Goal: Answer question/provide support

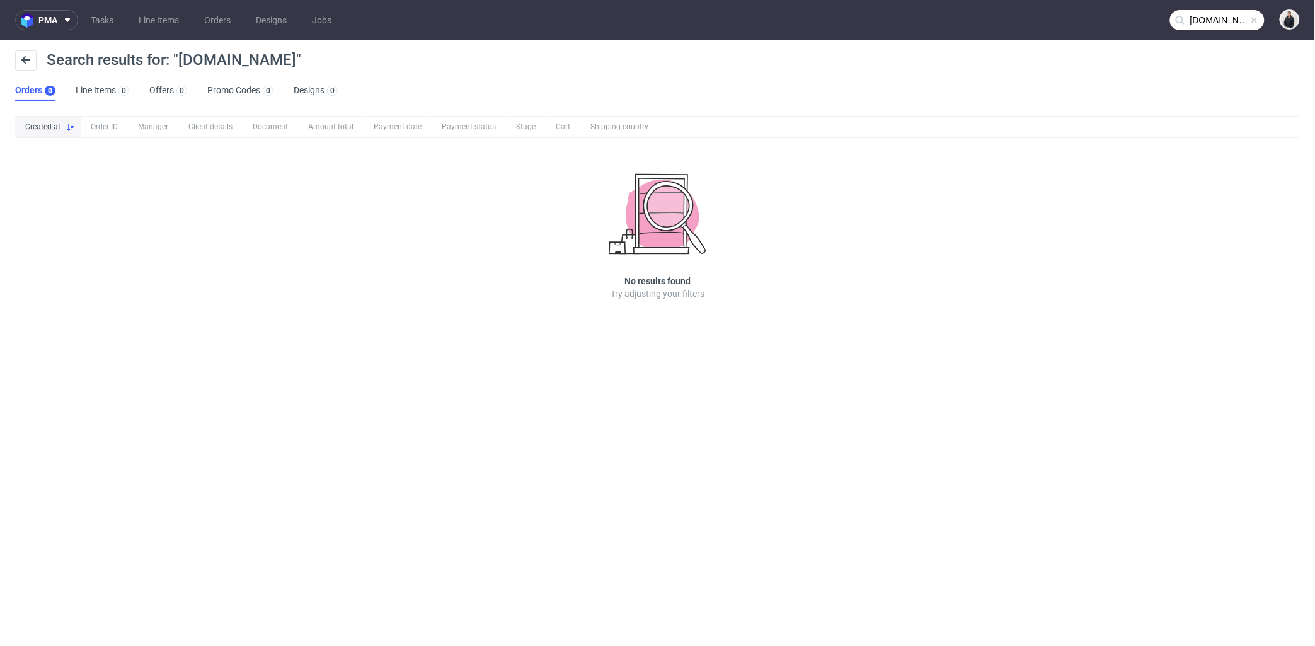
click at [1199, 19] on input "arensbak.com" at bounding box center [1217, 20] width 95 height 20
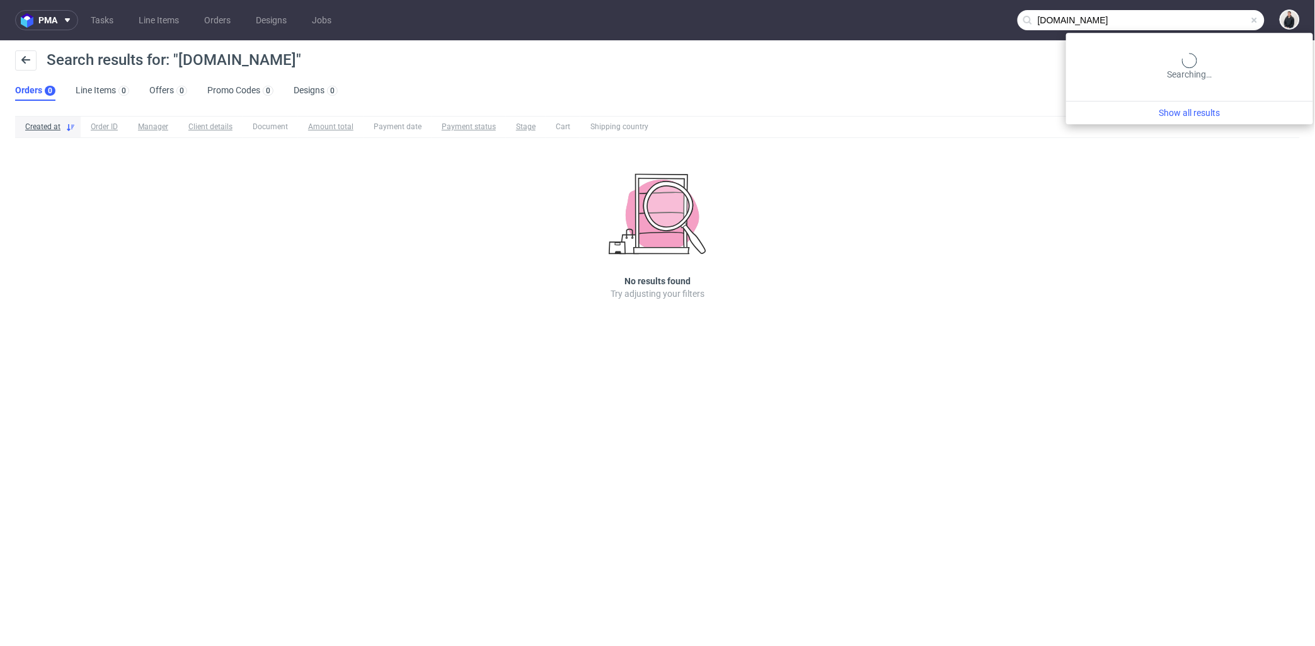
paste input "claire@promedif"
type input "claire@promedif.com"
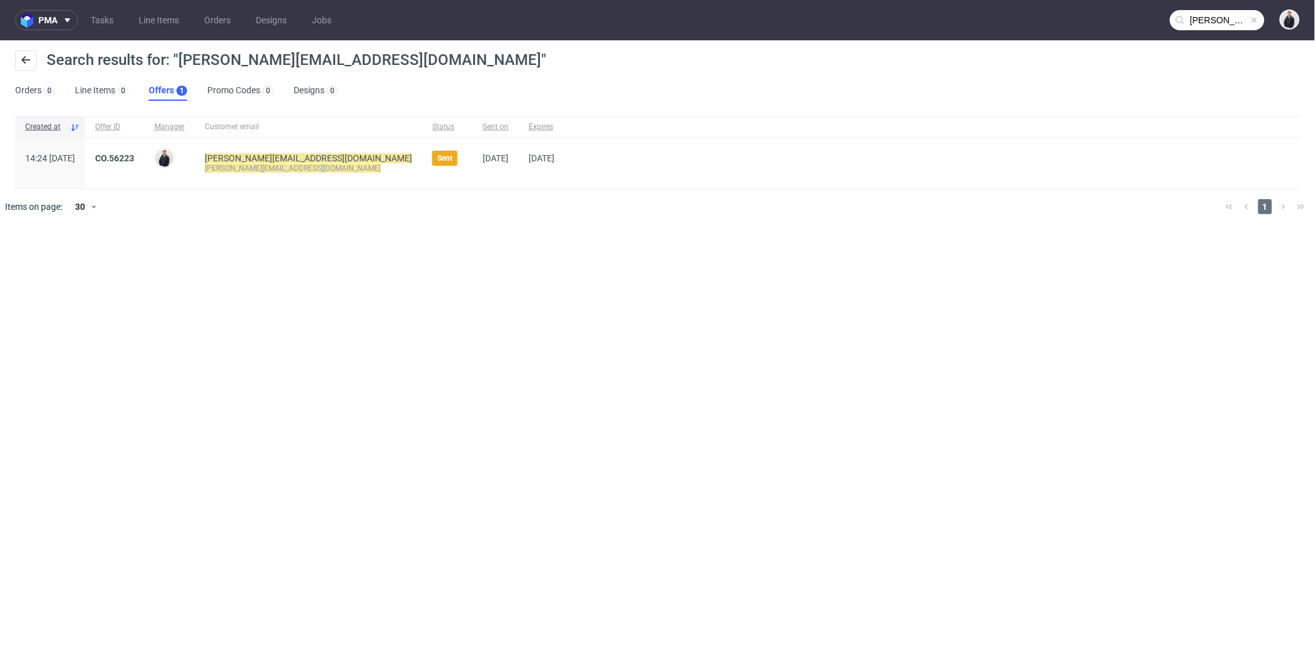
click at [274, 164] on mark "claire@promedif.com" at bounding box center [293, 168] width 176 height 9
click at [1298, 19] on img at bounding box center [1290, 20] width 18 height 18
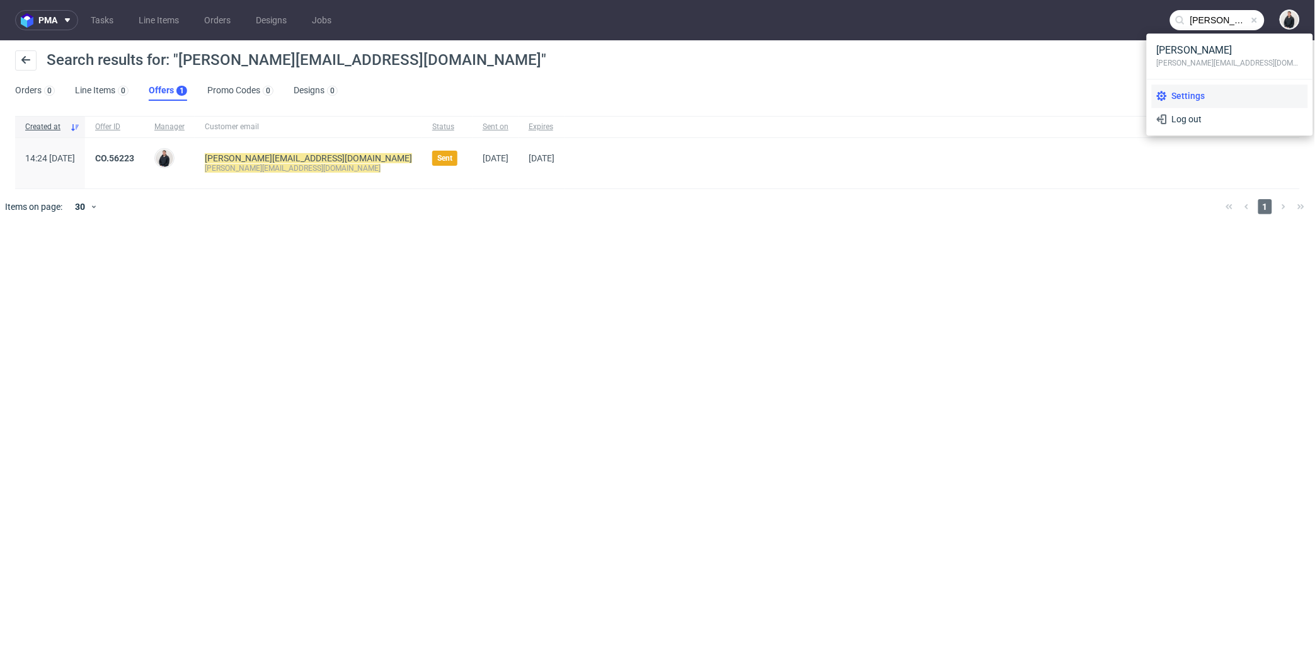
click at [1194, 88] on li "Settings" at bounding box center [1230, 95] width 156 height 23
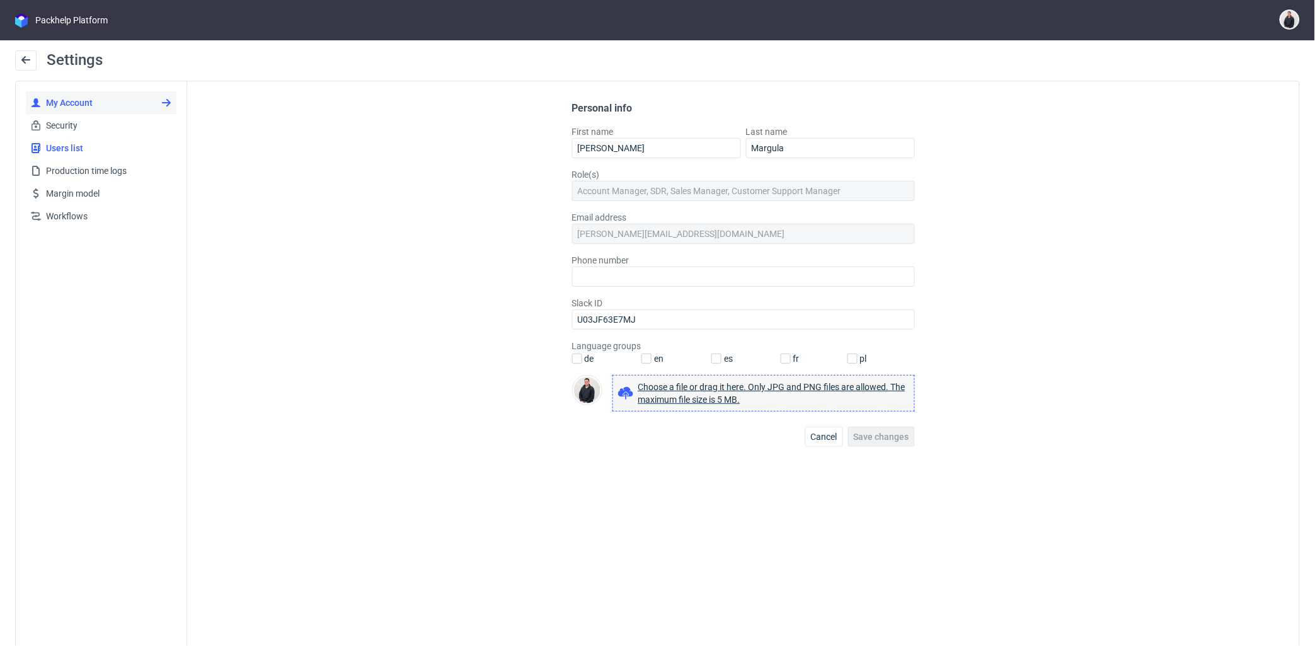
click at [106, 146] on span "Users list" at bounding box center [106, 148] width 130 height 13
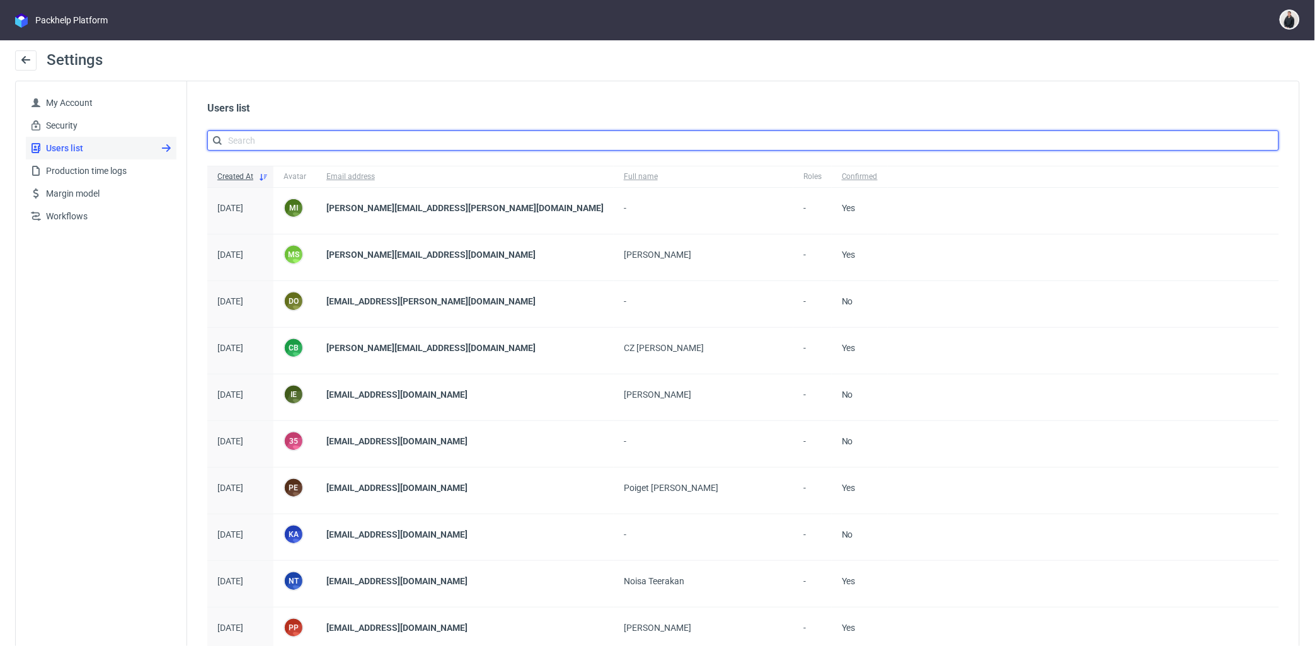
click at [292, 137] on input "text" at bounding box center [743, 140] width 1072 height 20
paste input "claire@promedif.com"
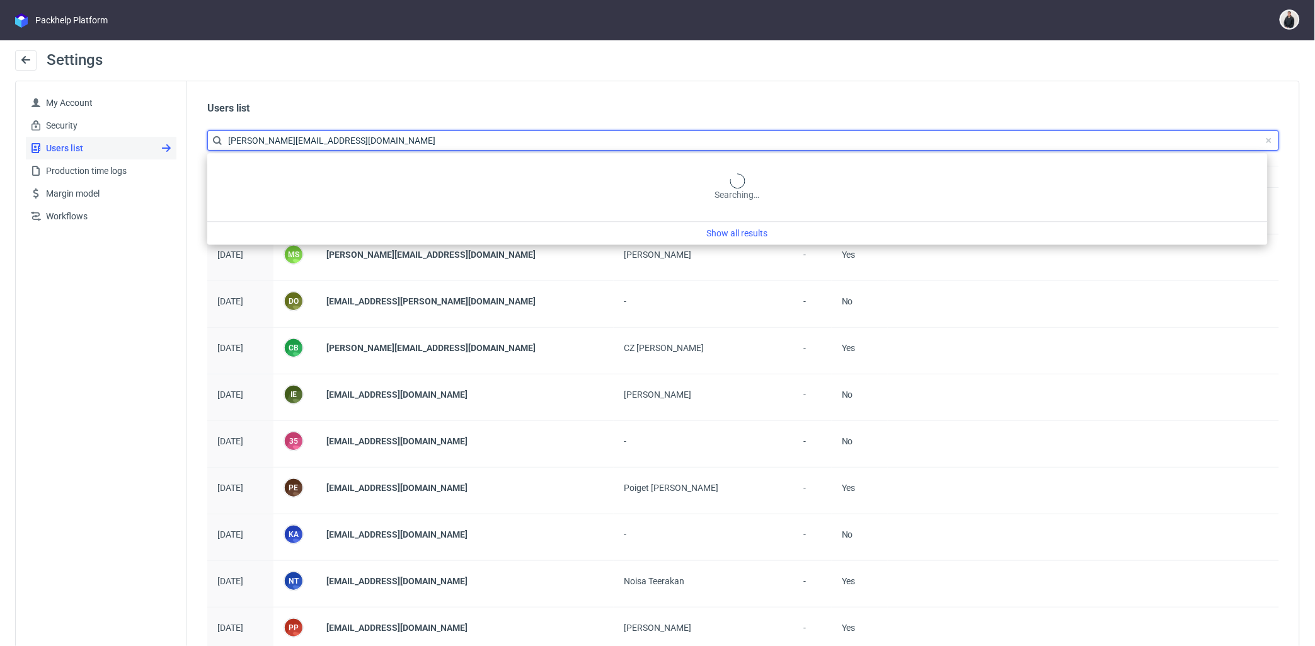
type input "claire@promedif.com"
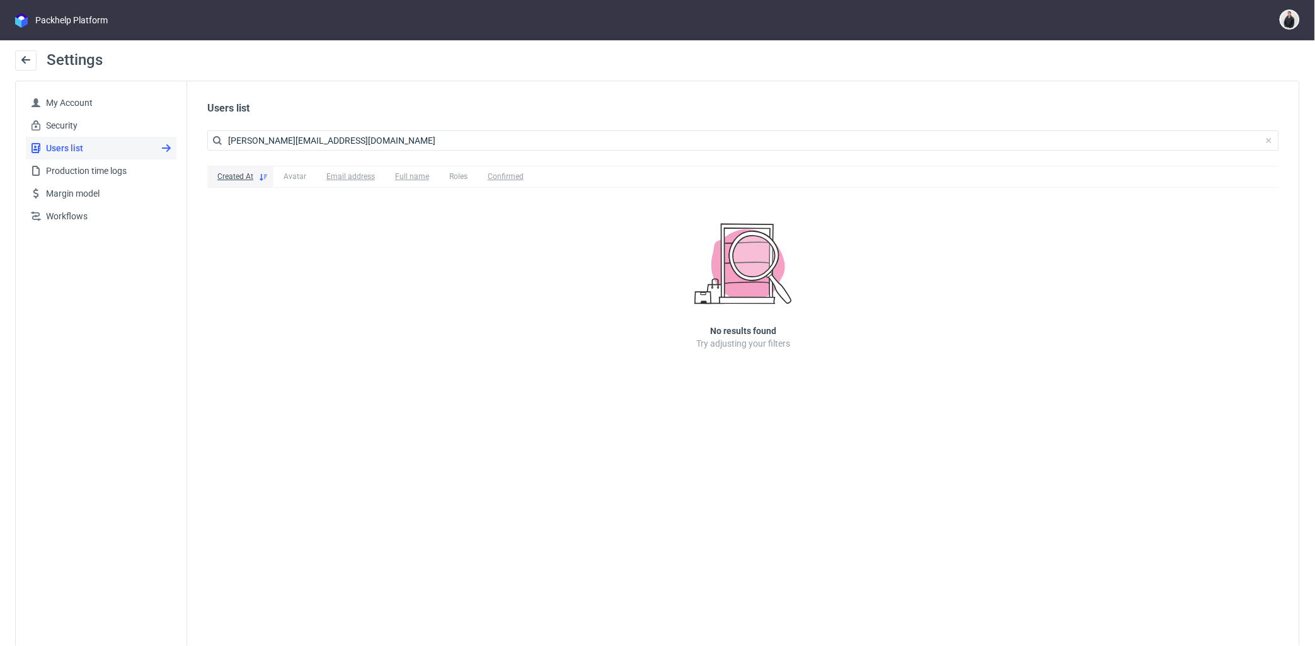
click at [297, 261] on div "Created At Avatar Email address Full name Roles Confirmed No results found Try …" at bounding box center [743, 275] width 1102 height 229
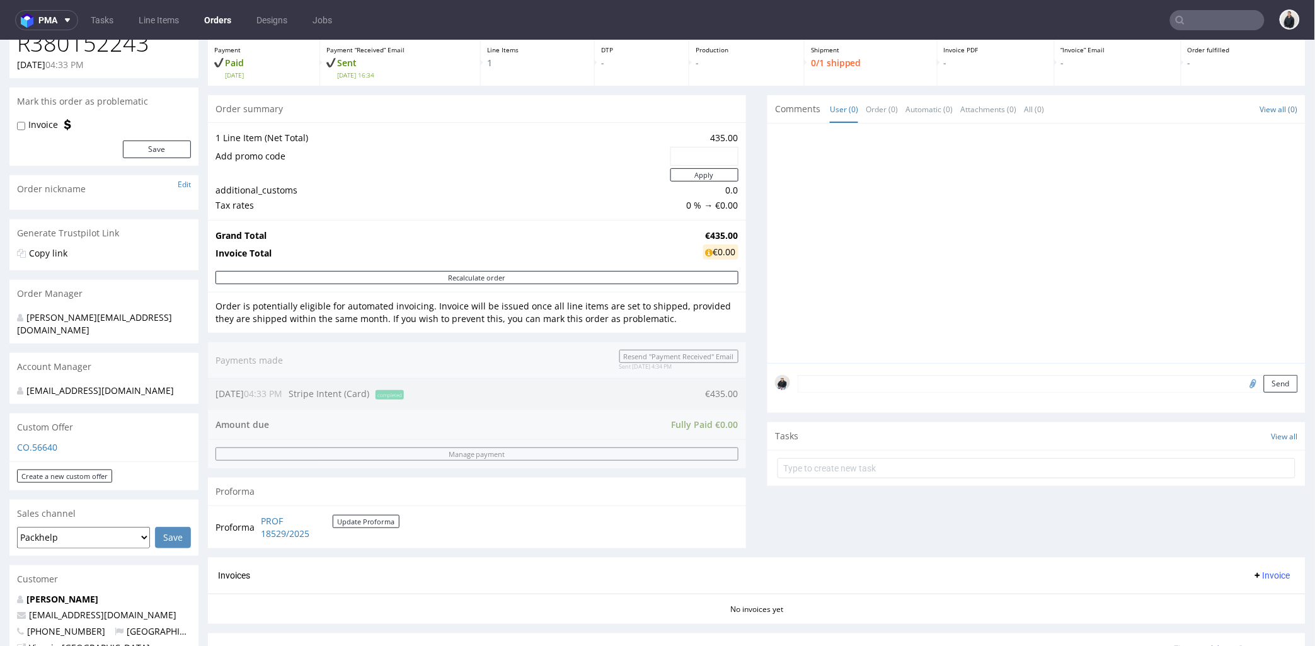
scroll to position [210, 0]
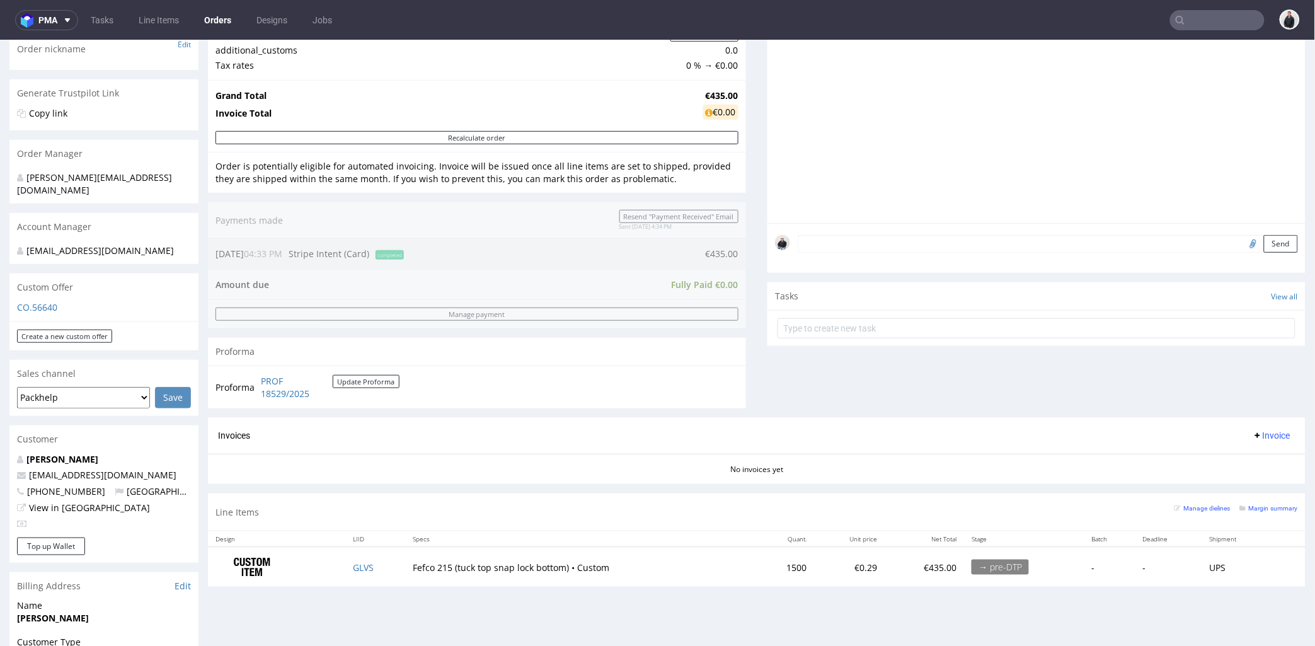
click at [1198, 20] on input "text" at bounding box center [1217, 20] width 95 height 20
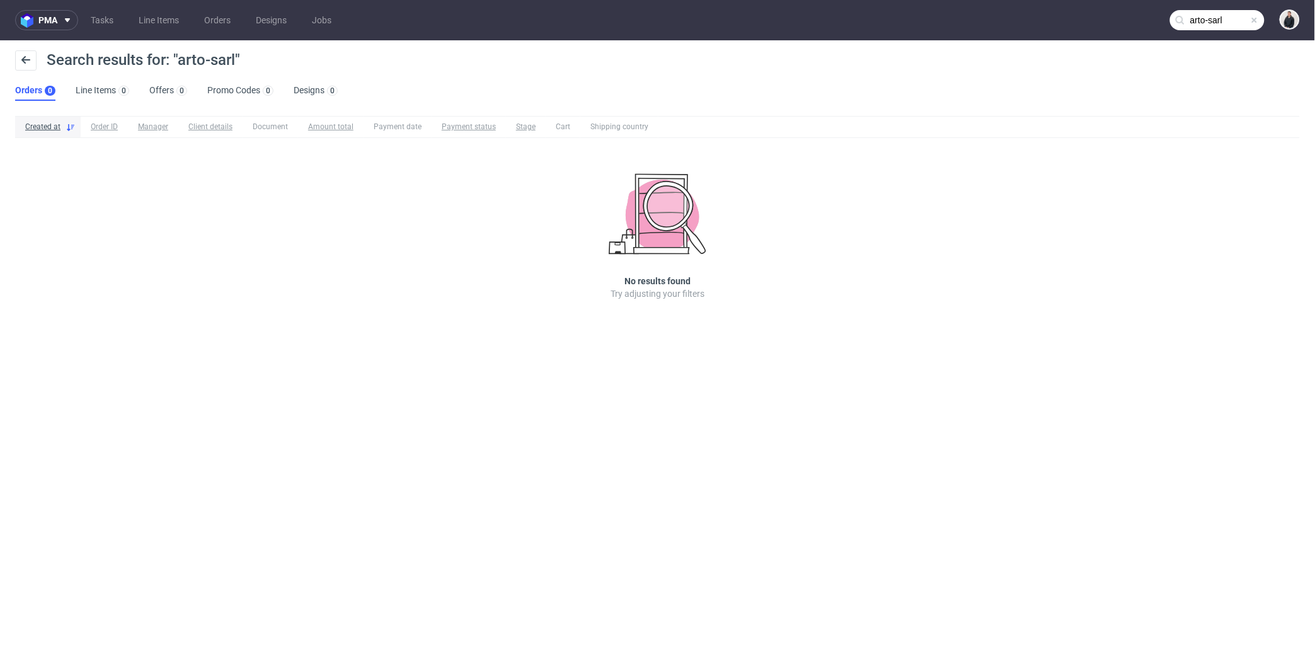
click at [1204, 5] on nav "pma Tasks Line Items Orders Designs Jobs arto-sarl" at bounding box center [657, 20] width 1315 height 40
click at [1210, 20] on input "arto-sarl" at bounding box center [1217, 20] width 95 height 20
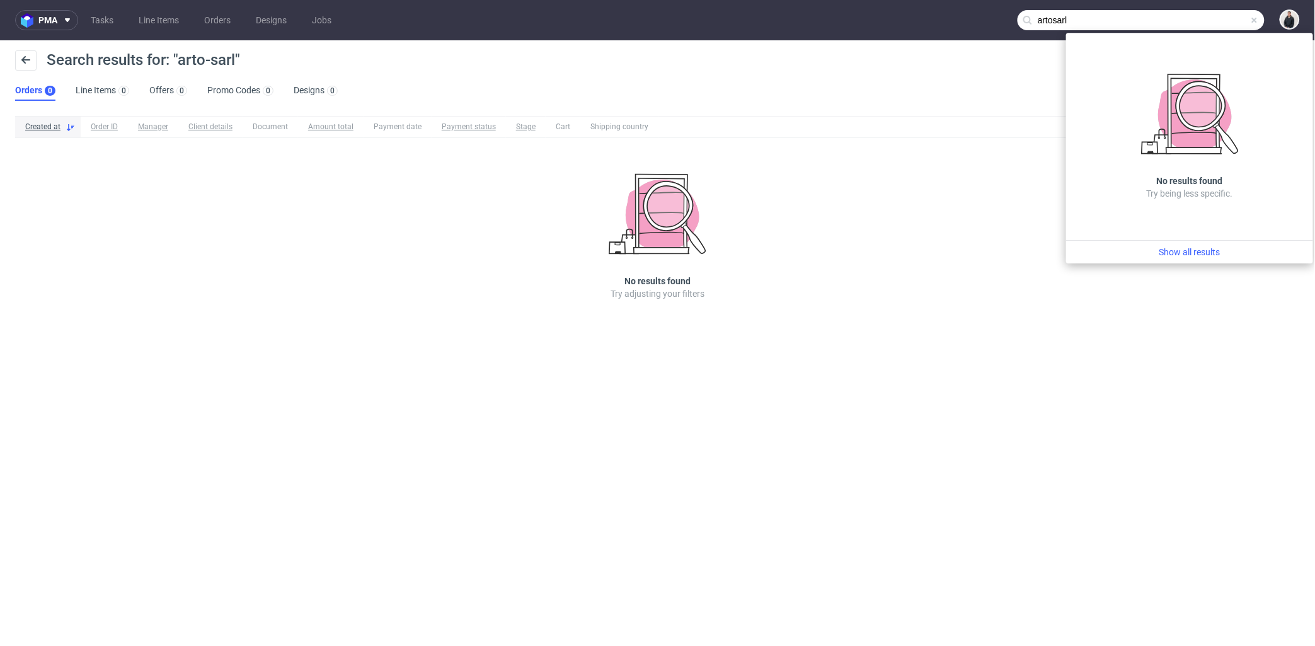
click at [1125, 21] on input "artosarl" at bounding box center [1141, 20] width 247 height 20
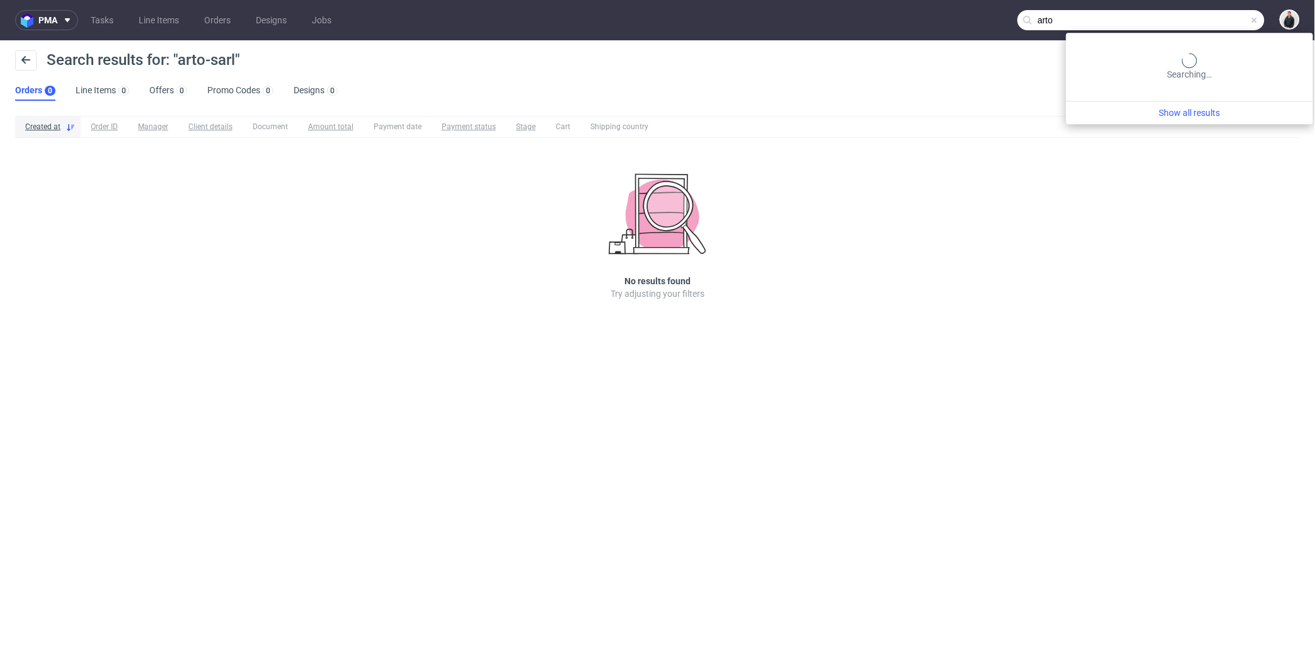
type input "arto"
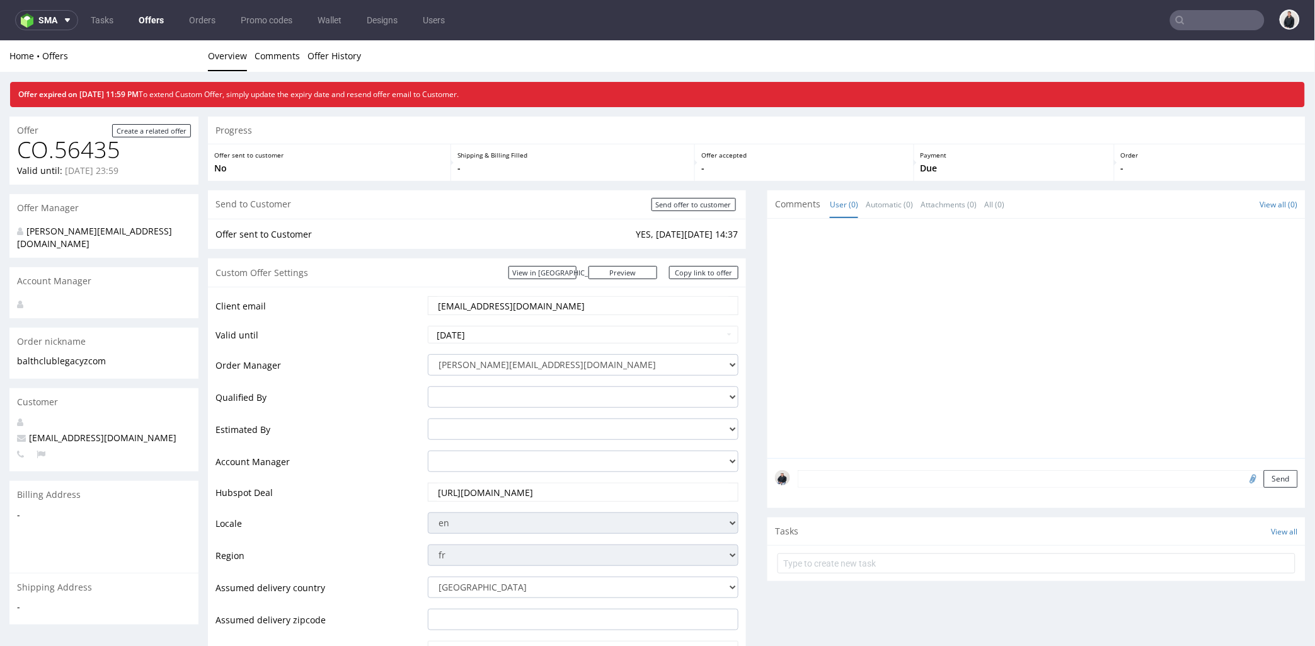
scroll to position [140, 0]
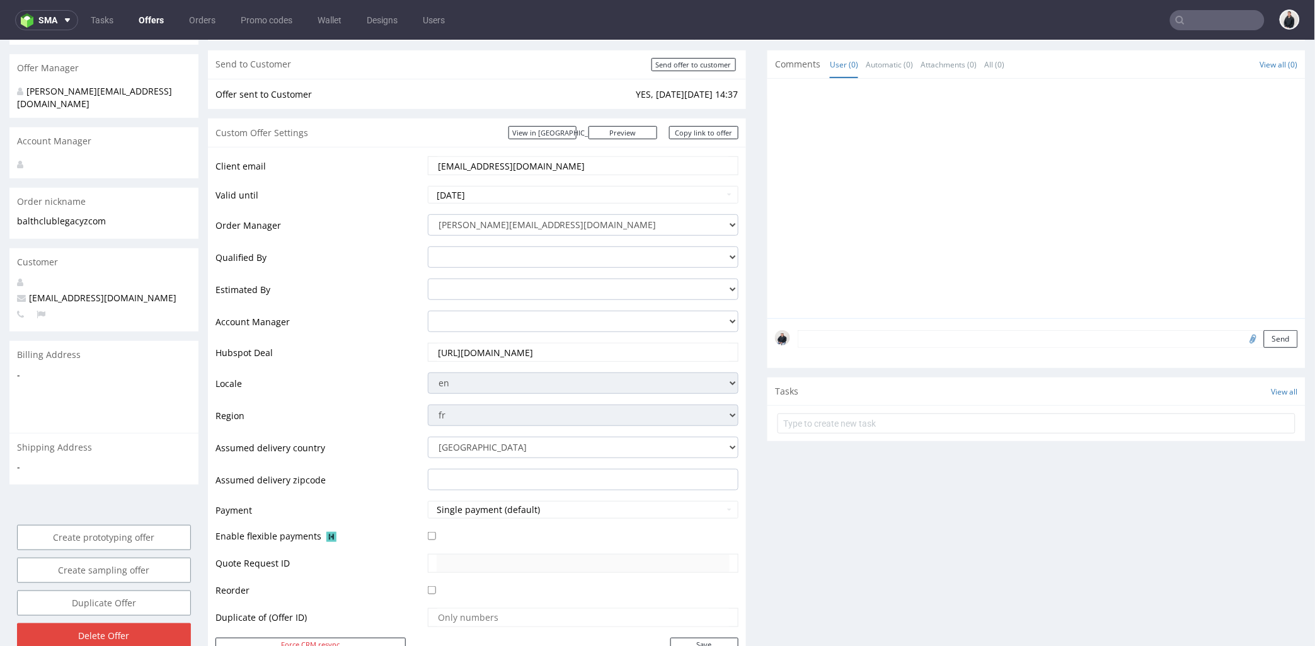
click at [1192, 14] on input "text" at bounding box center [1217, 20] width 95 height 20
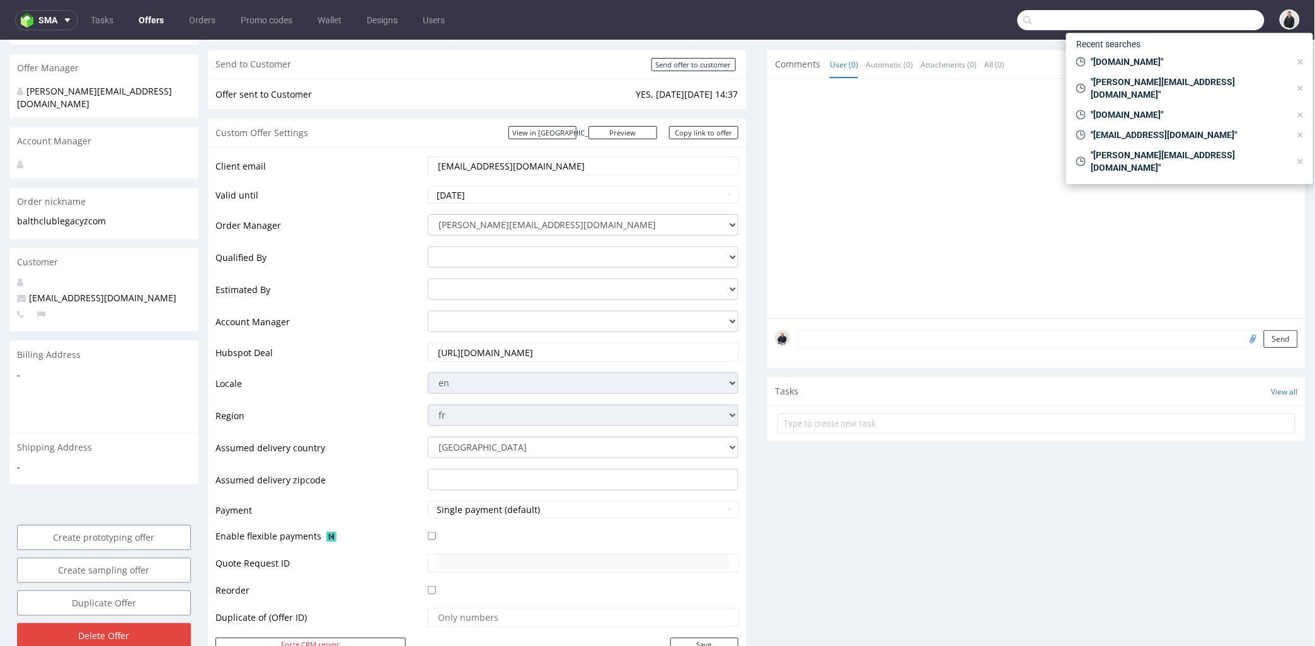
paste input "Etienne.VIEMONT@arto-sarl.fr"
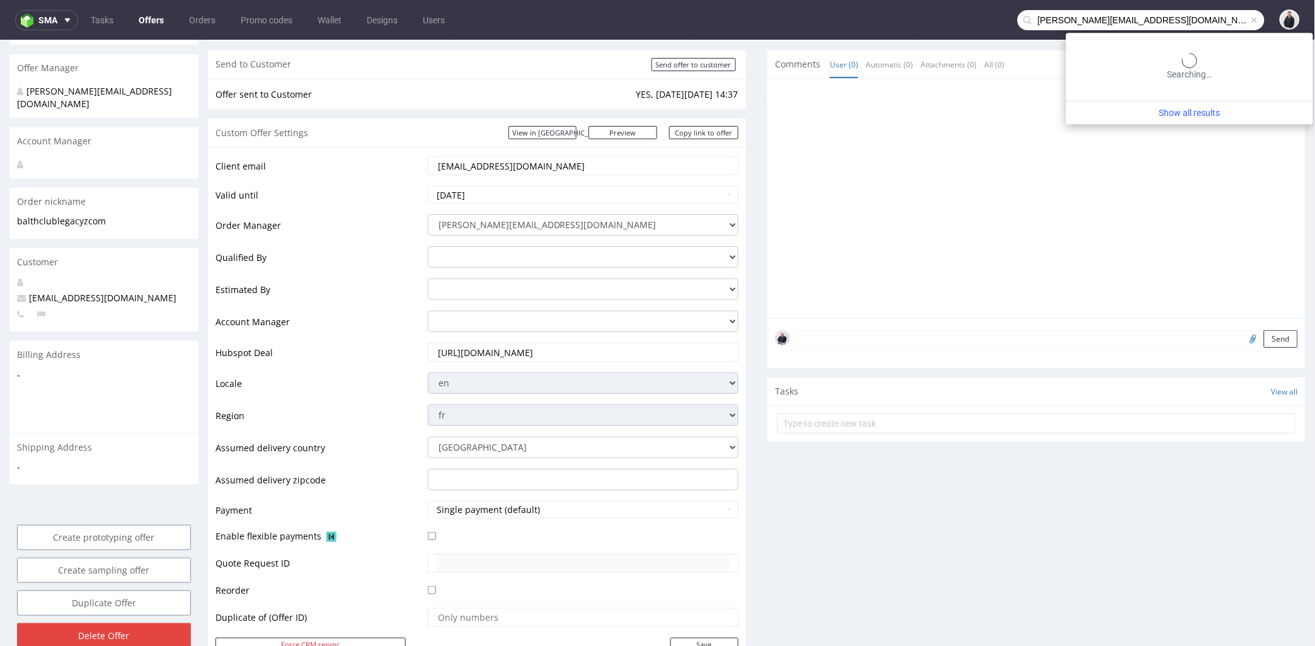
type input "Etienne.VIEMONT@arto-sarl.fr"
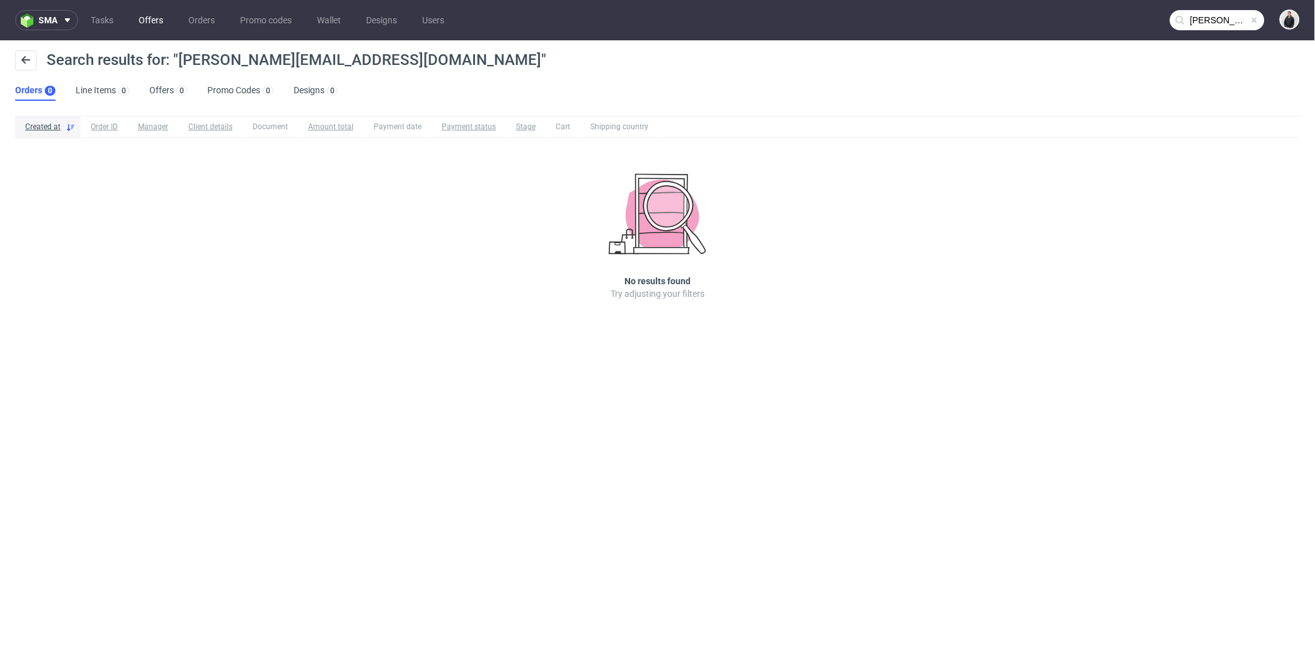
click at [141, 20] on link "Offers" at bounding box center [151, 20] width 40 height 20
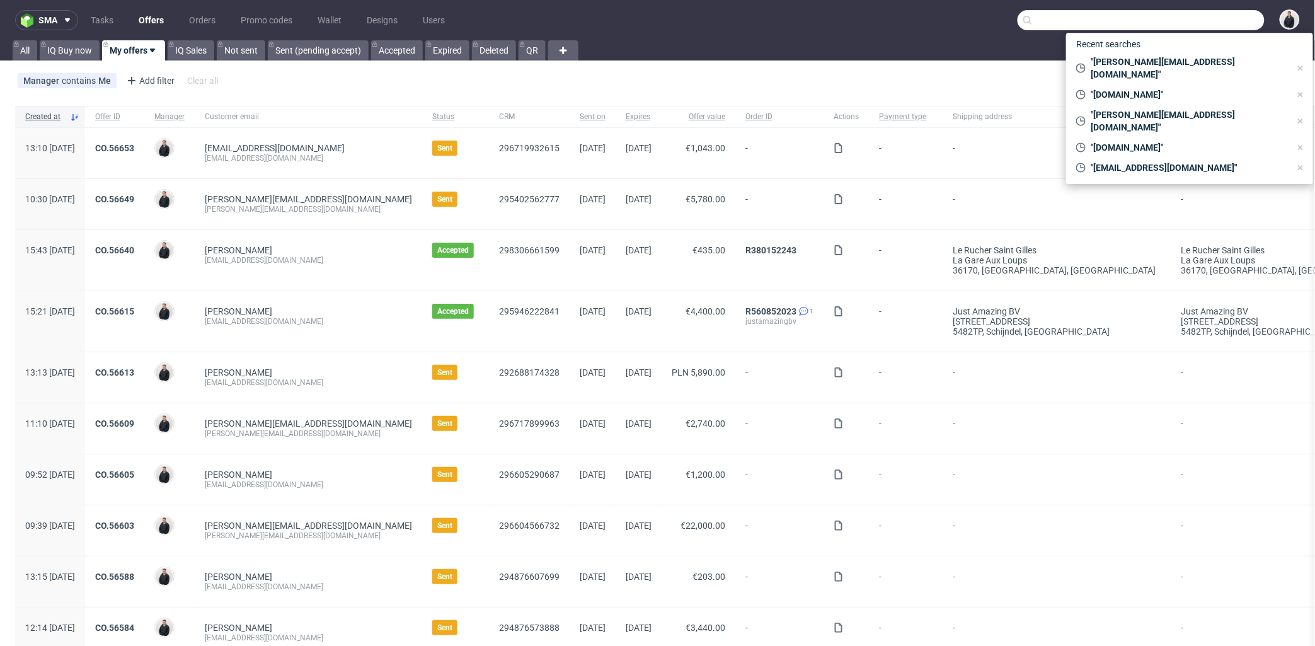
click at [1199, 14] on input "text" at bounding box center [1141, 20] width 247 height 20
paste input "groupe-arto.fr"
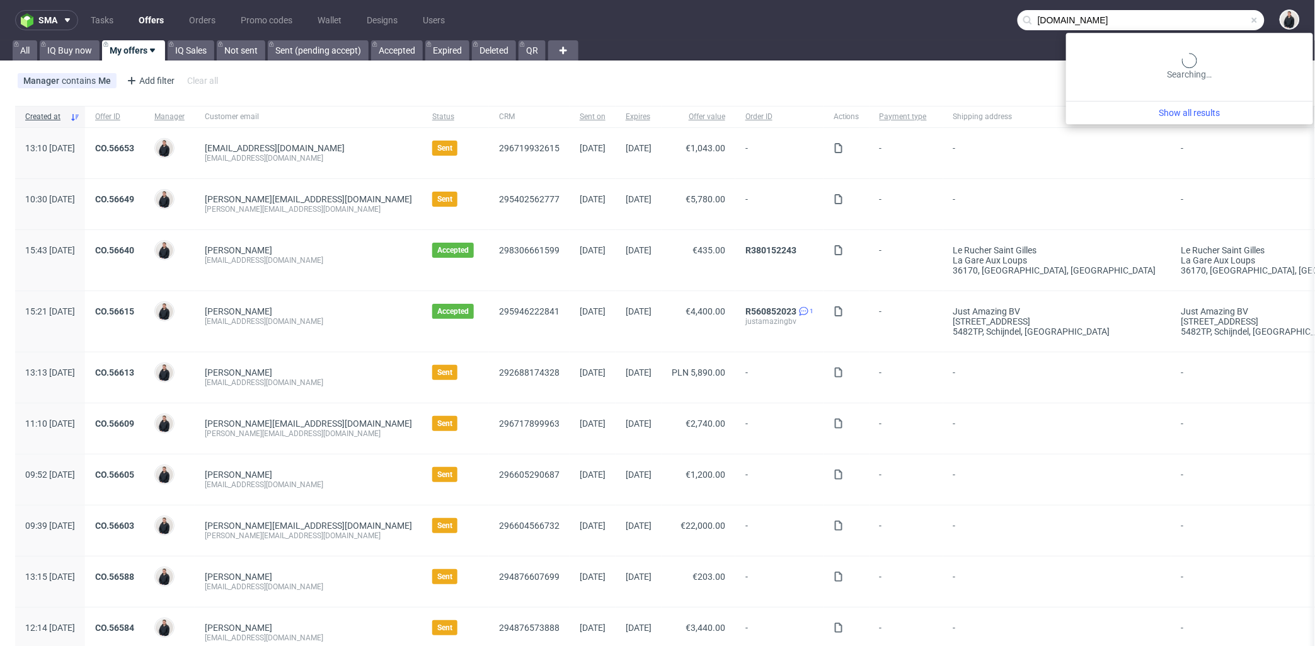
type input "groupe-arto.fr"
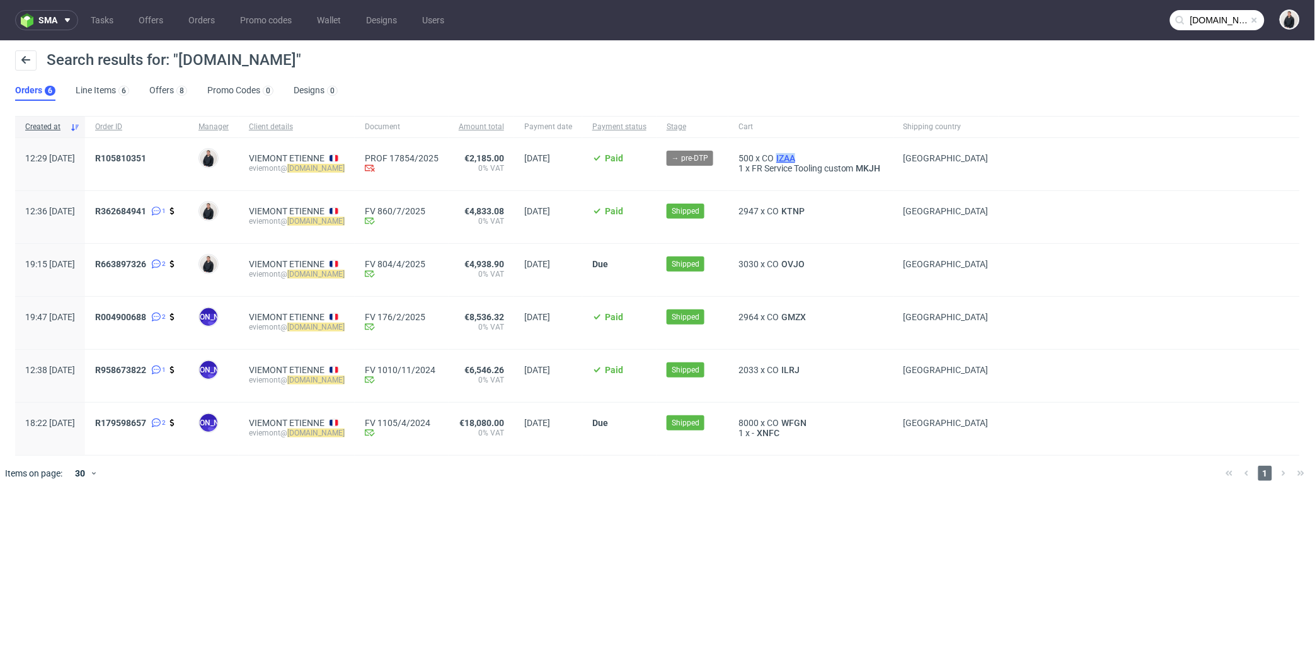
drag, startPoint x: 828, startPoint y: 159, endPoint x: 803, endPoint y: 159, distance: 25.2
click at [804, 160] on div "500 x CO IZAA" at bounding box center [811, 158] width 145 height 10
copy span "IZAA"
click at [798, 154] on span "IZAA" at bounding box center [786, 158] width 24 height 10
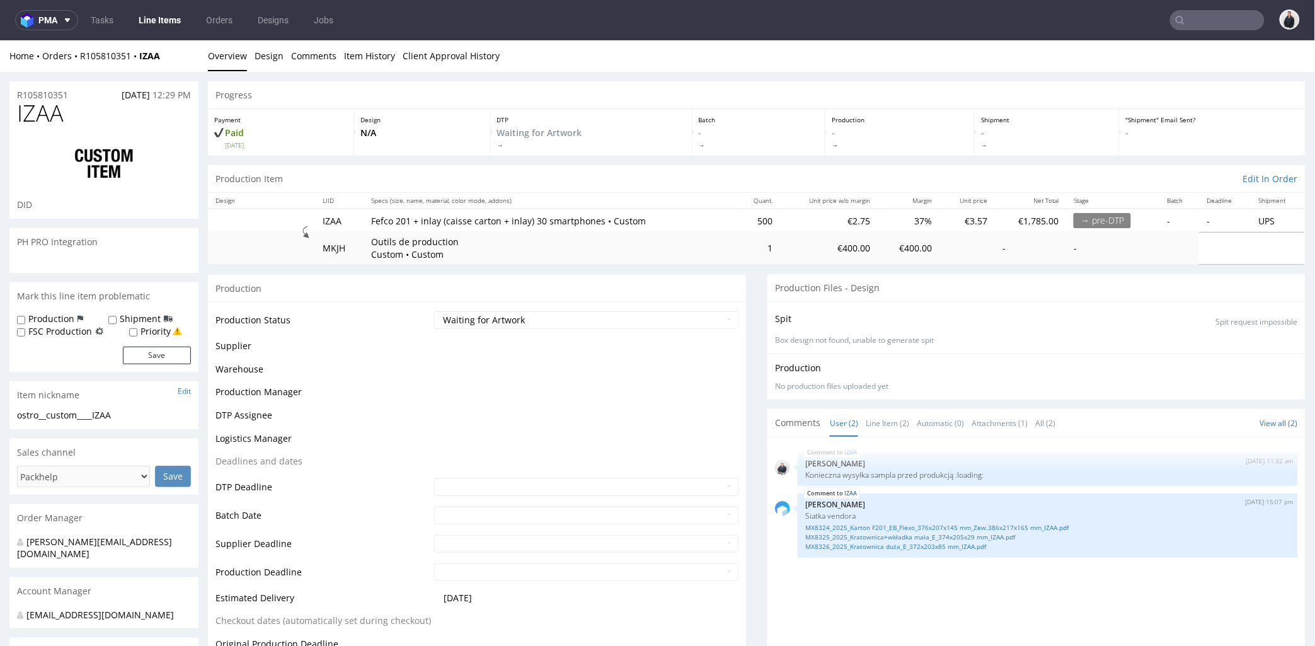
scroll to position [140, 0]
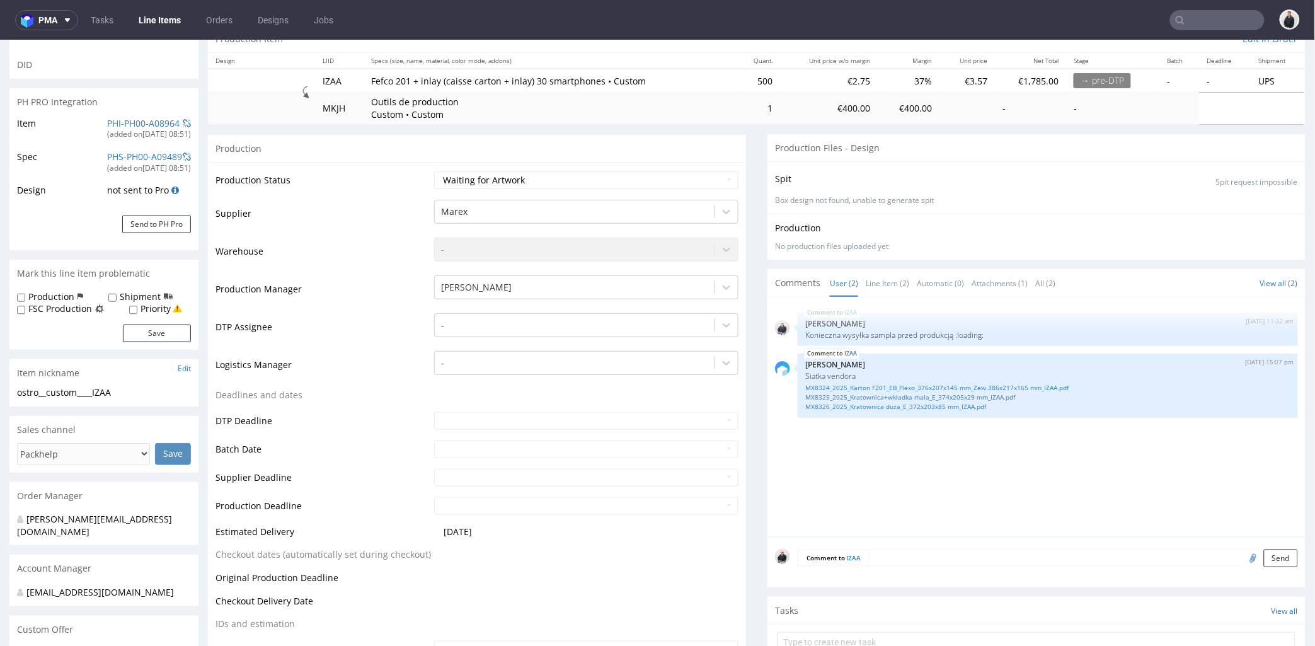
click at [915, 561] on textarea at bounding box center [1083, 557] width 429 height 18
type textarea "Sample accepted. We can start production"
click at [1264, 614] on button "Send" at bounding box center [1281, 617] width 34 height 18
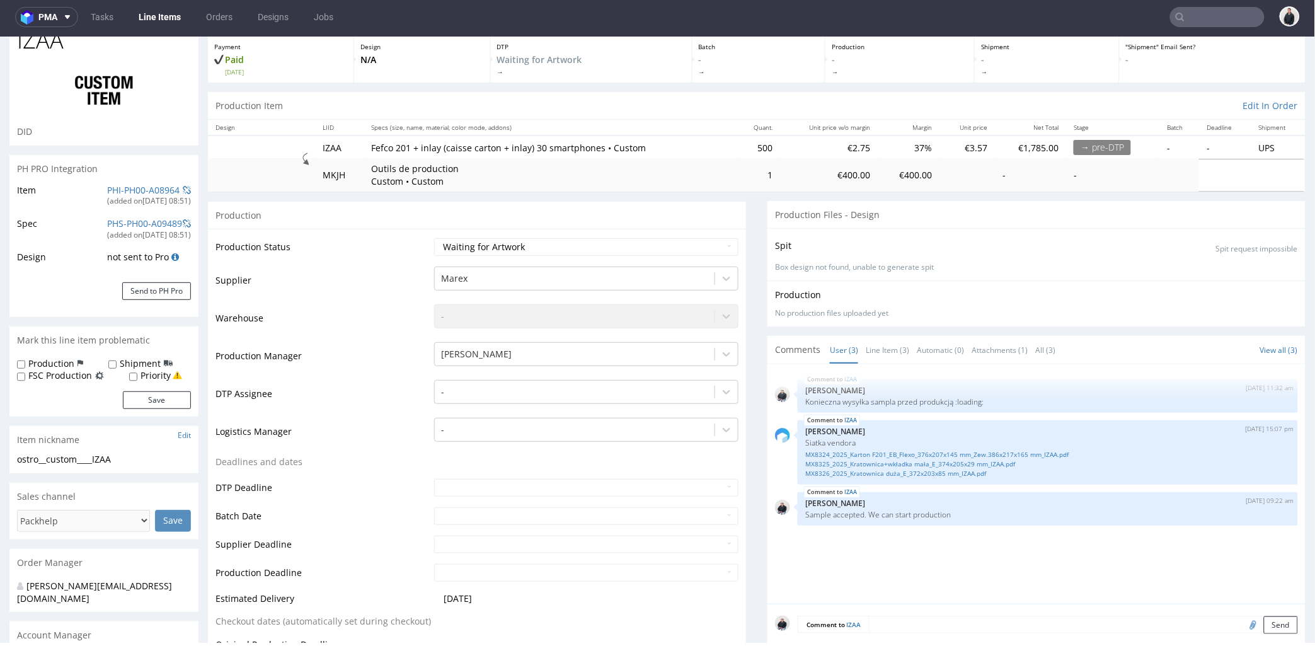
scroll to position [0, 0]
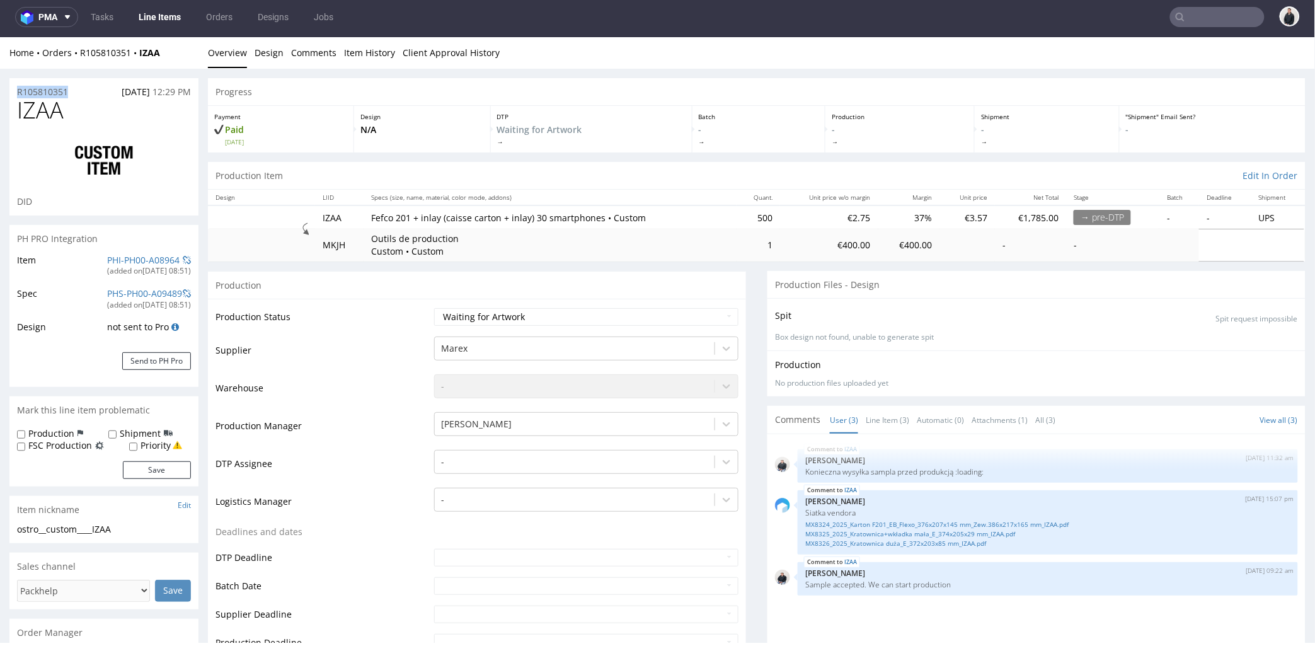
drag, startPoint x: 78, startPoint y: 92, endPoint x: 16, endPoint y: 88, distance: 61.9
click at [14, 89] on div "R105810351 24.08.2025 12:29 PM" at bounding box center [103, 88] width 189 height 20
copy p "R105810351"
drag, startPoint x: 161, startPoint y: 49, endPoint x: 164, endPoint y: 38, distance: 10.6
click at [136, 50] on div "Home Orders R105810351 IZAA" at bounding box center [103, 52] width 189 height 13
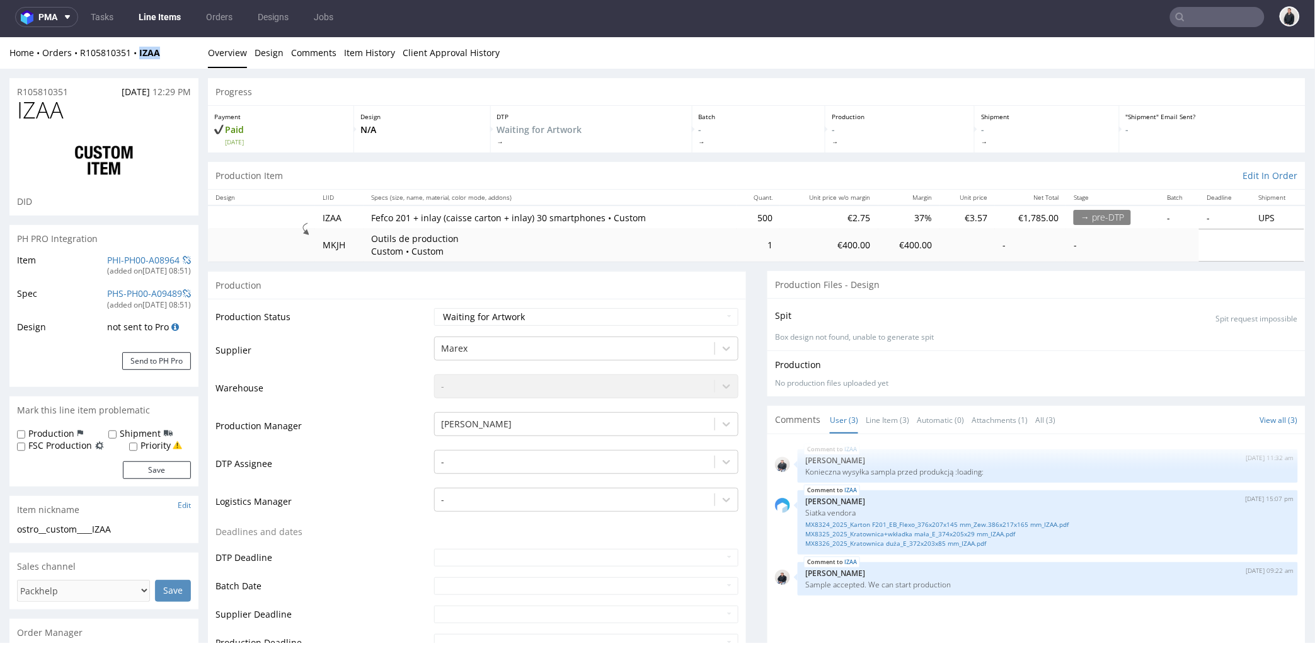
copy strong "IZAA"
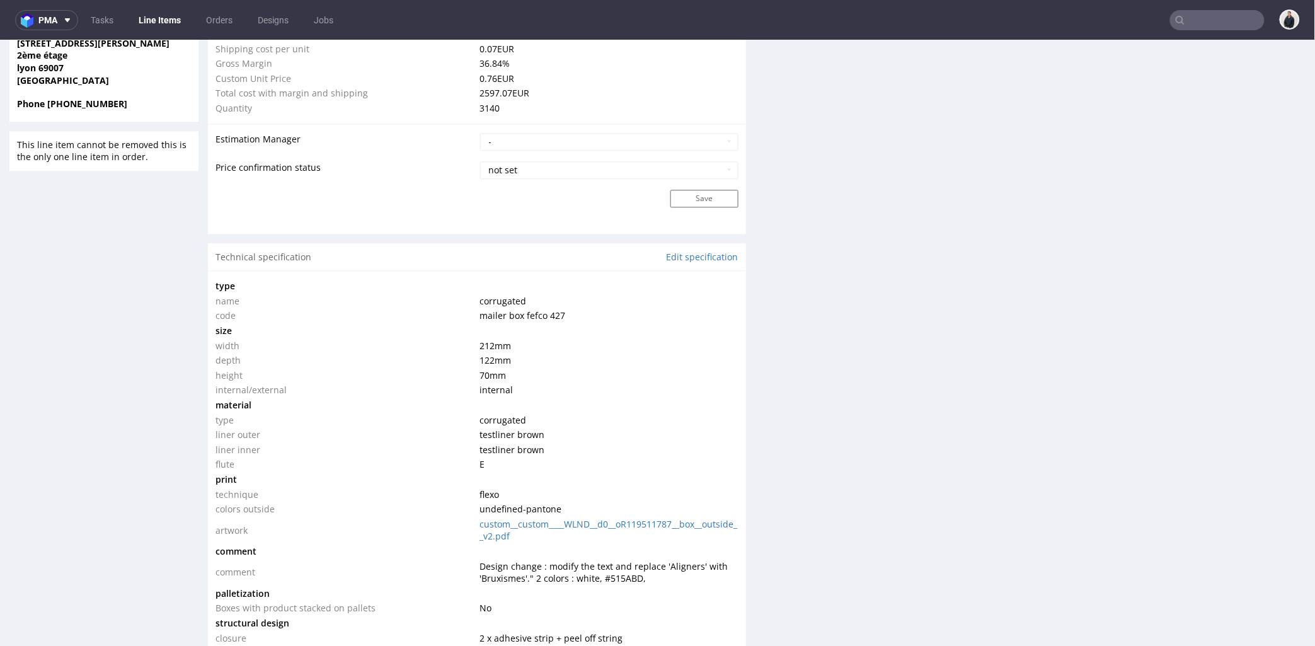
scroll to position [1190, 0]
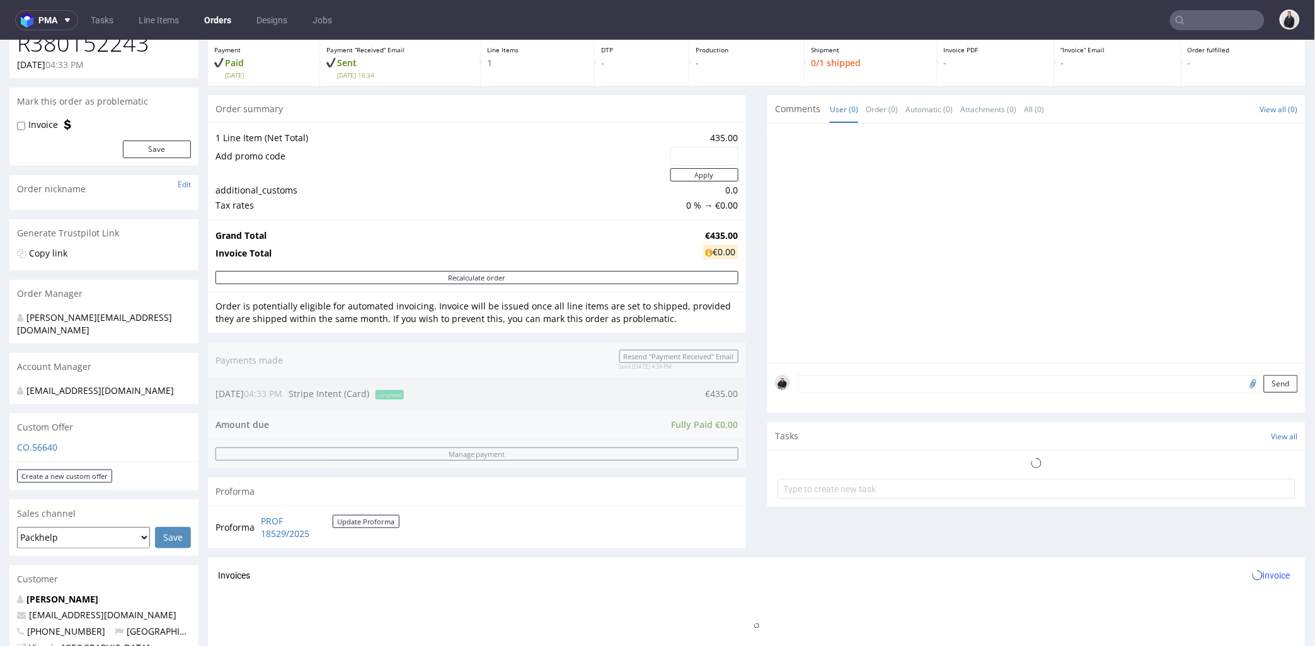
scroll to position [210, 0]
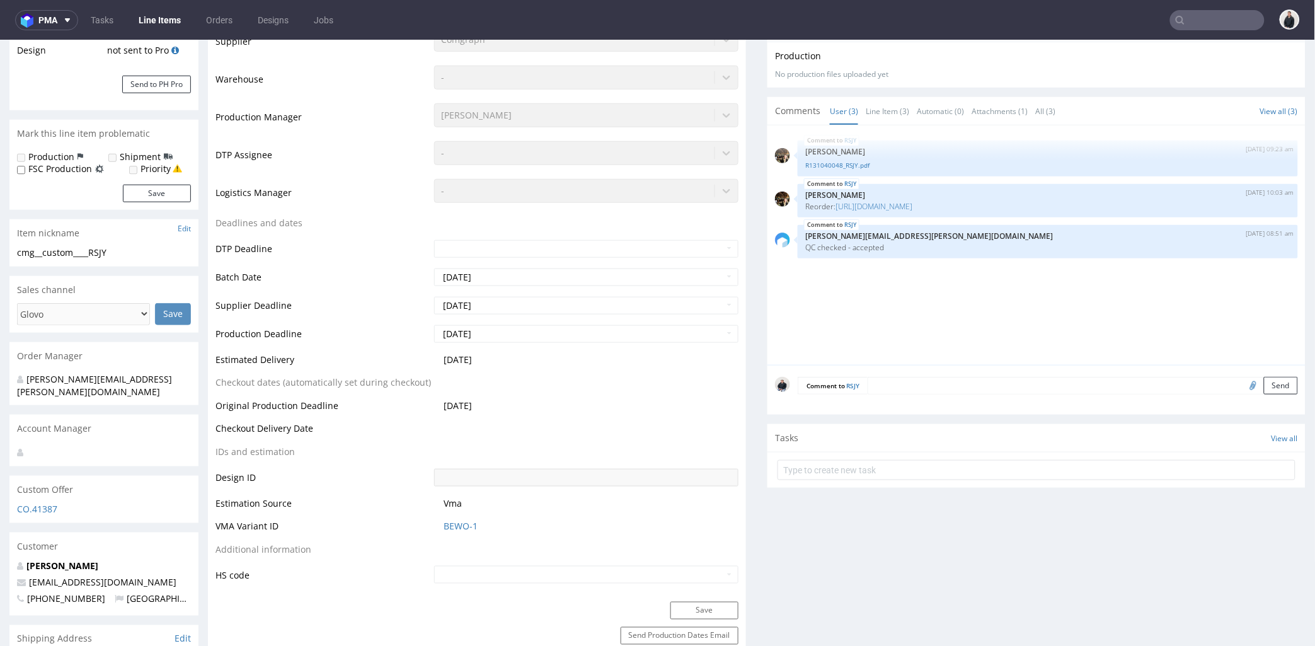
select select "in_progress"
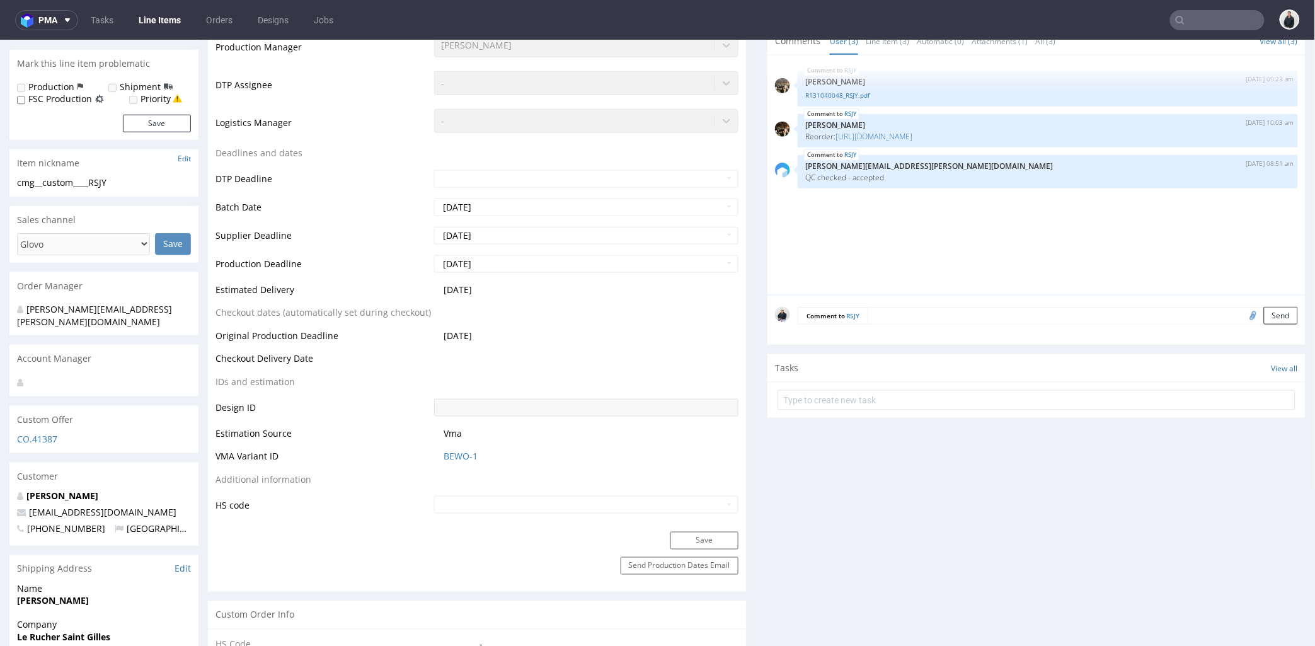
scroll to position [280, 0]
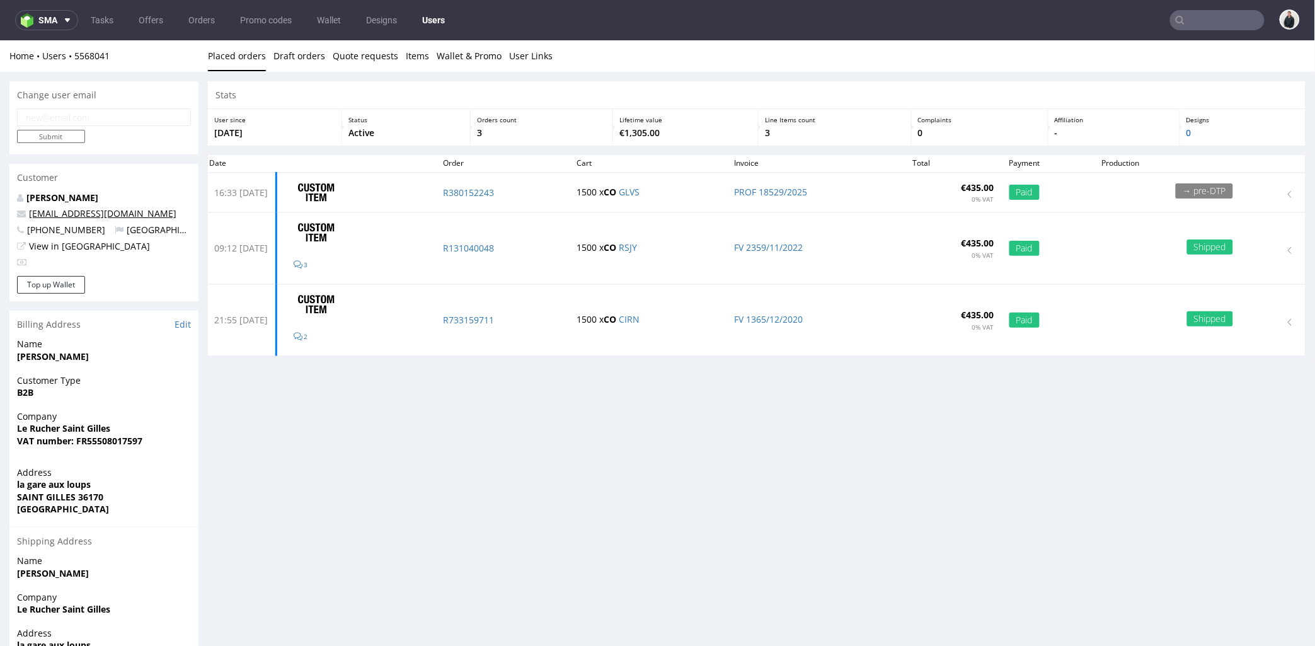
drag, startPoint x: 105, startPoint y: 216, endPoint x: 29, endPoint y: 212, distance: 76.4
click at [29, 212] on p "[EMAIL_ADDRESS][DOMAIN_NAME]" at bounding box center [104, 213] width 174 height 13
copy link "[EMAIL_ADDRESS][DOMAIN_NAME]"
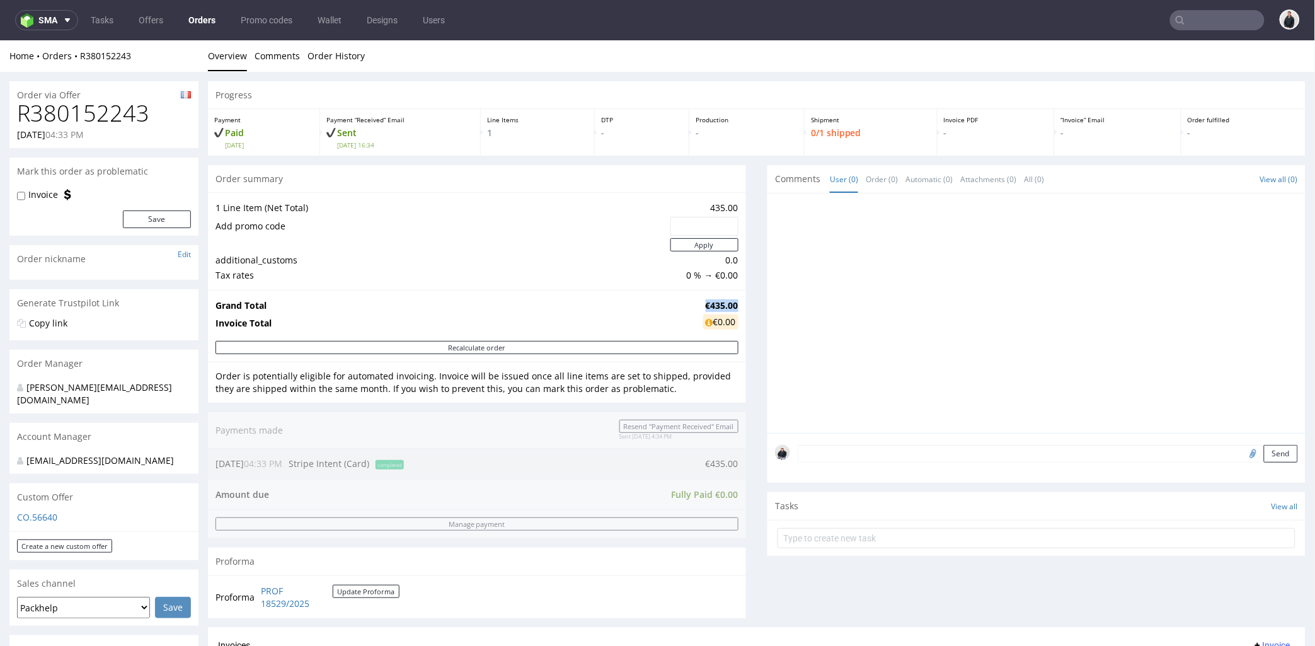
drag, startPoint x: 700, startPoint y: 304, endPoint x: 727, endPoint y: 304, distance: 27.1
click at [727, 304] on td "€435.00" at bounding box center [719, 304] width 38 height 15
copy strong "€435.00"
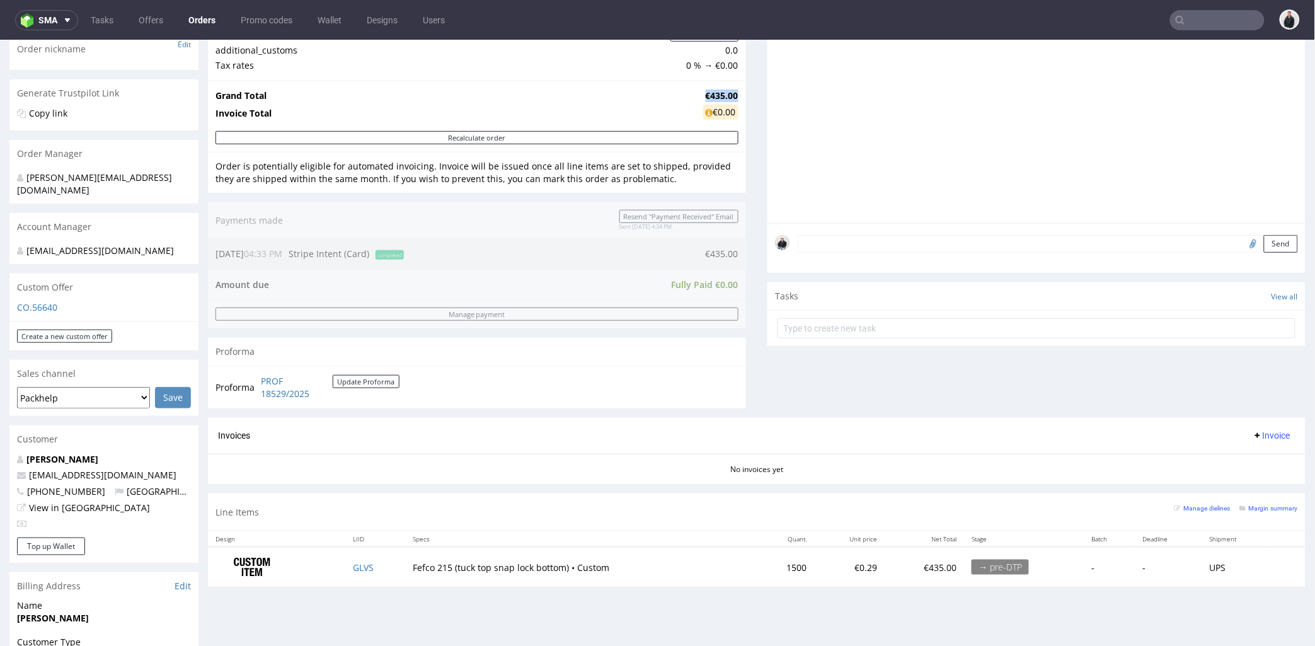
scroll to position [280, 0]
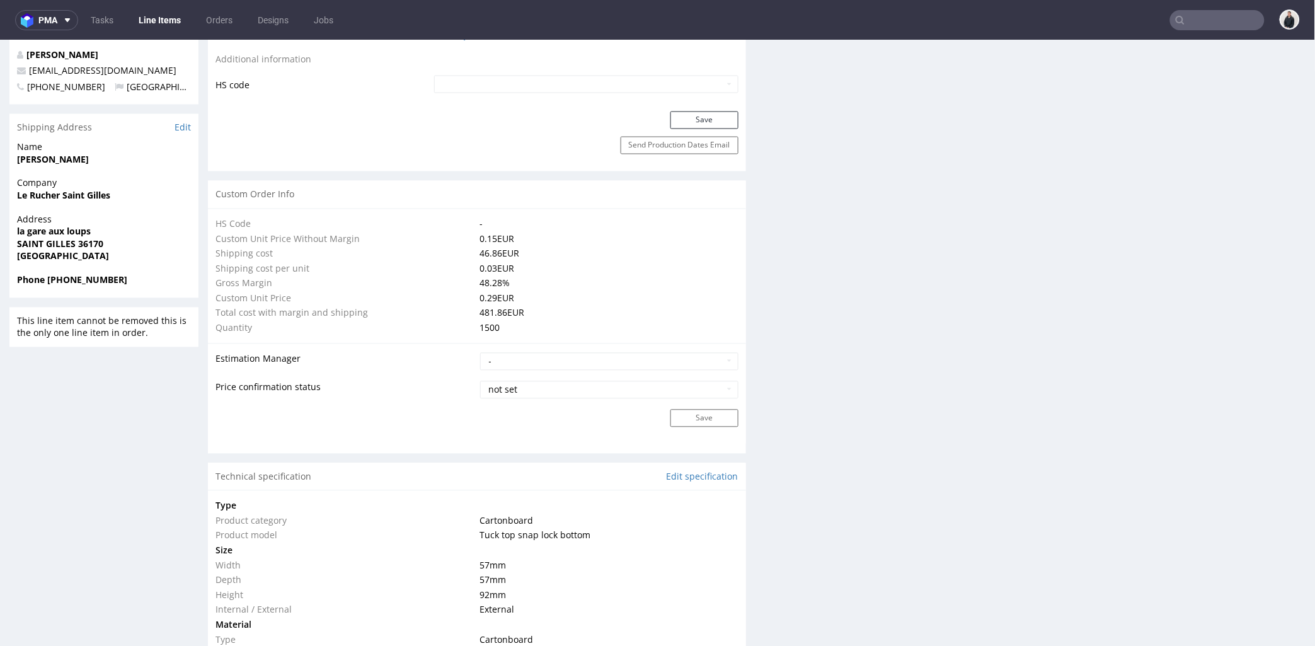
scroll to position [700, 0]
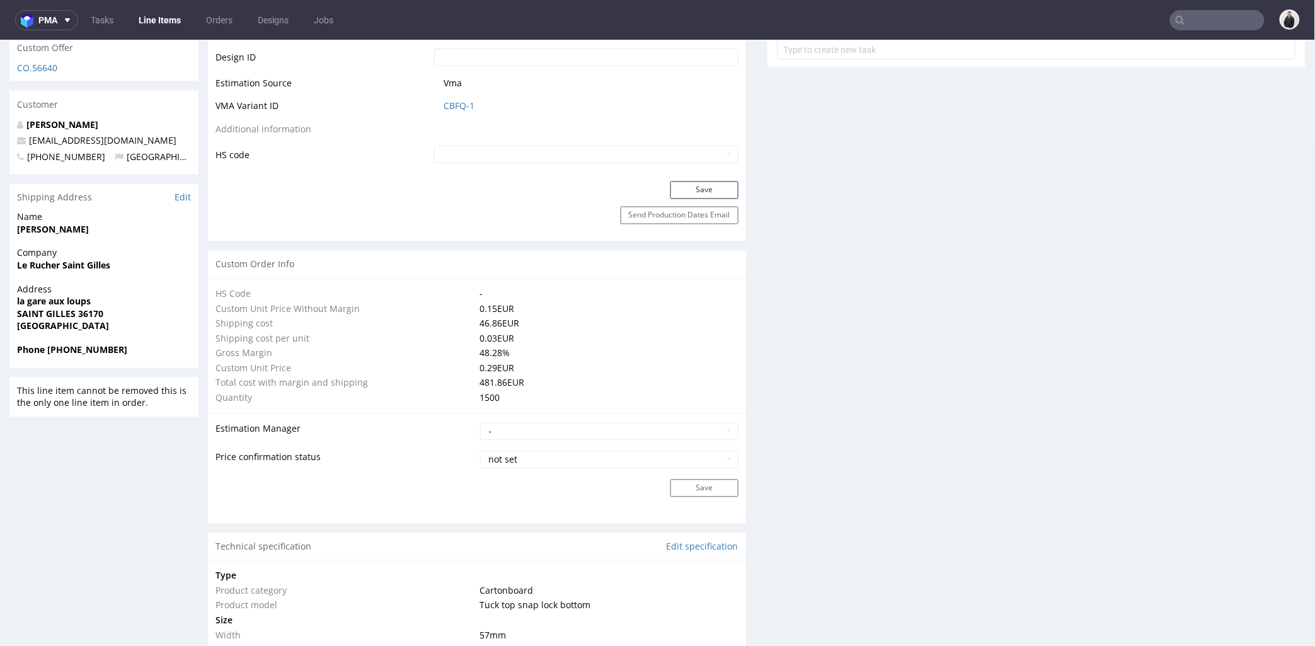
click at [1155, 13] on nav "pma Tasks Line Items Orders Designs Jobs" at bounding box center [657, 20] width 1315 height 40
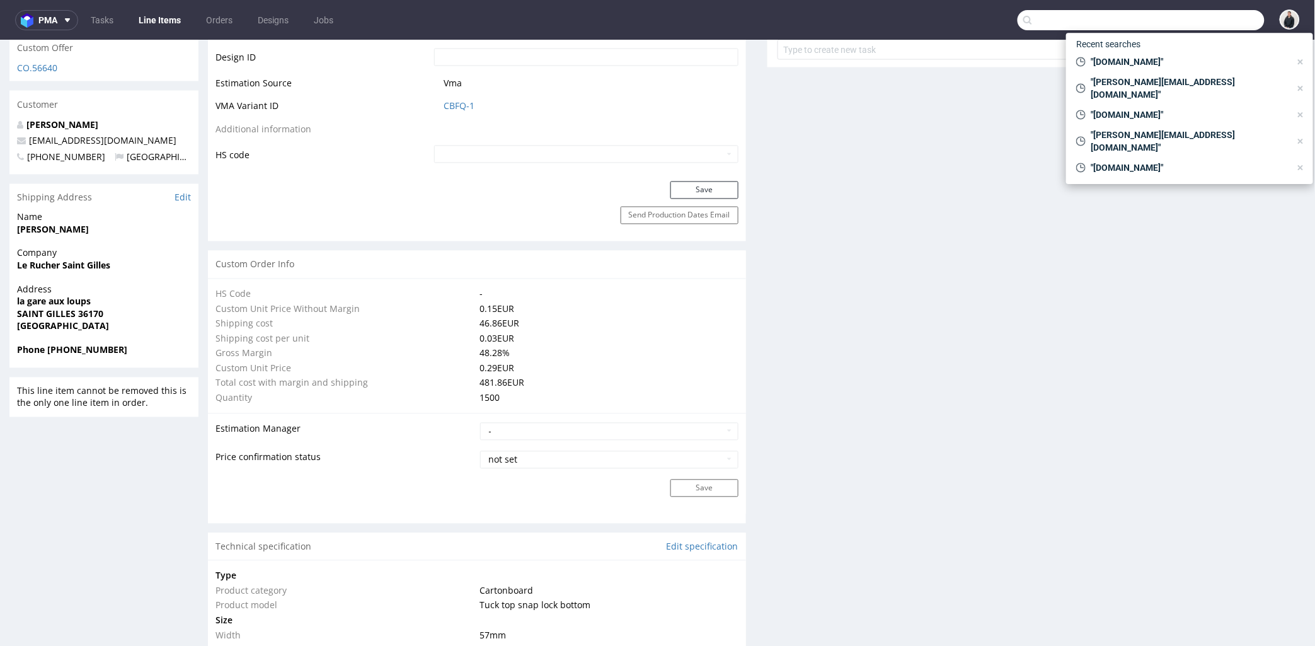
click at [1192, 17] on input "text" at bounding box center [1141, 20] width 247 height 20
paste input "[DOMAIN_NAME]"
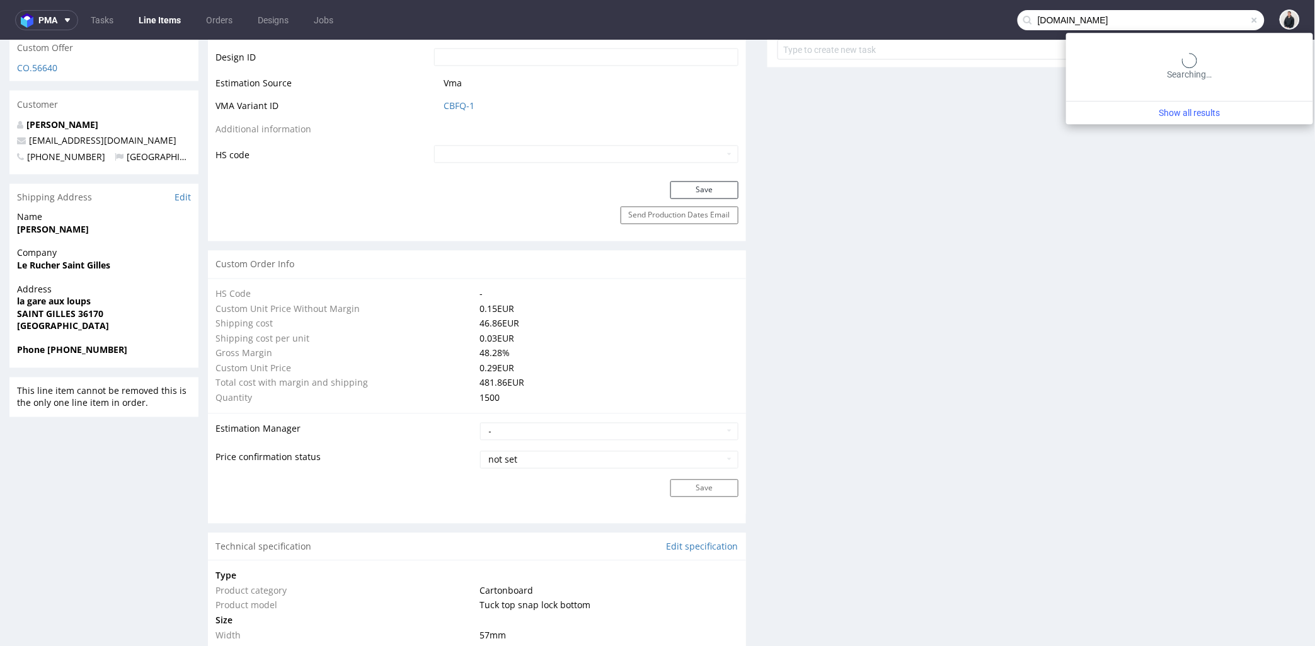
type input "[DOMAIN_NAME]"
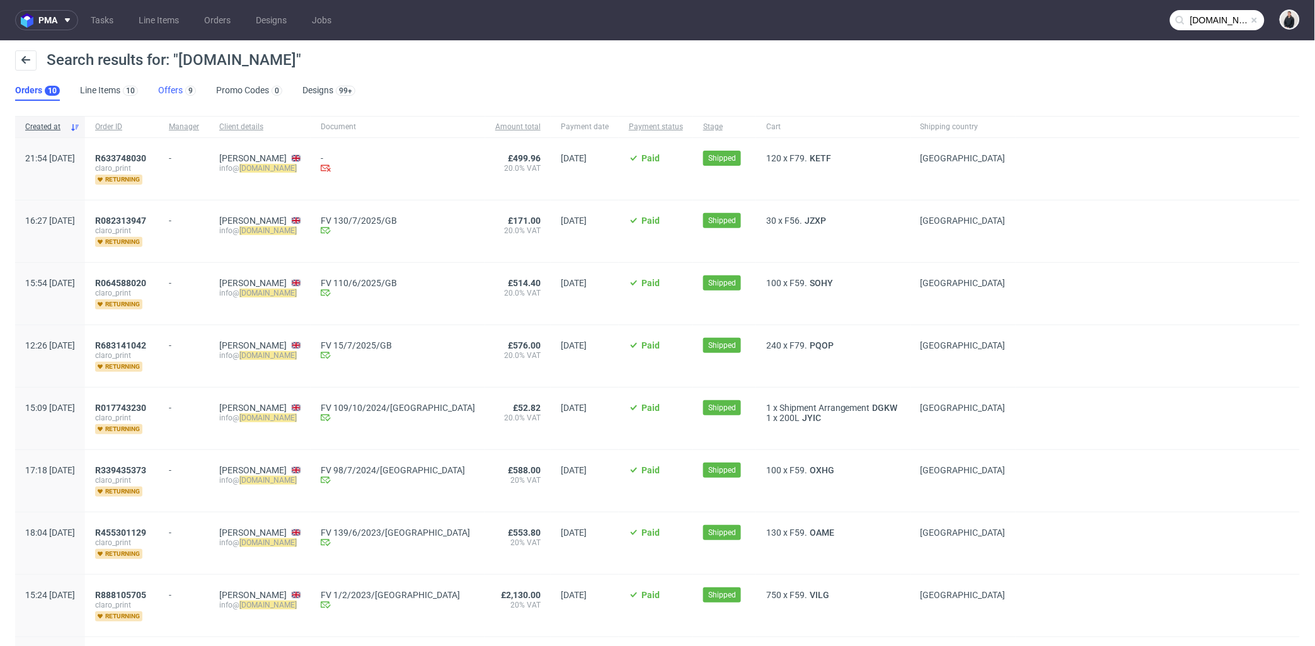
click at [188, 82] on link "Offers 9" at bounding box center [177, 91] width 38 height 20
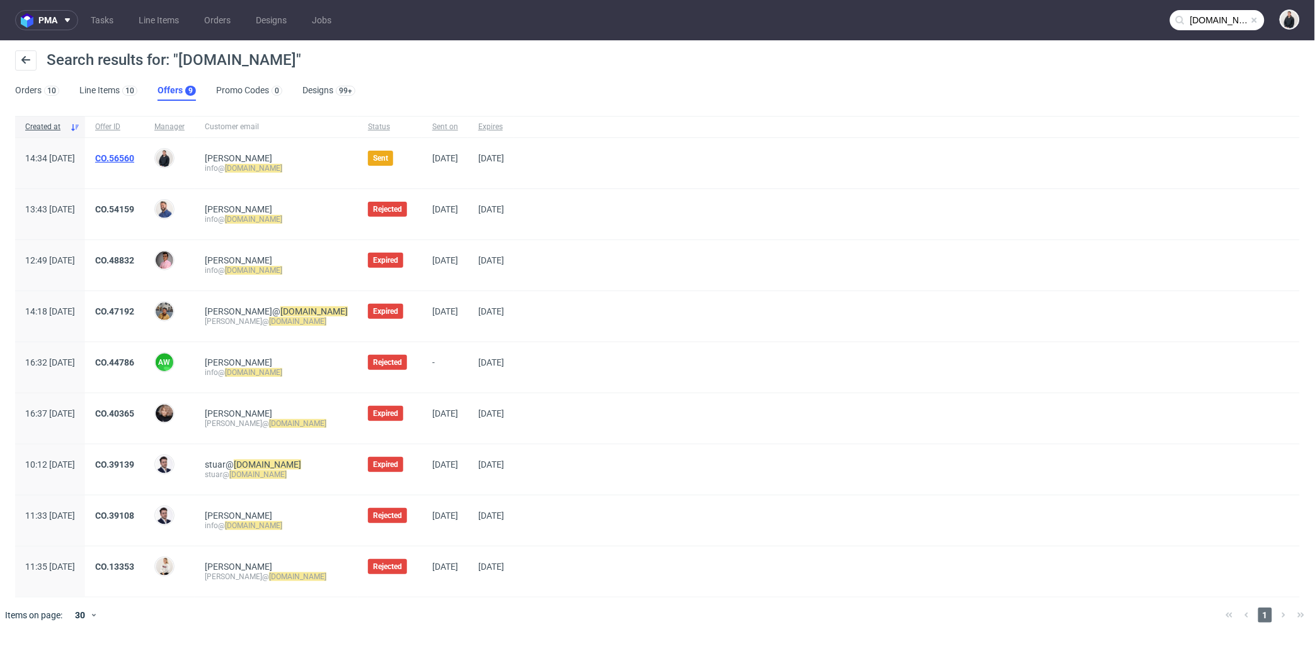
click at [134, 153] on link "CO.56560" at bounding box center [114, 158] width 39 height 10
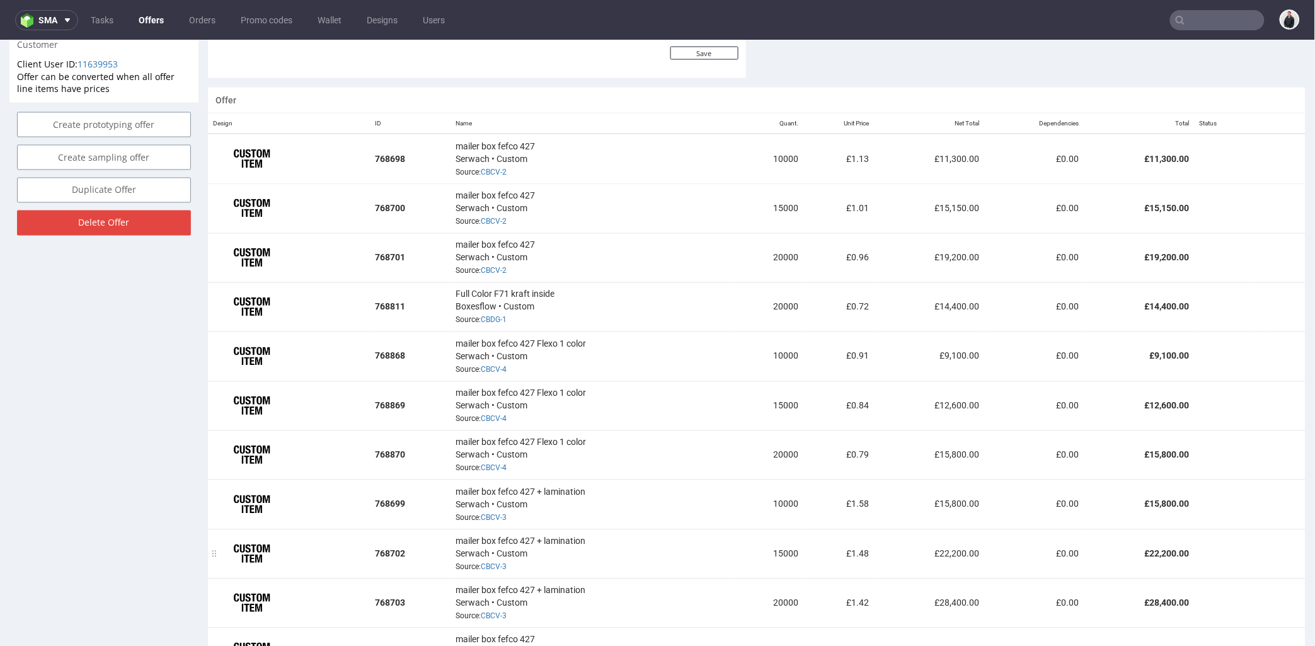
scroll to position [910, 0]
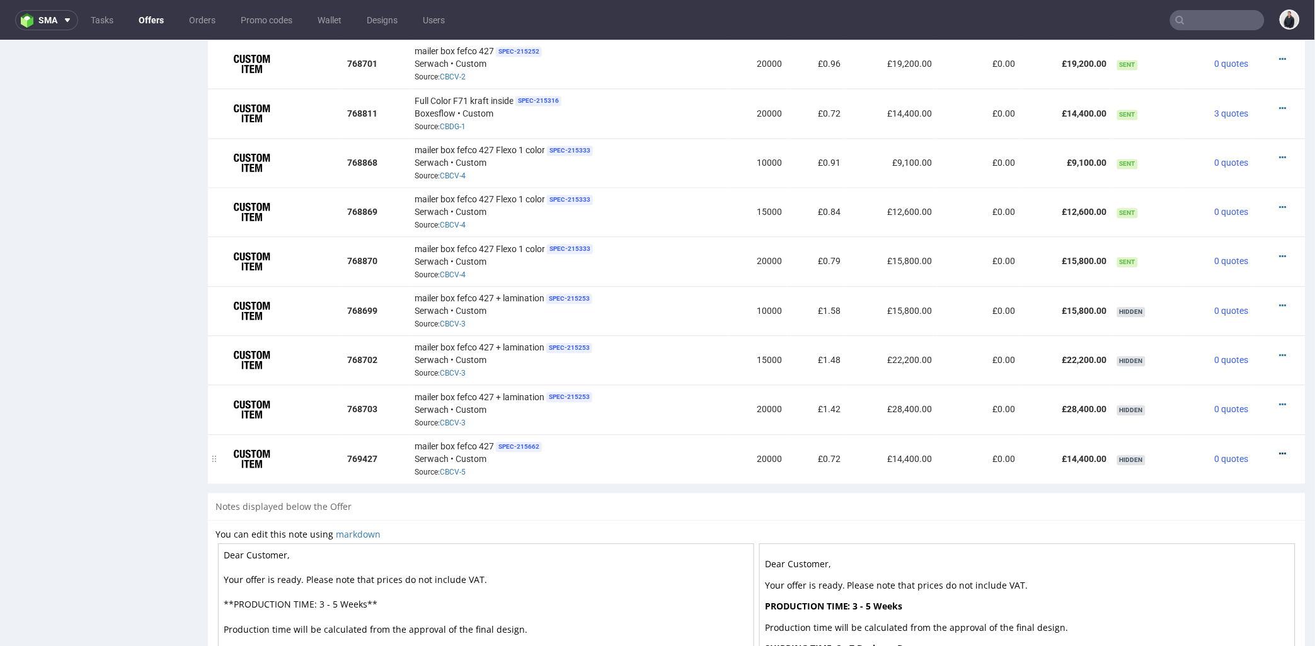
click at [1280, 449] on icon at bounding box center [1283, 453] width 7 height 9
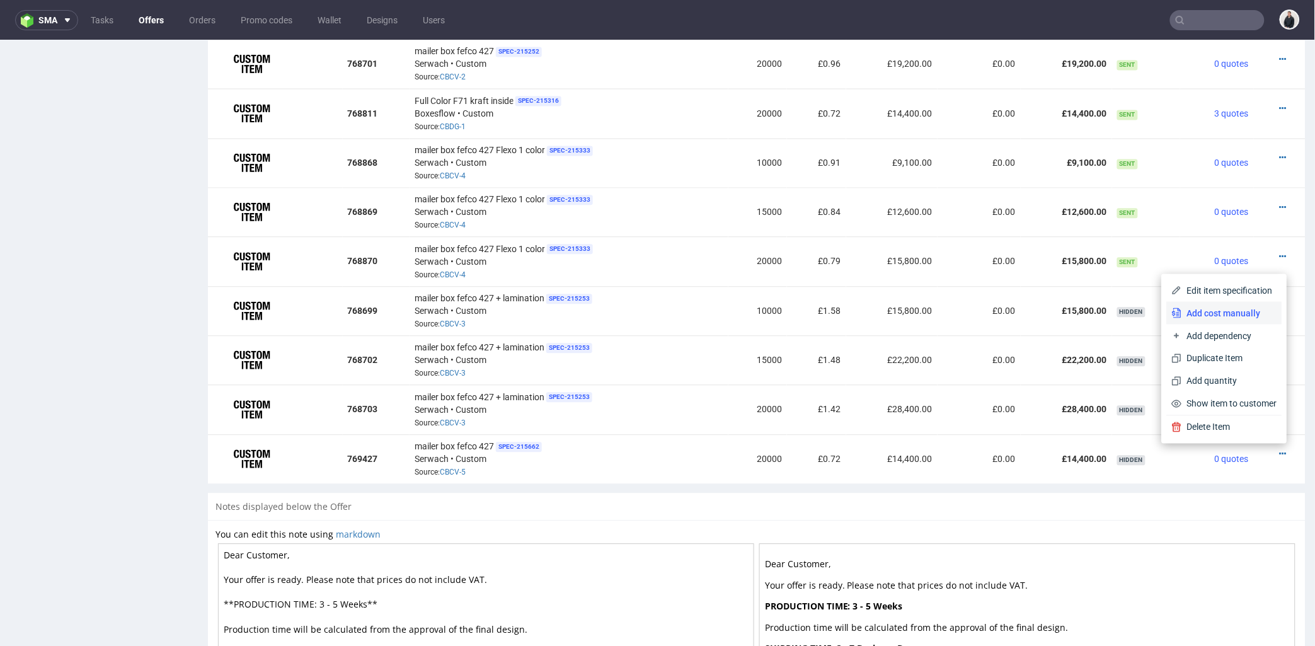
click at [1218, 307] on span "Add cost manually" at bounding box center [1229, 312] width 95 height 13
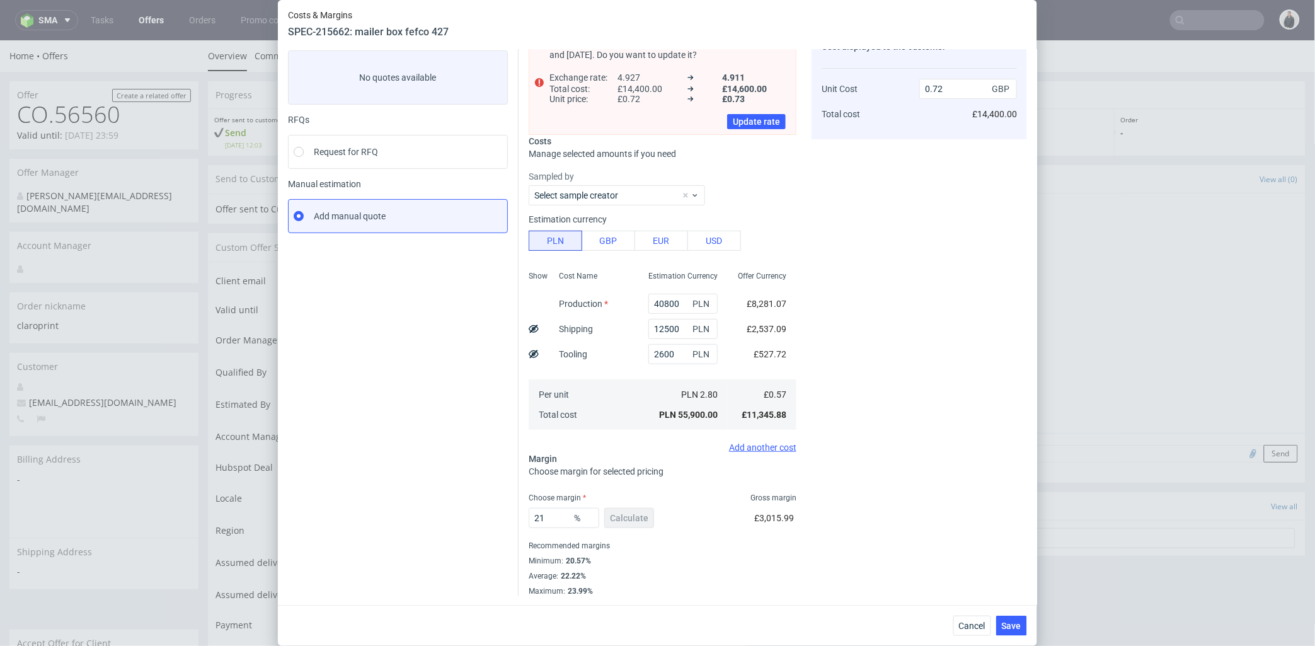
scroll to position [0, 0]
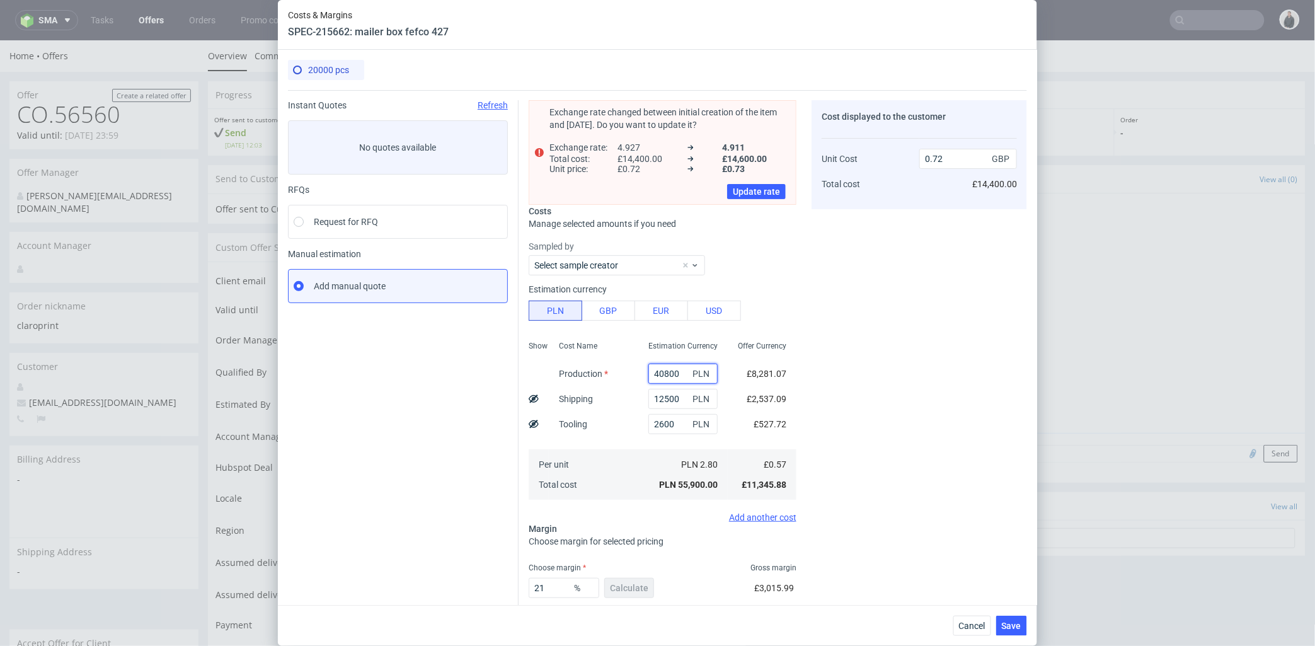
click at [654, 372] on input "40800" at bounding box center [683, 374] width 69 height 20
type input "40000"
type input "0.71"
type input "40000"
click at [884, 357] on div "Cost displayed to the customer Unit Cost Total cost 0.71 GBP £14,200.00" at bounding box center [920, 400] width 216 height 601
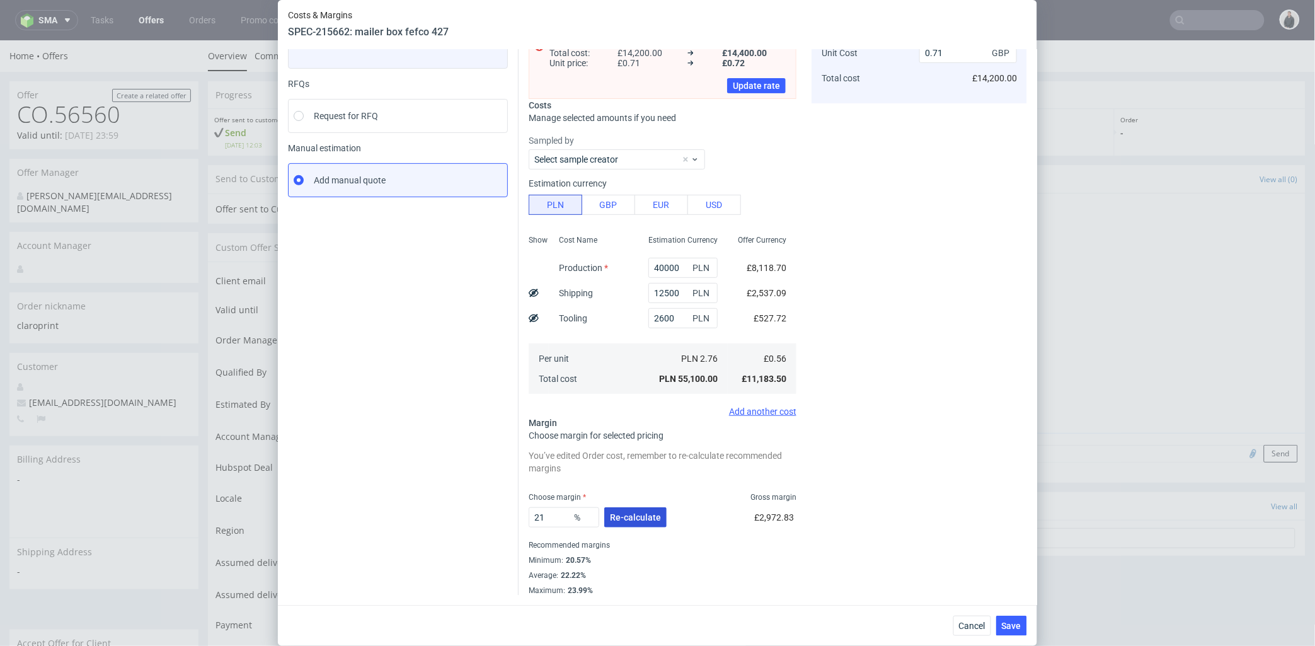
click at [637, 520] on span "Re-calculate" at bounding box center [635, 517] width 51 height 9
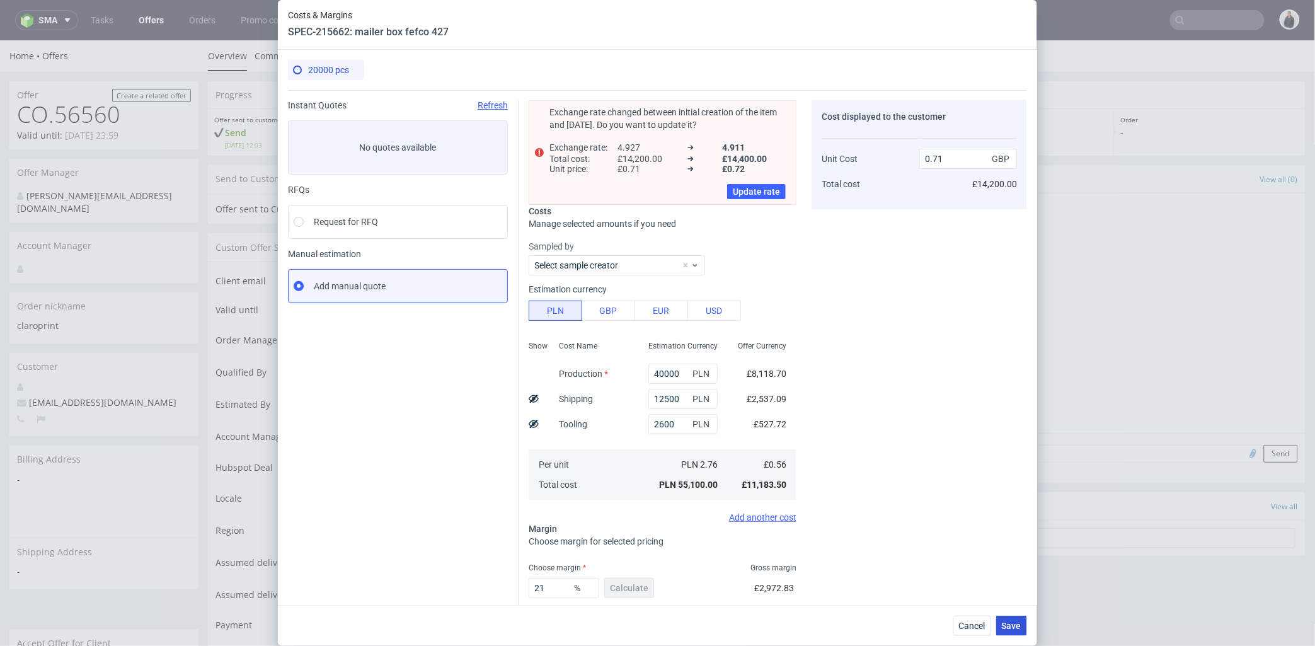
click at [1021, 622] on span "Save" at bounding box center [1012, 625] width 20 height 9
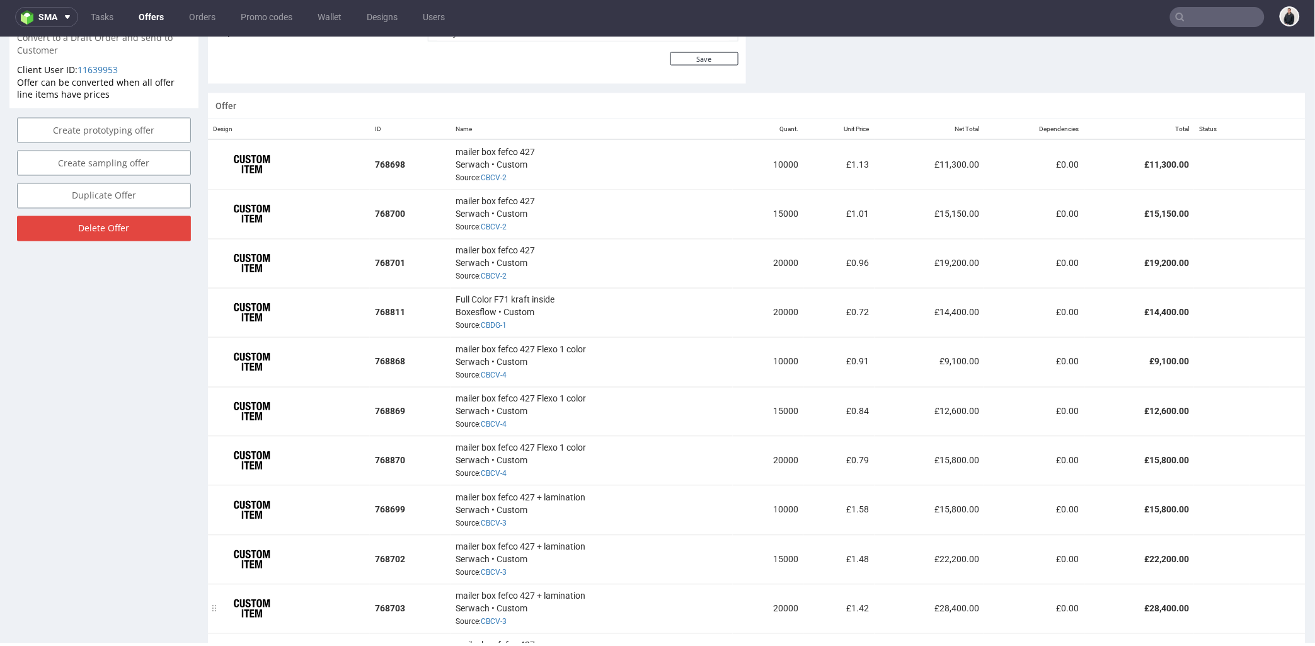
scroll to position [870, 0]
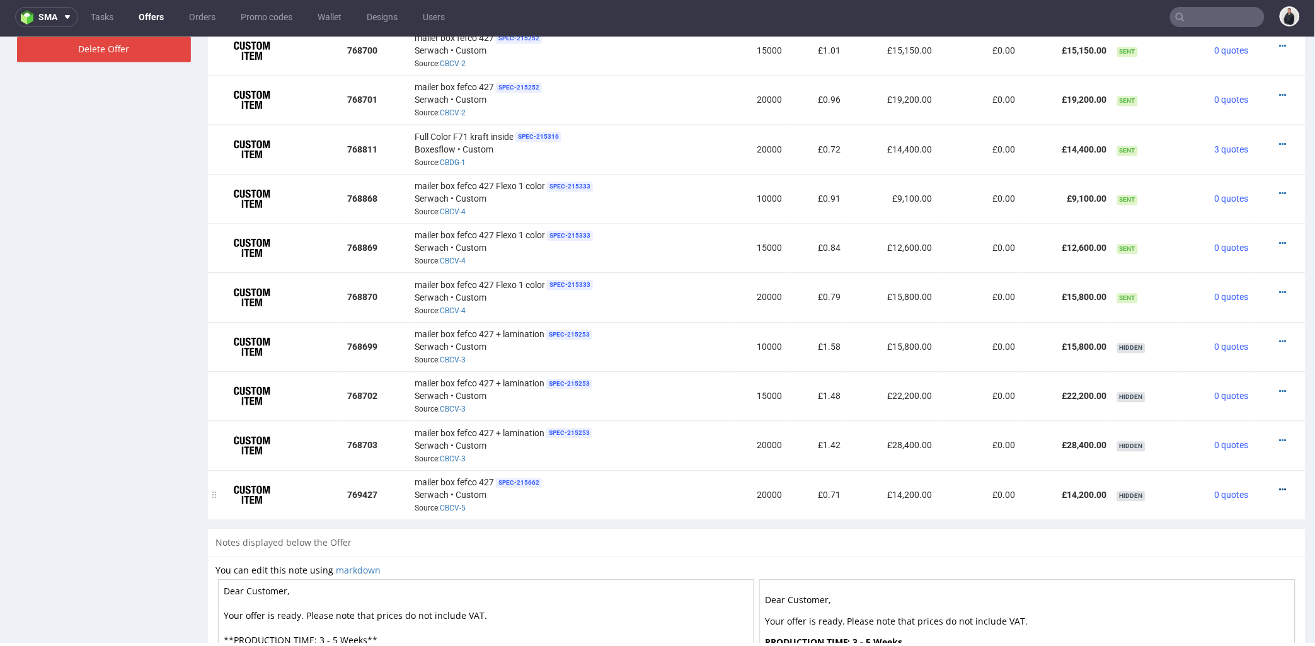
click at [1280, 487] on icon at bounding box center [1283, 489] width 7 height 9
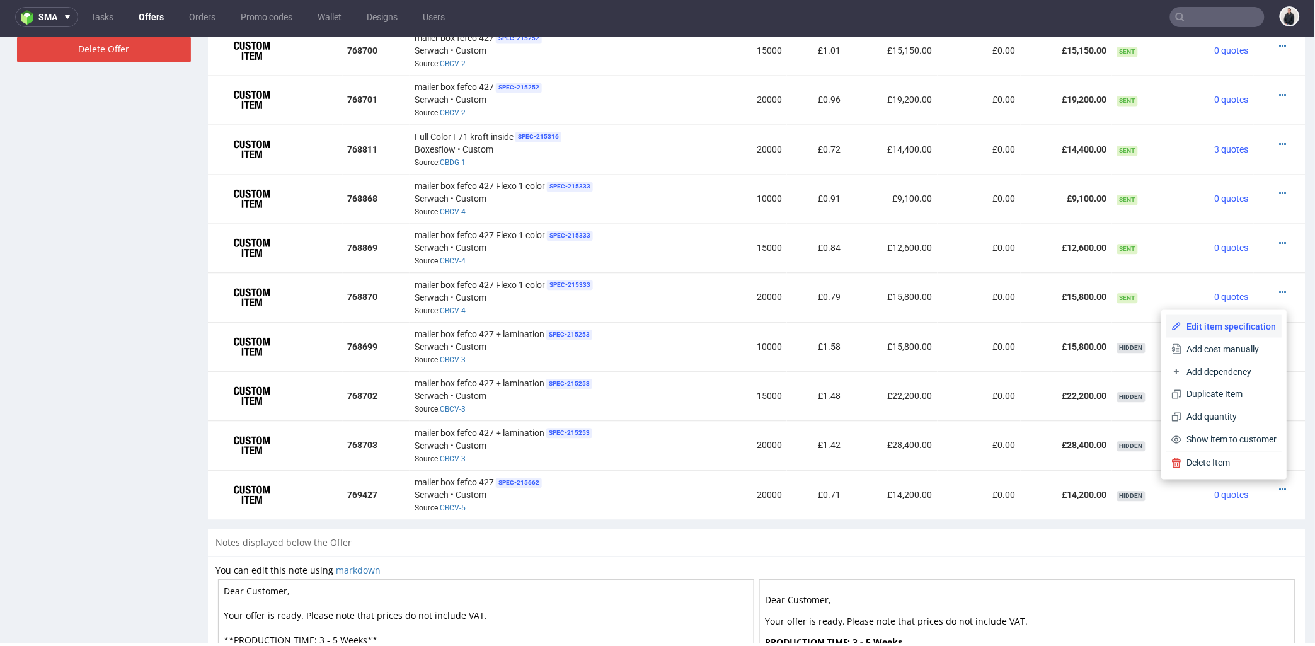
click at [1231, 326] on span "Edit item specification" at bounding box center [1229, 326] width 95 height 13
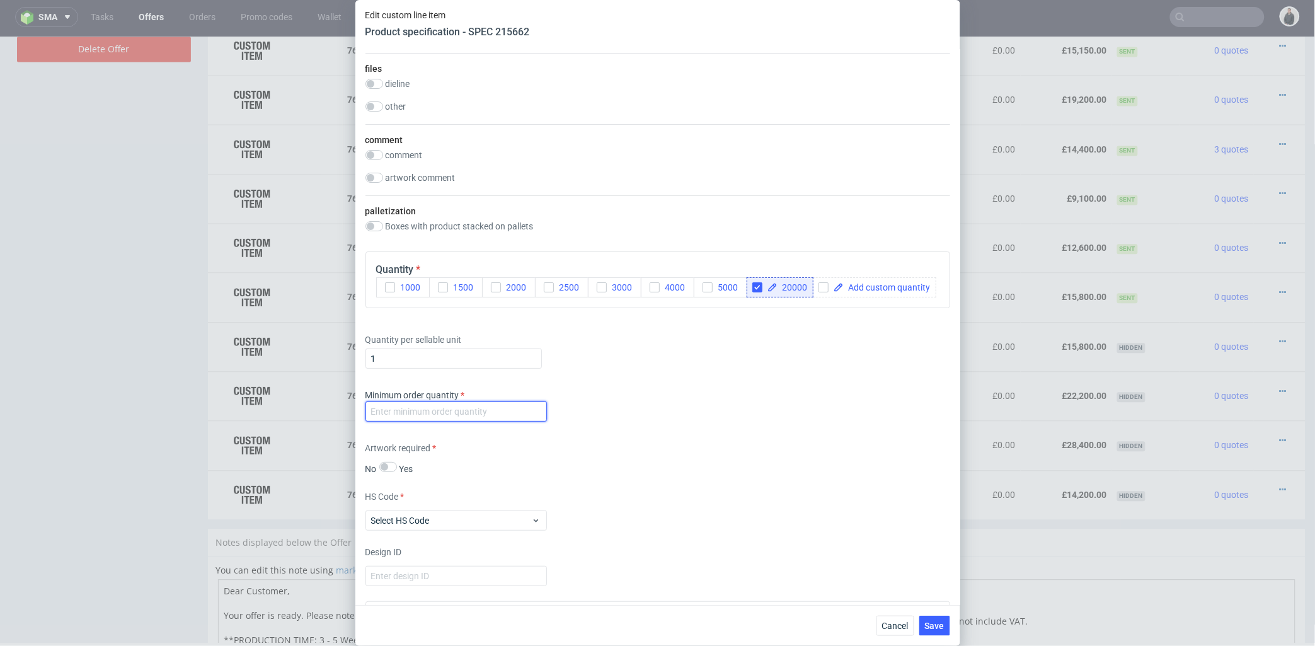
click at [479, 422] on input "number" at bounding box center [457, 411] width 182 height 20
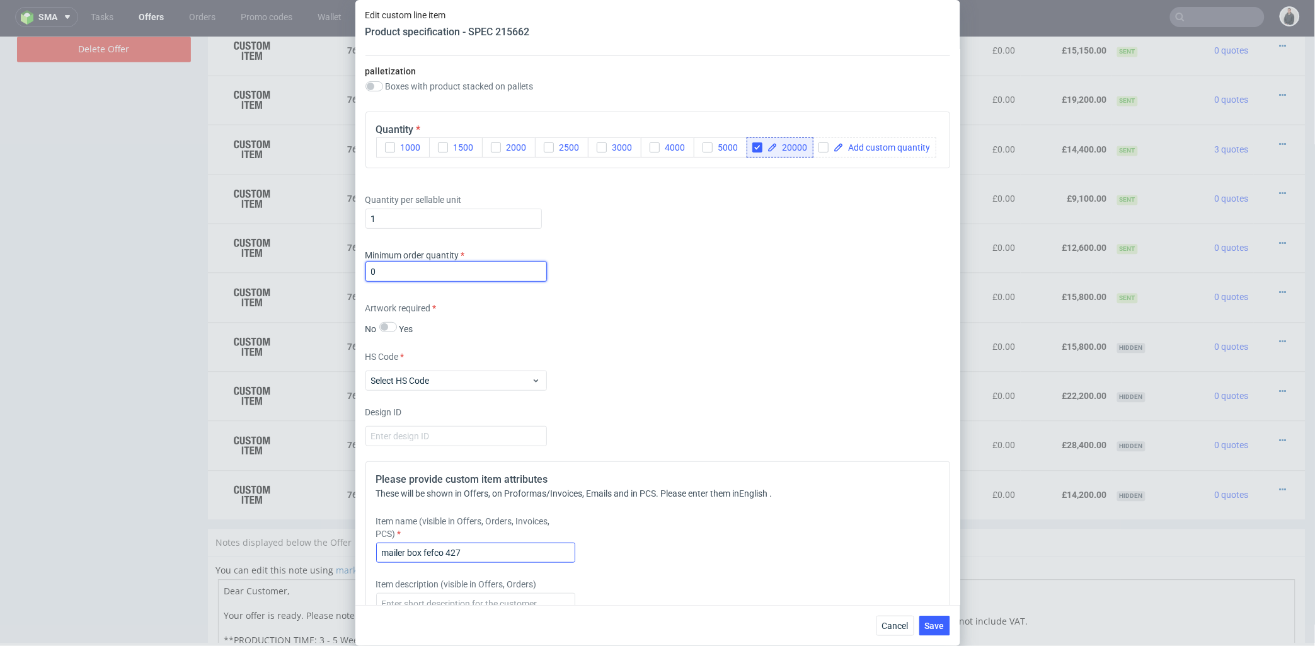
scroll to position [1961, 0]
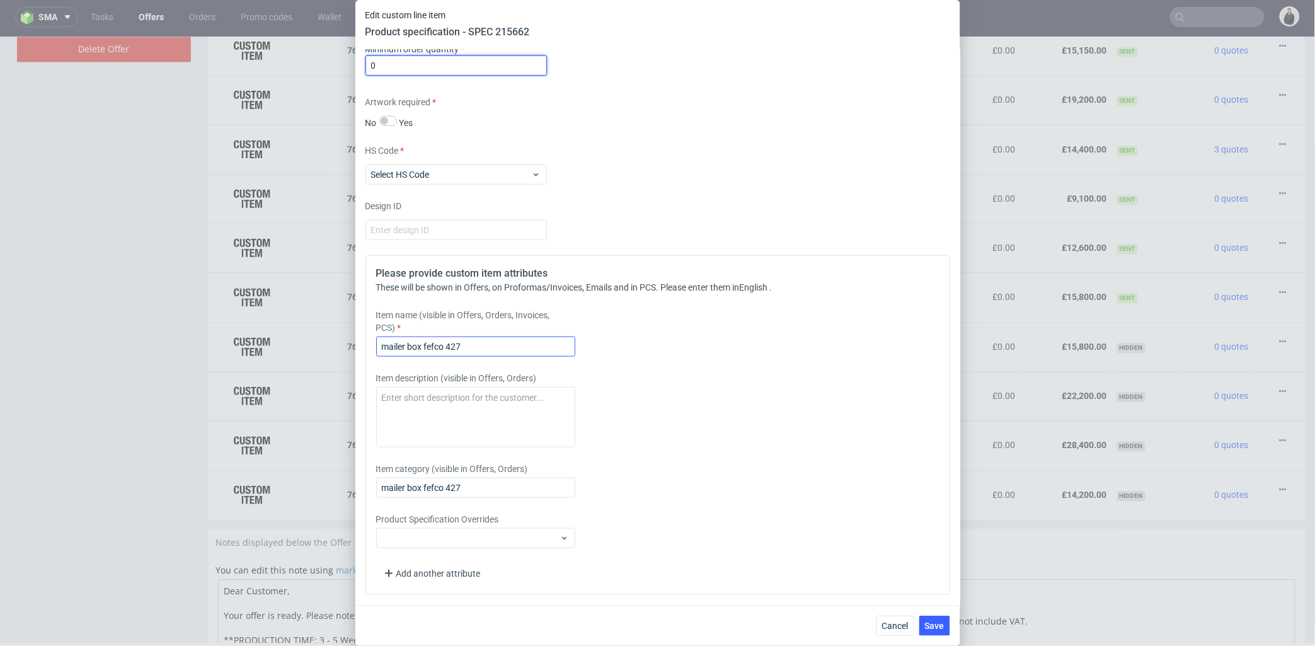
type input "0"
click at [506, 357] on input "mailer box fefco 427" at bounding box center [475, 347] width 199 height 20
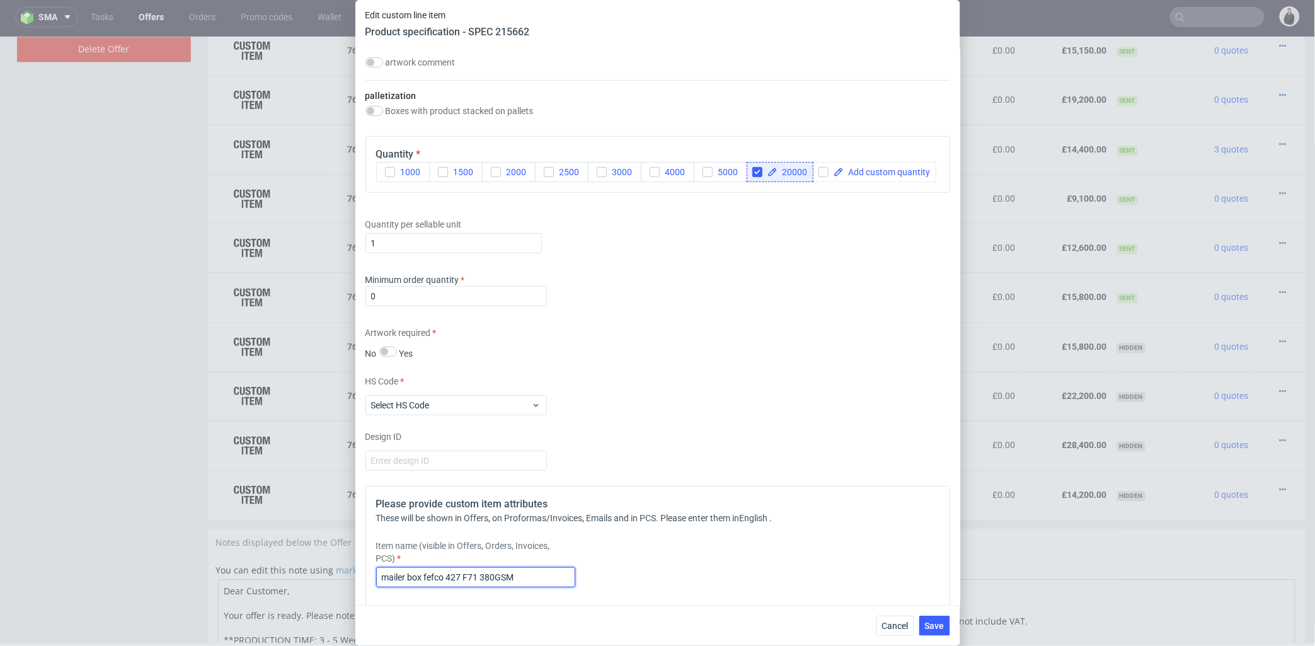
scroll to position [1980, 0]
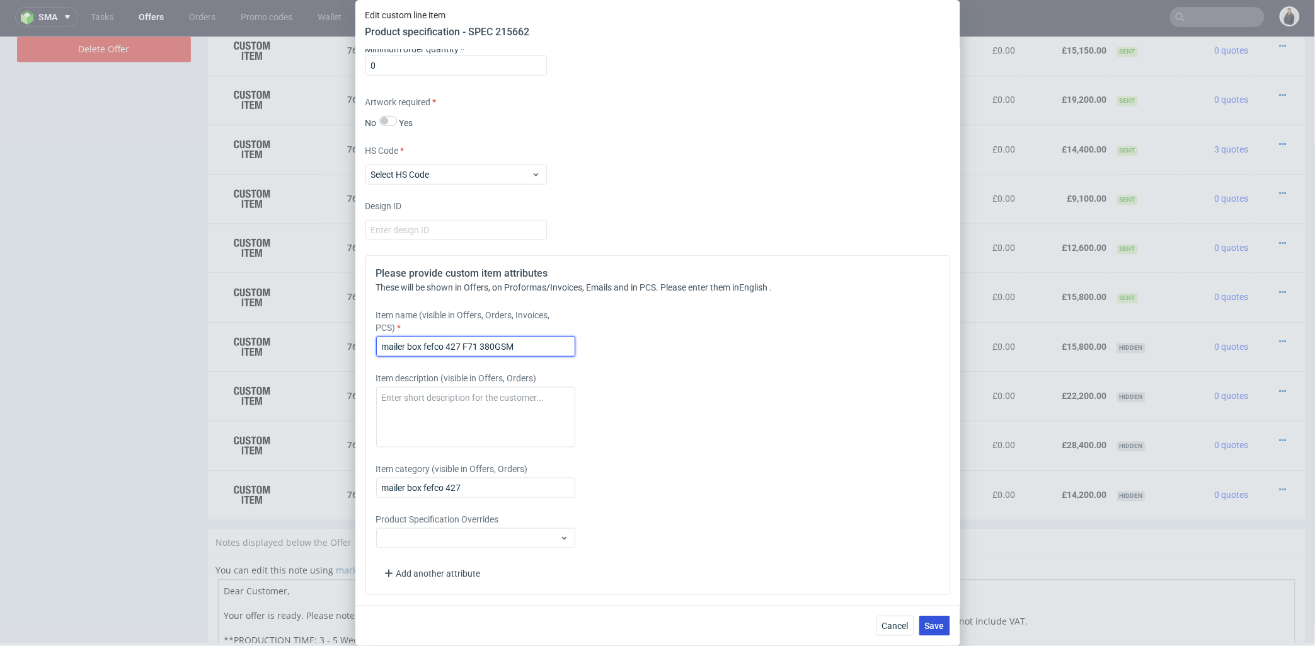
type input "mailer box fefco 427 F71 380GSM"
click at [929, 628] on span "Save" at bounding box center [935, 625] width 20 height 9
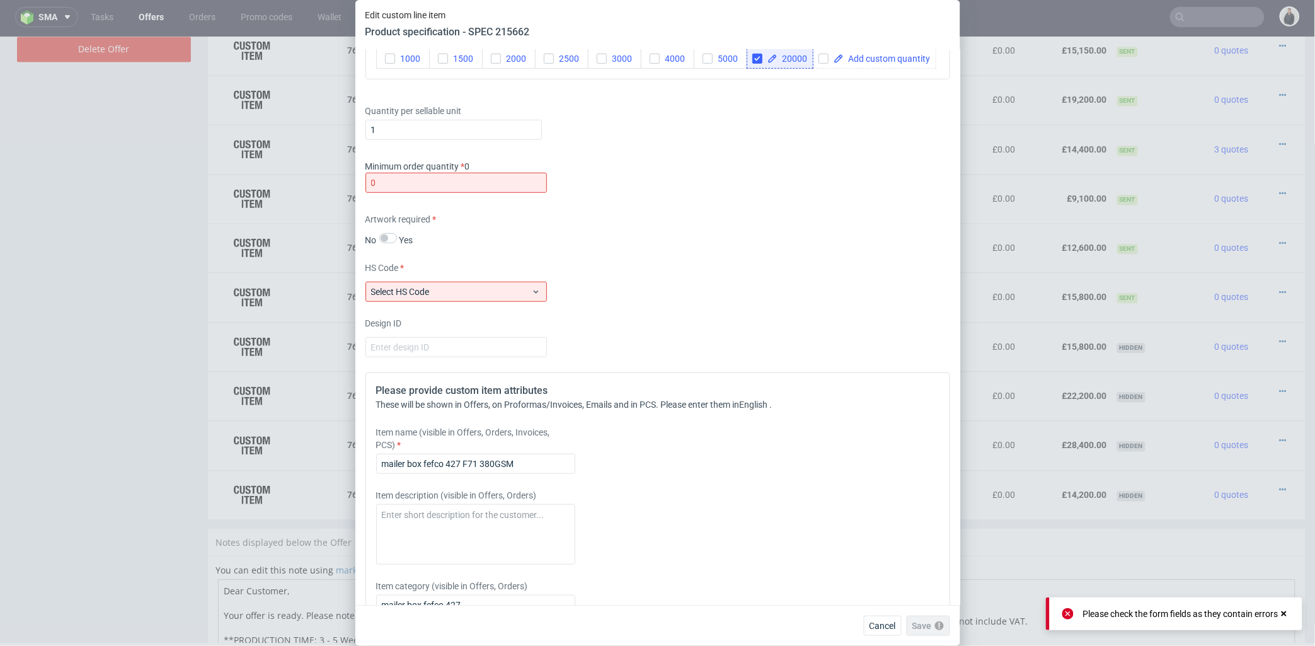
scroll to position [1769, 0]
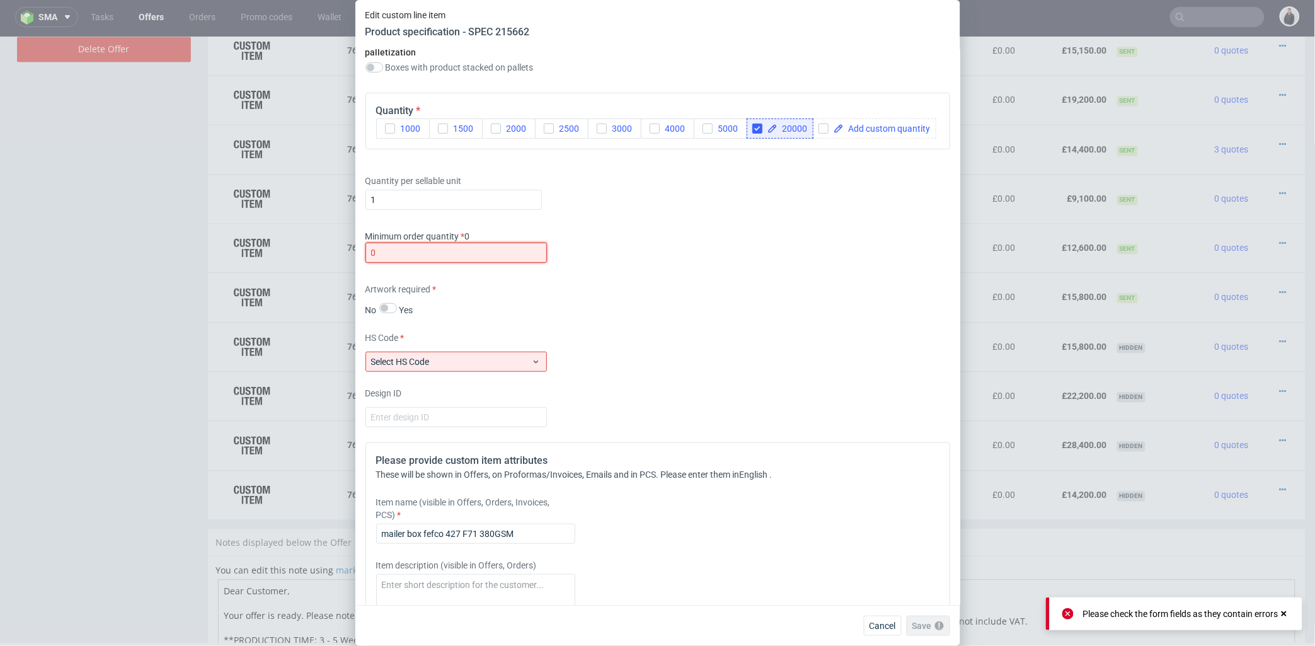
click at [429, 263] on input "0" at bounding box center [457, 253] width 182 height 20
drag, startPoint x: 429, startPoint y: 277, endPoint x: 342, endPoint y: 279, distance: 87.6
click at [342, 279] on div "Edit custom line item Product specification - SPEC 215662 Supplier Custom Custo…" at bounding box center [657, 323] width 1315 height 646
type input "1"
click at [432, 368] on span "Select HS Code" at bounding box center [451, 361] width 161 height 13
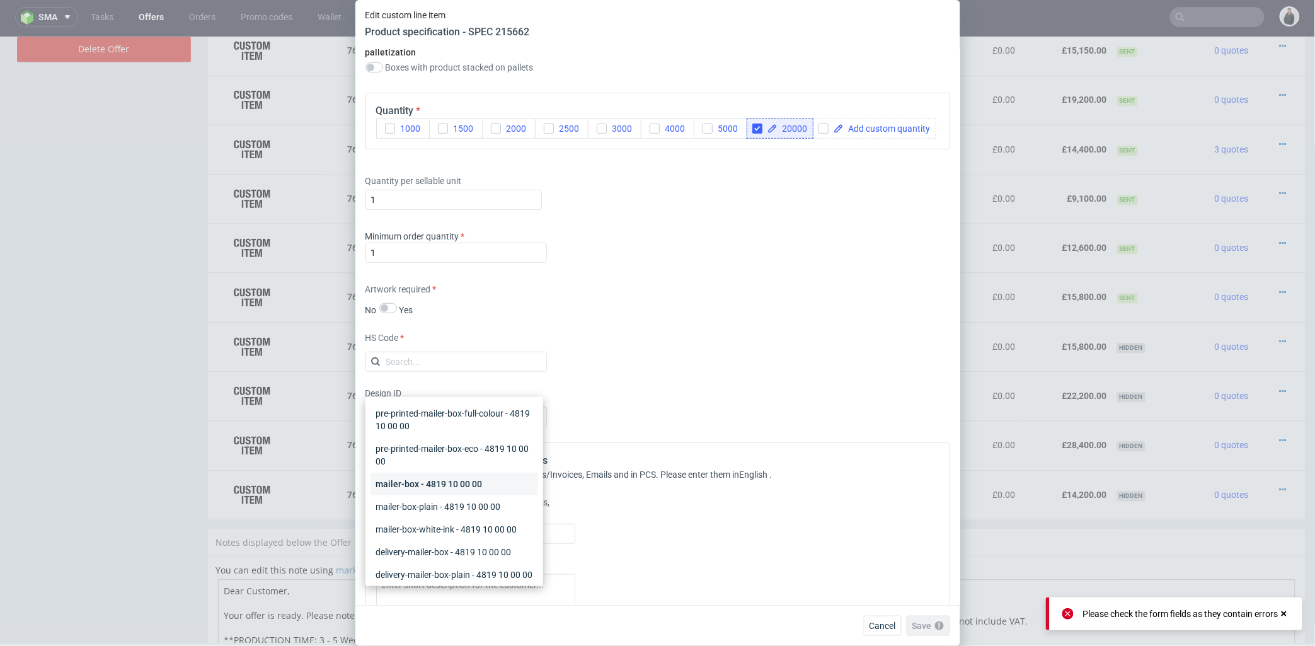
click at [468, 484] on div "mailer-box - 4819 10 00 00" at bounding box center [455, 484] width 168 height 23
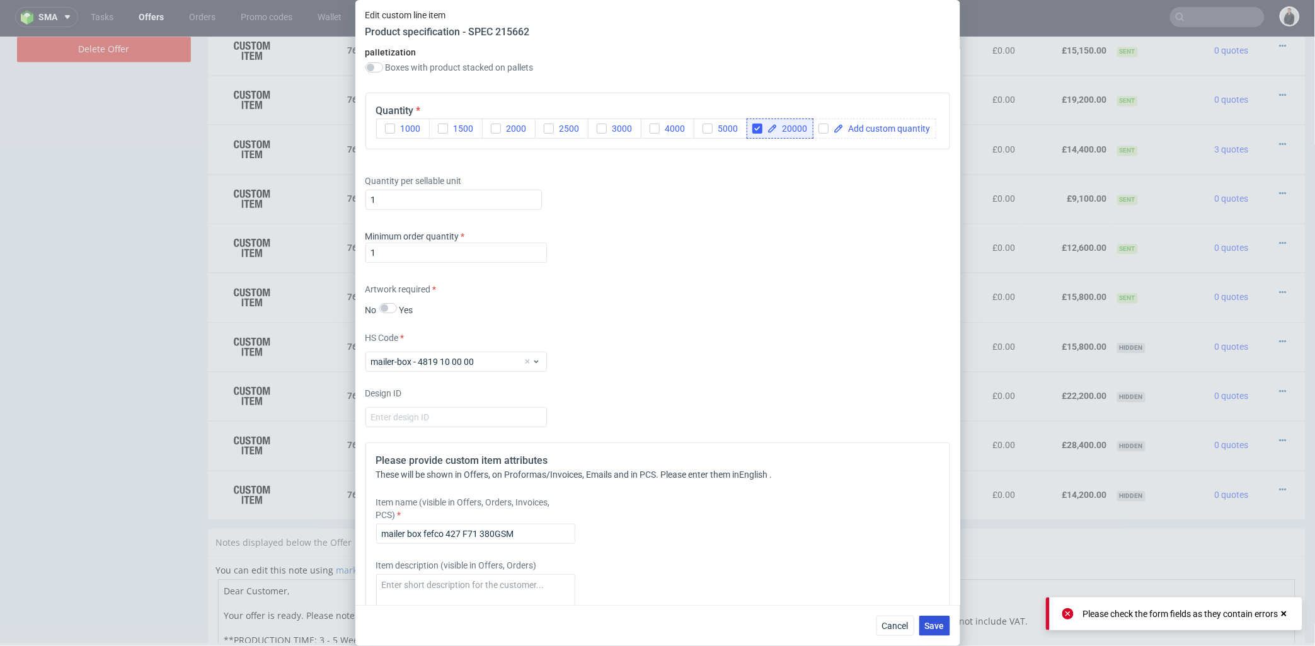
click at [937, 626] on span "Save" at bounding box center [935, 625] width 20 height 9
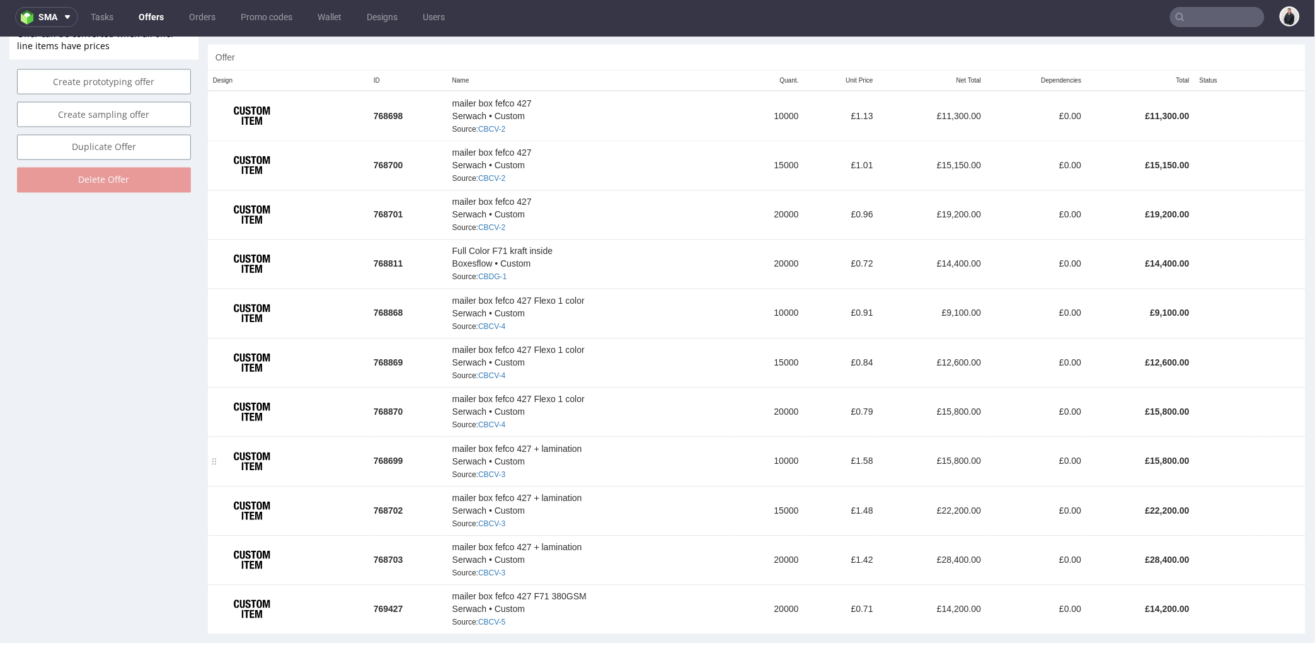
scroll to position [878, 0]
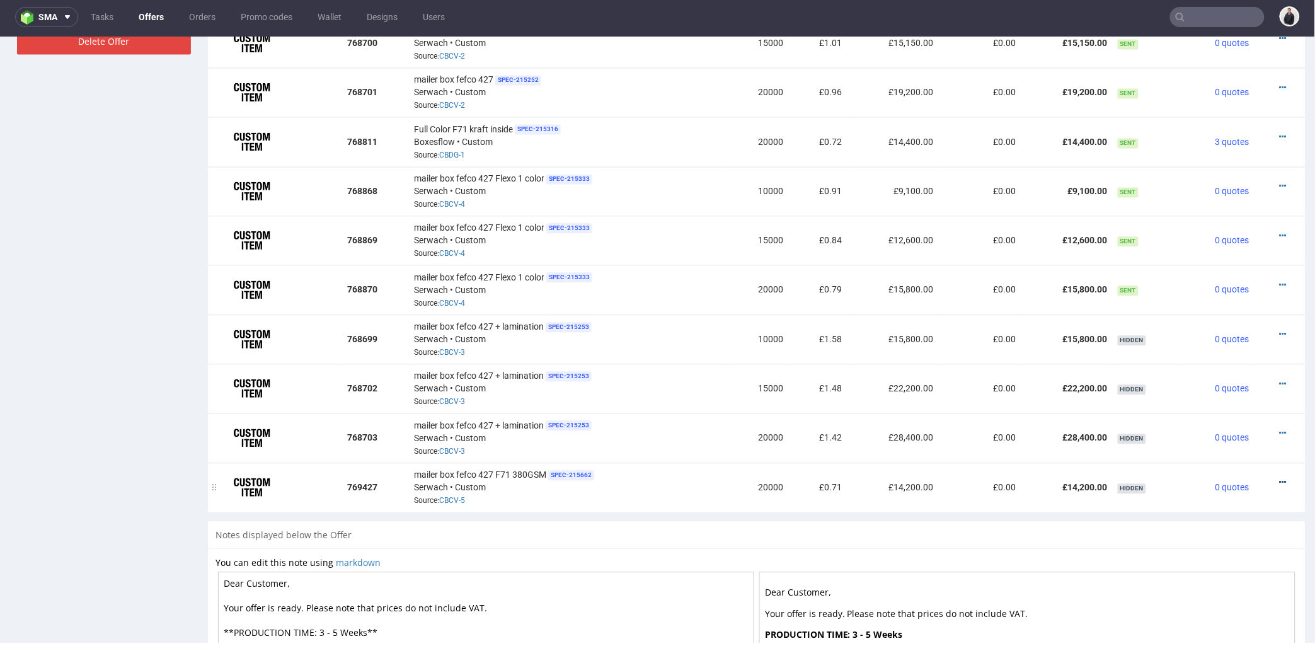
click at [1280, 480] on icon at bounding box center [1283, 482] width 7 height 9
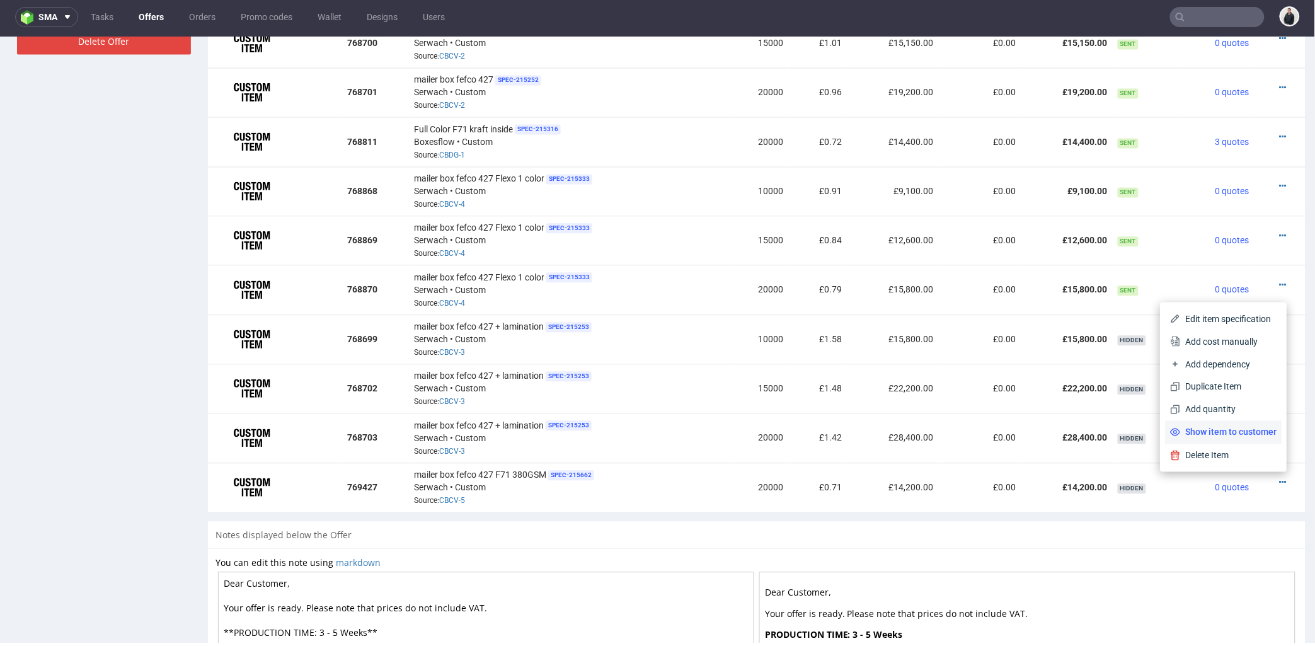
click at [1223, 437] on span "Show item to customer" at bounding box center [1229, 431] width 96 height 13
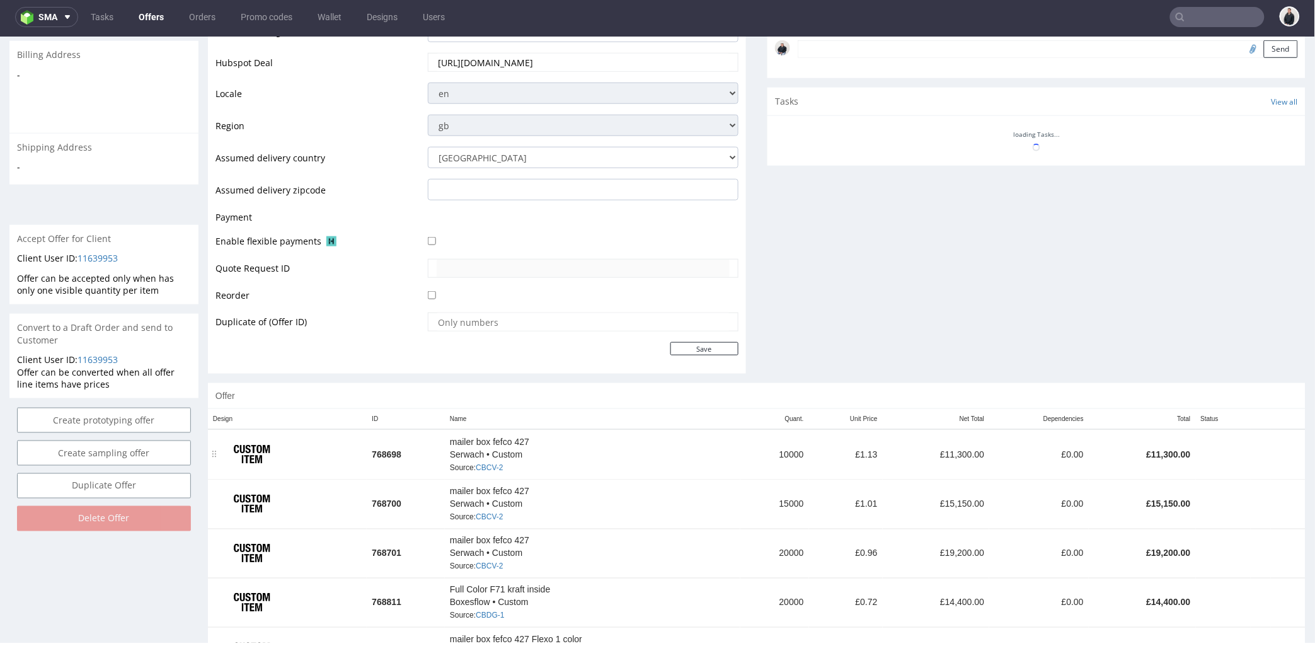
scroll to position [542, 0]
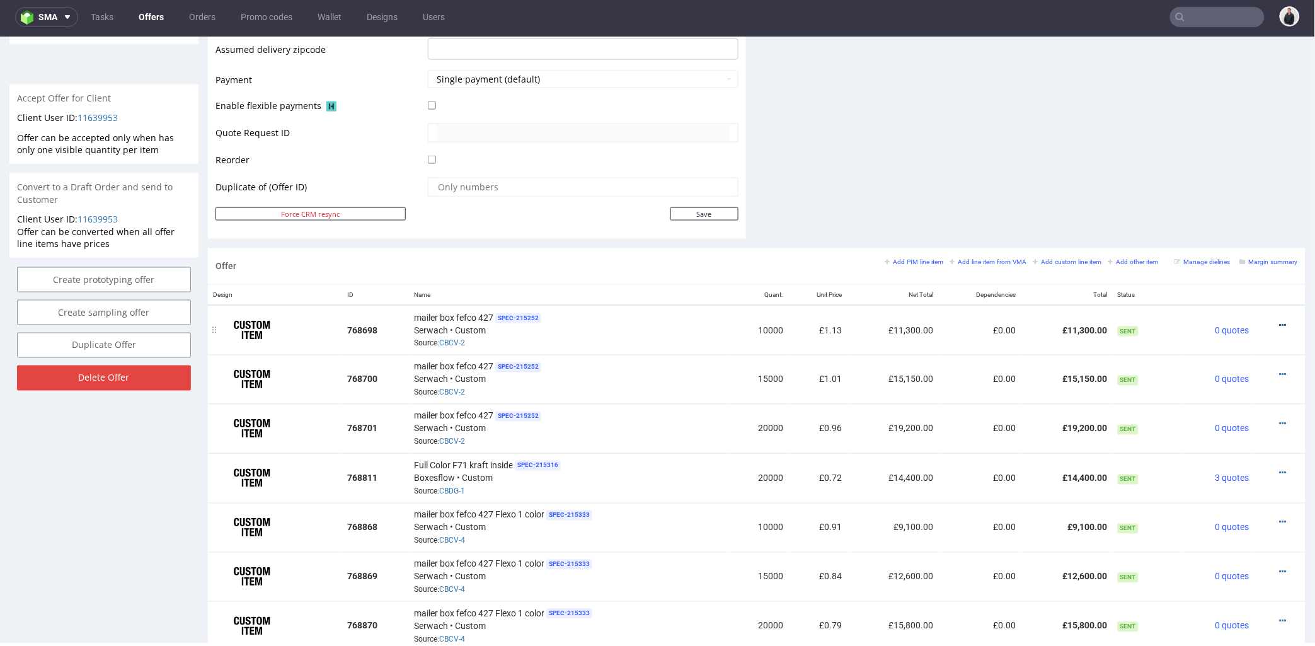
click at [1280, 325] on icon at bounding box center [1283, 324] width 7 height 9
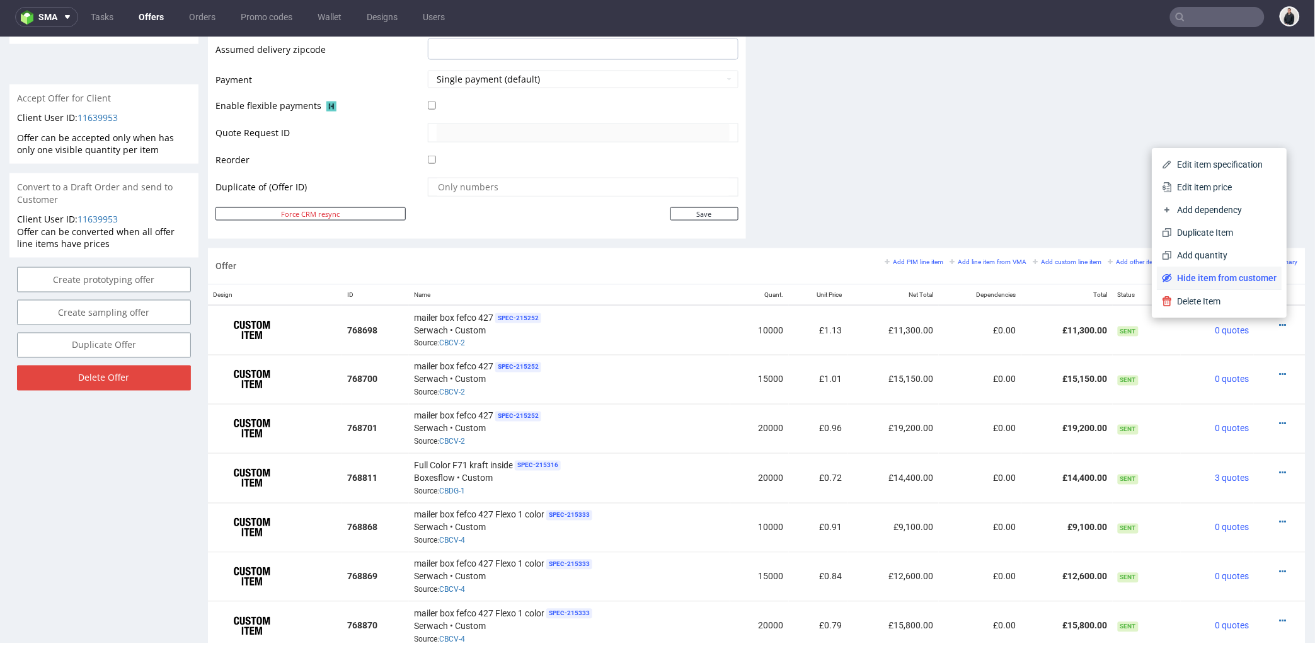
click at [1228, 282] on span "Hide item from customer" at bounding box center [1225, 277] width 105 height 13
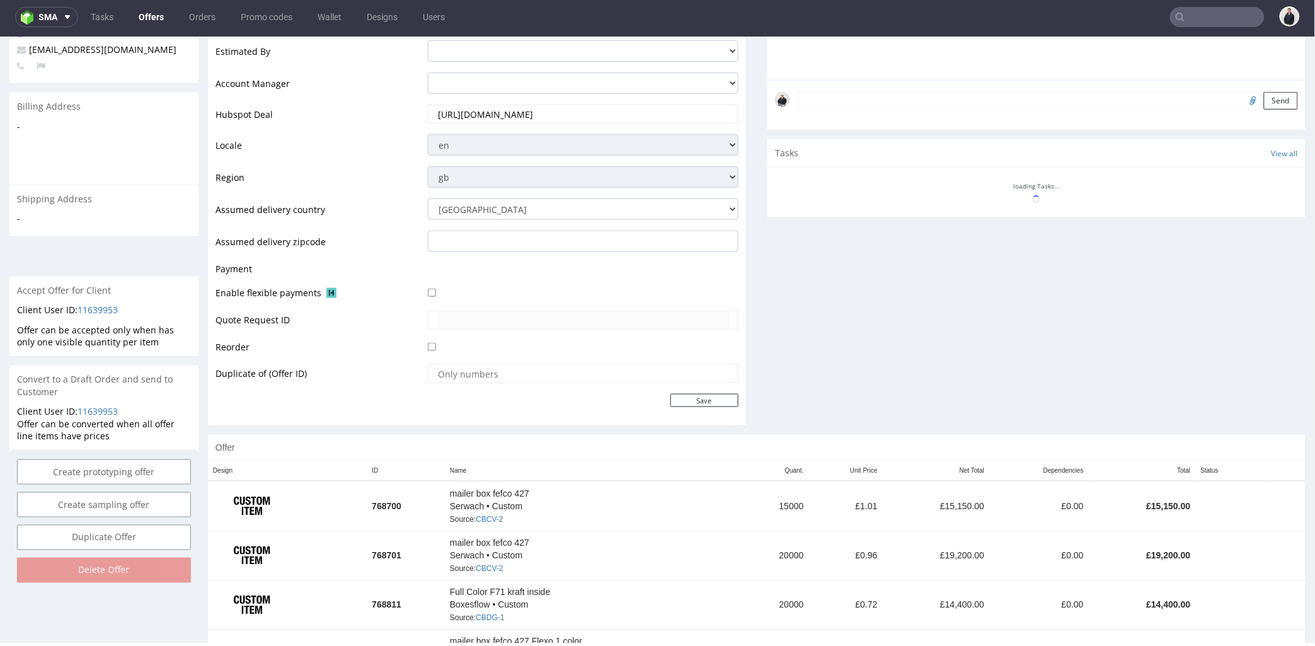
scroll to position [490, 0]
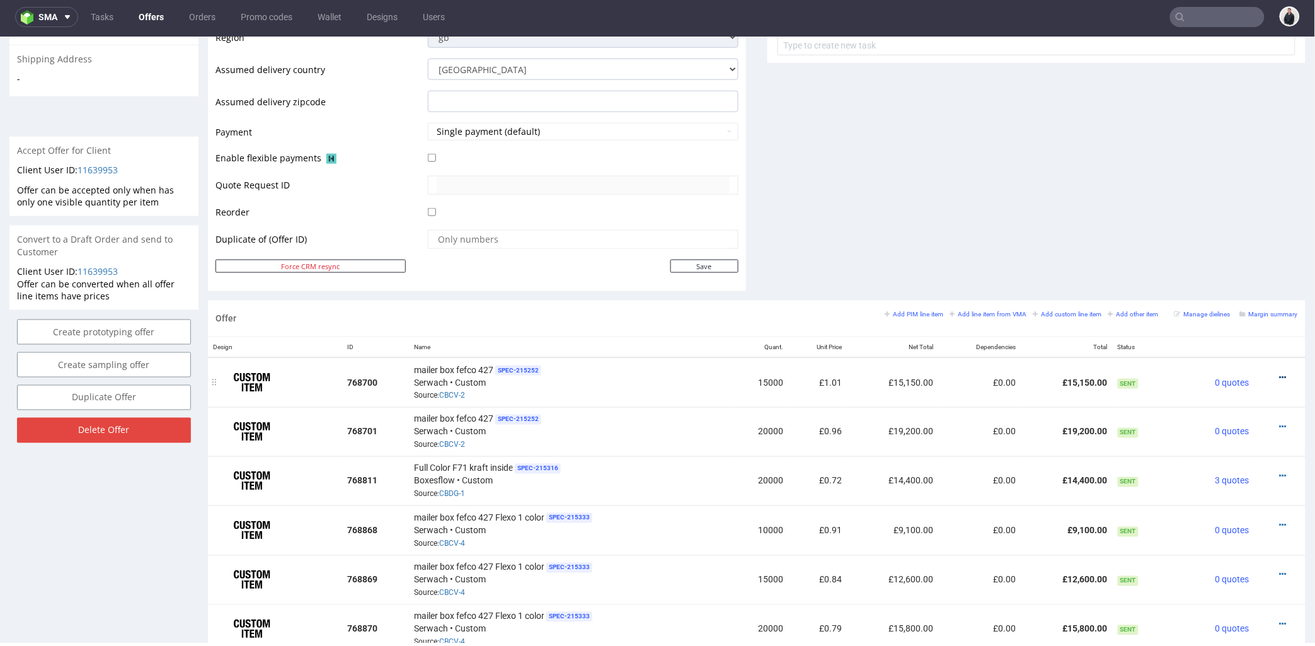
click at [1280, 374] on icon at bounding box center [1283, 376] width 7 height 9
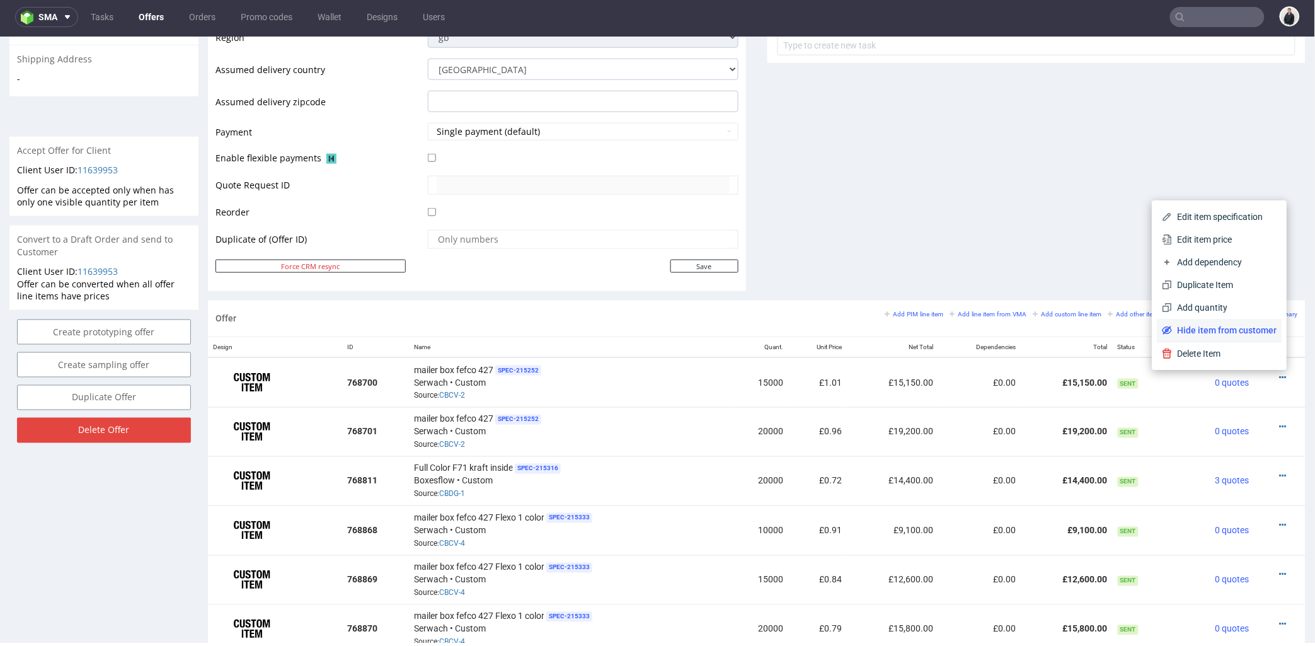
click at [1250, 328] on span "Hide item from customer" at bounding box center [1225, 329] width 105 height 13
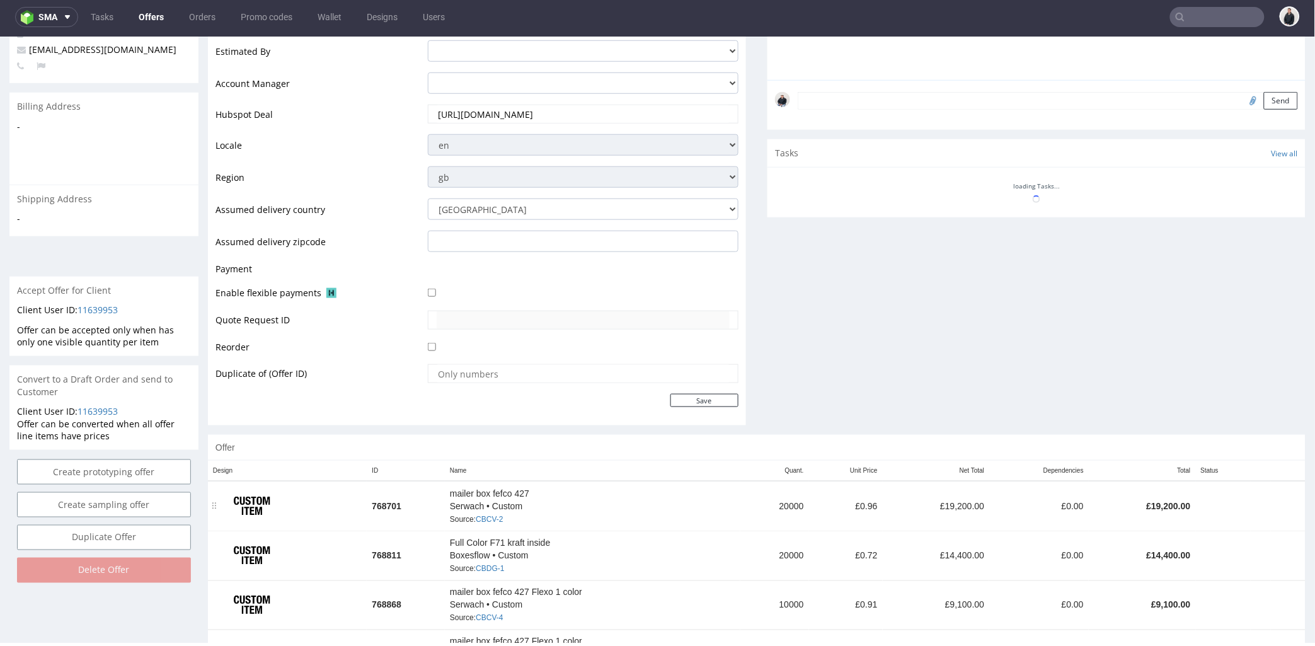
scroll to position [499, 0]
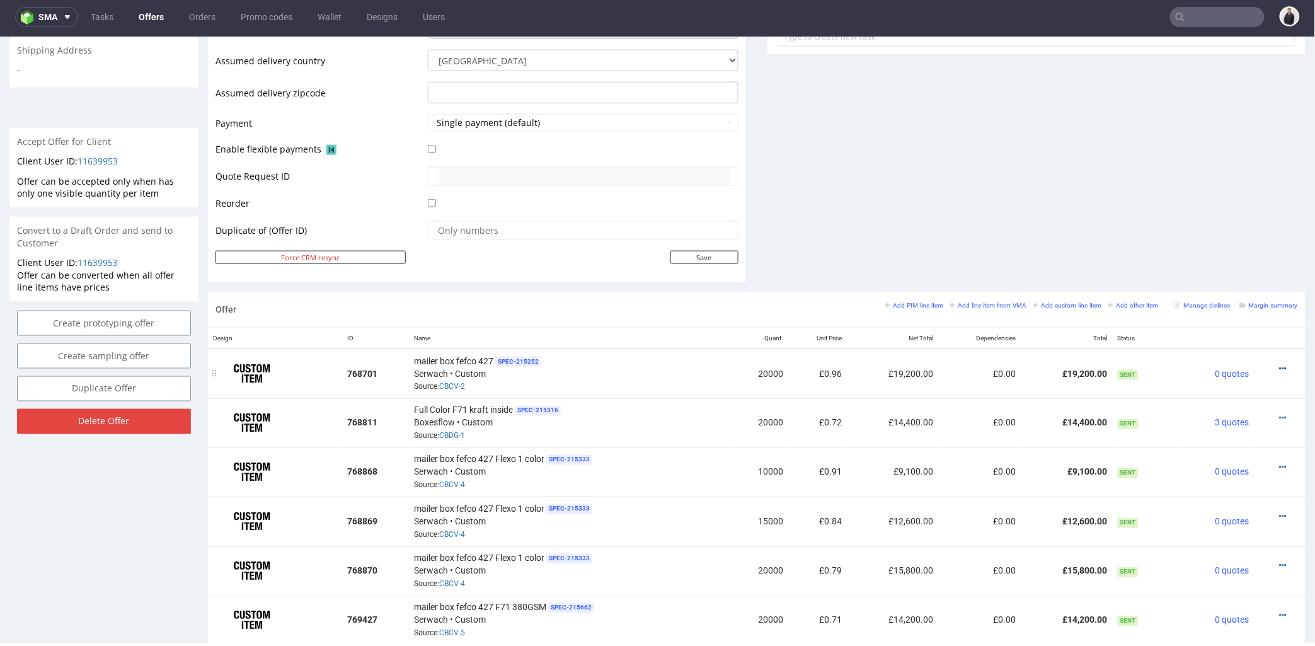
click at [1280, 365] on icon at bounding box center [1283, 368] width 7 height 9
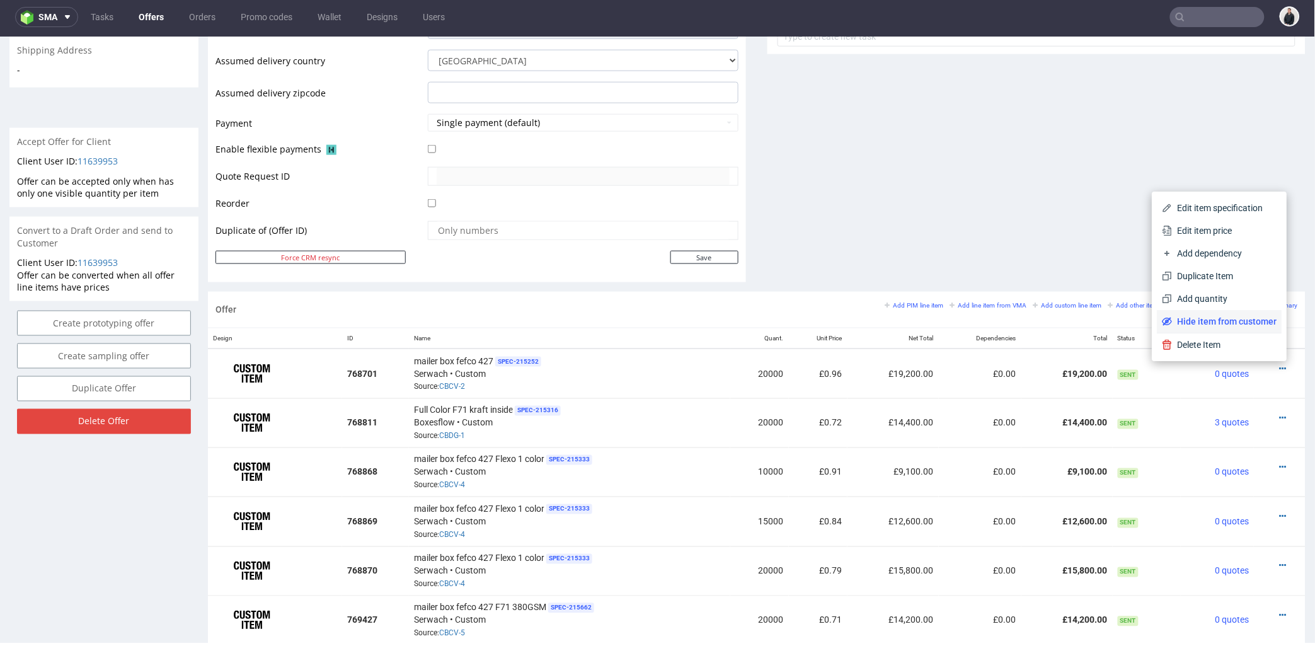
click at [1248, 322] on span "Hide item from customer" at bounding box center [1225, 320] width 105 height 13
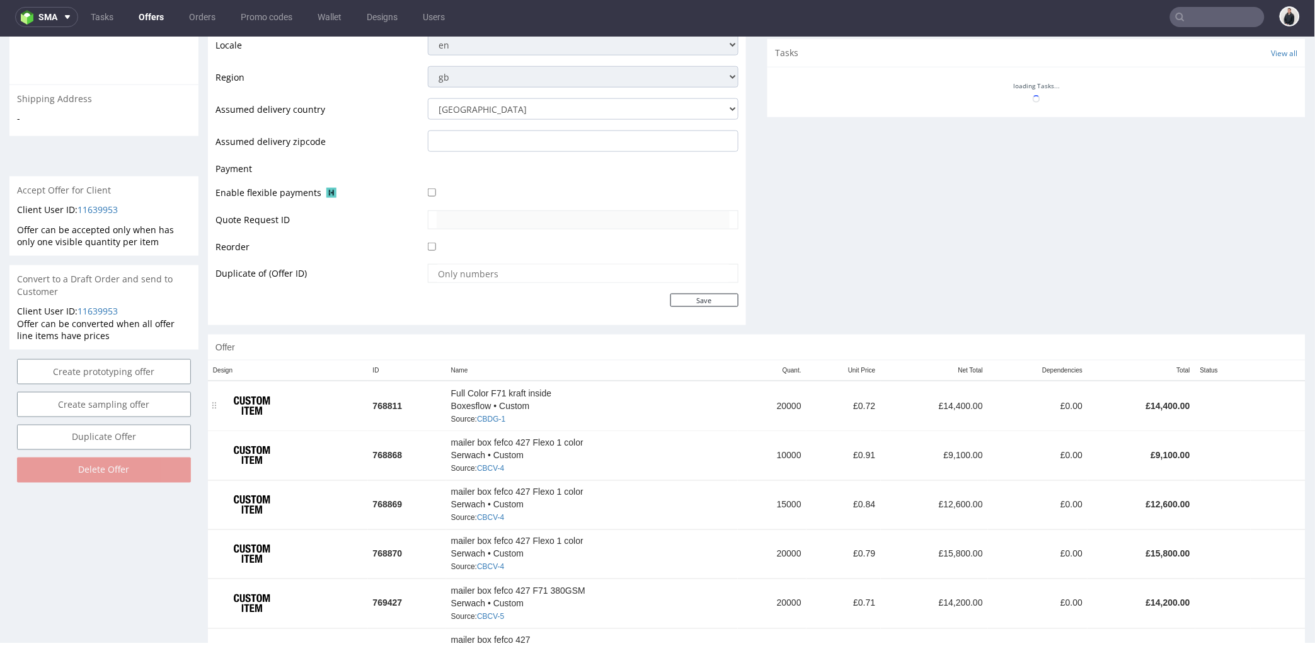
scroll to position [520, 0]
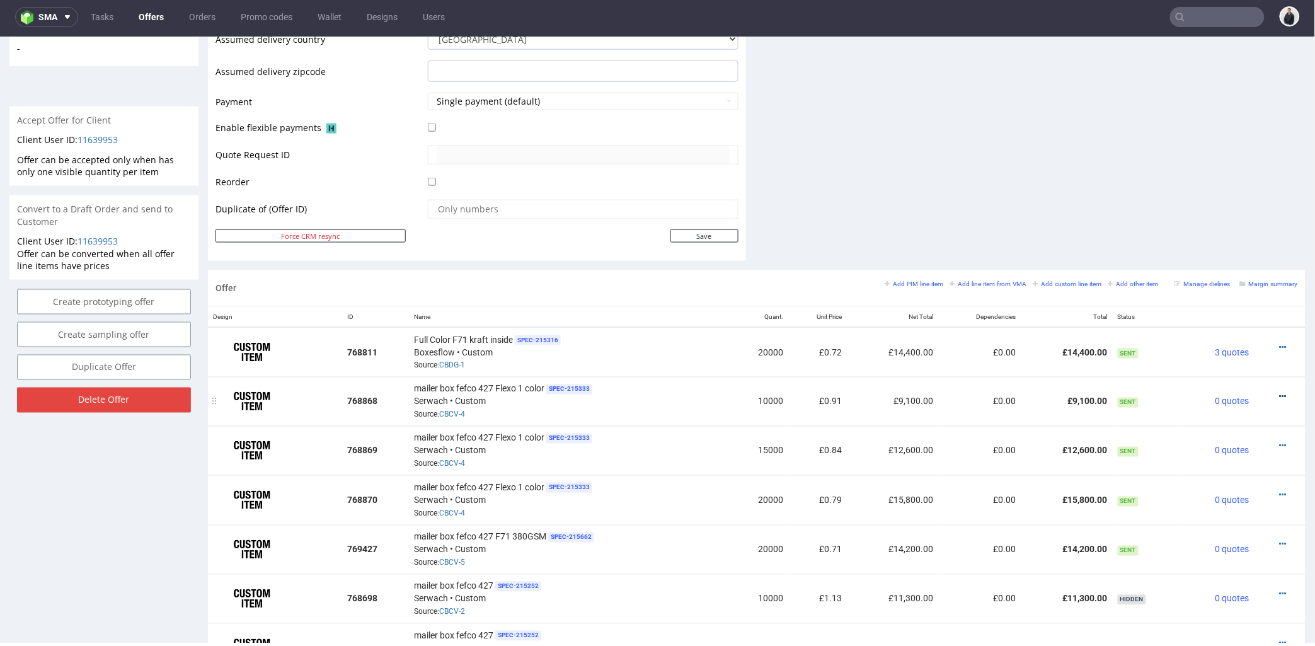
click at [1280, 397] on icon at bounding box center [1283, 396] width 7 height 9
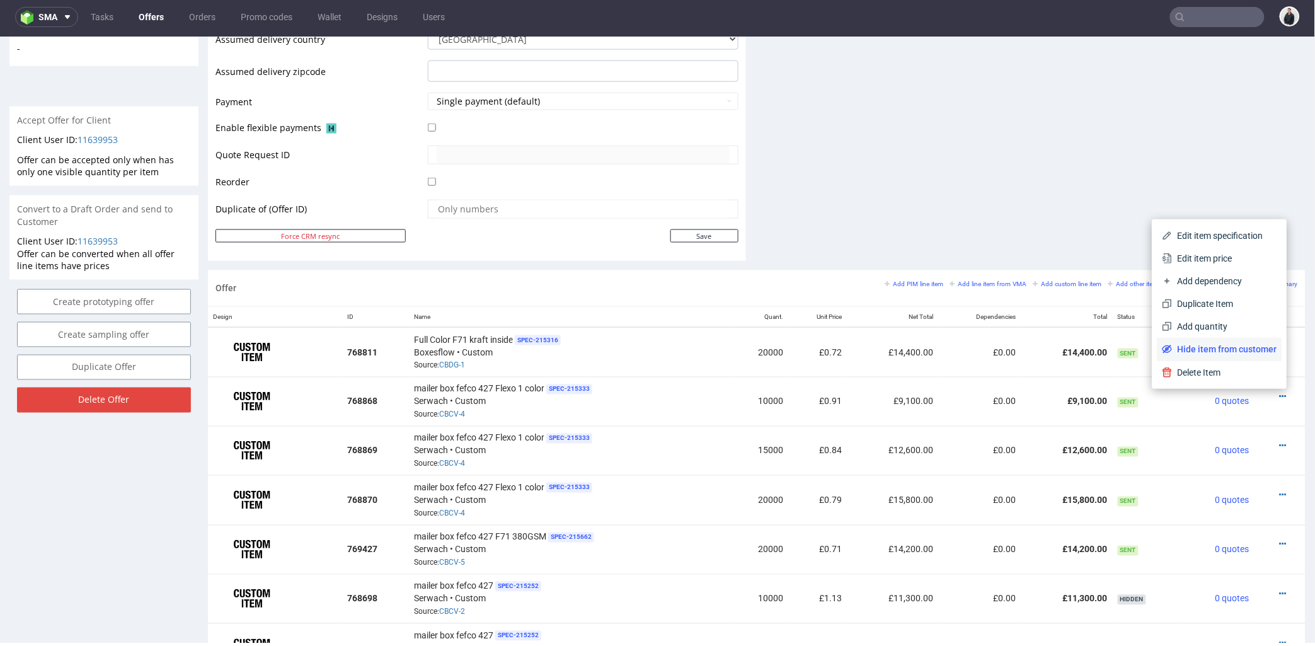
click at [1245, 350] on span "Hide item from customer" at bounding box center [1225, 348] width 105 height 13
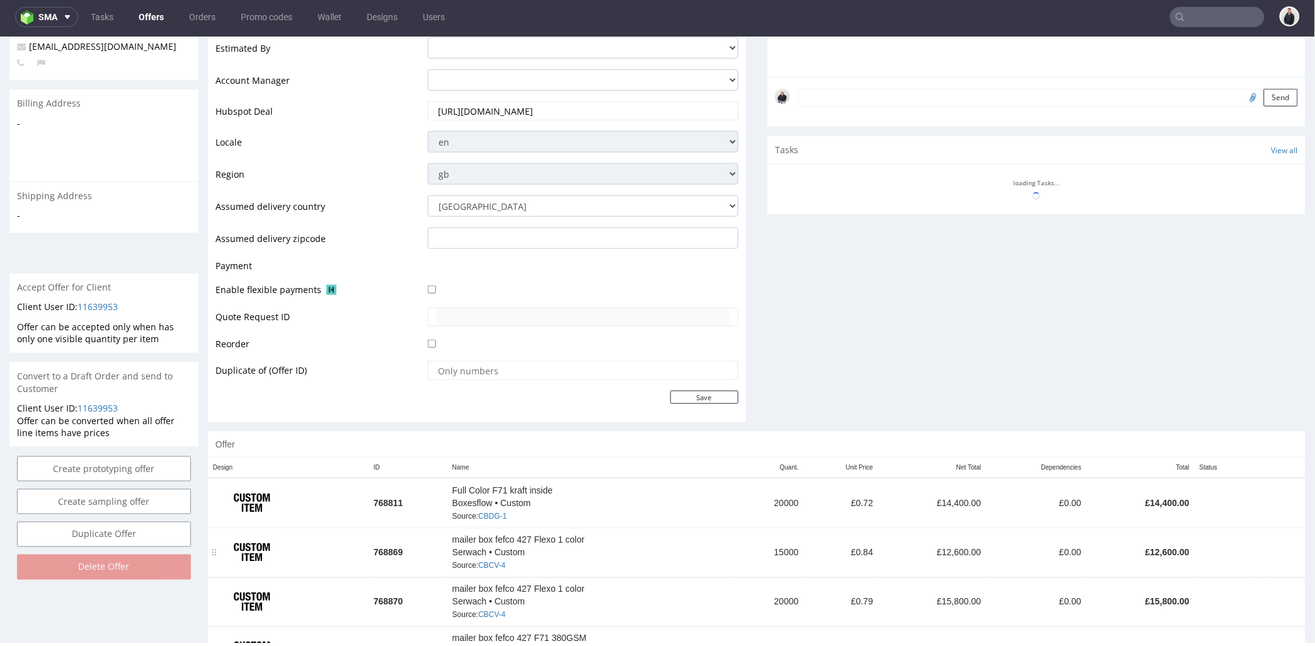
scroll to position [499, 0]
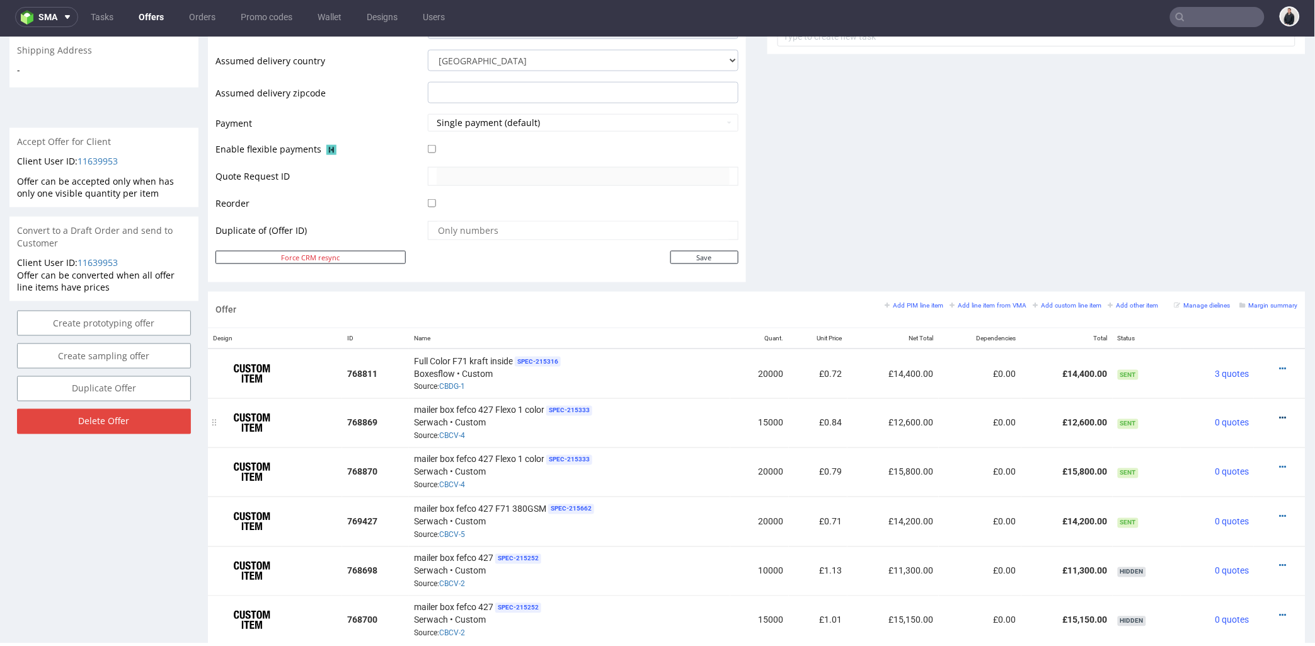
click at [1280, 416] on icon at bounding box center [1283, 417] width 7 height 9
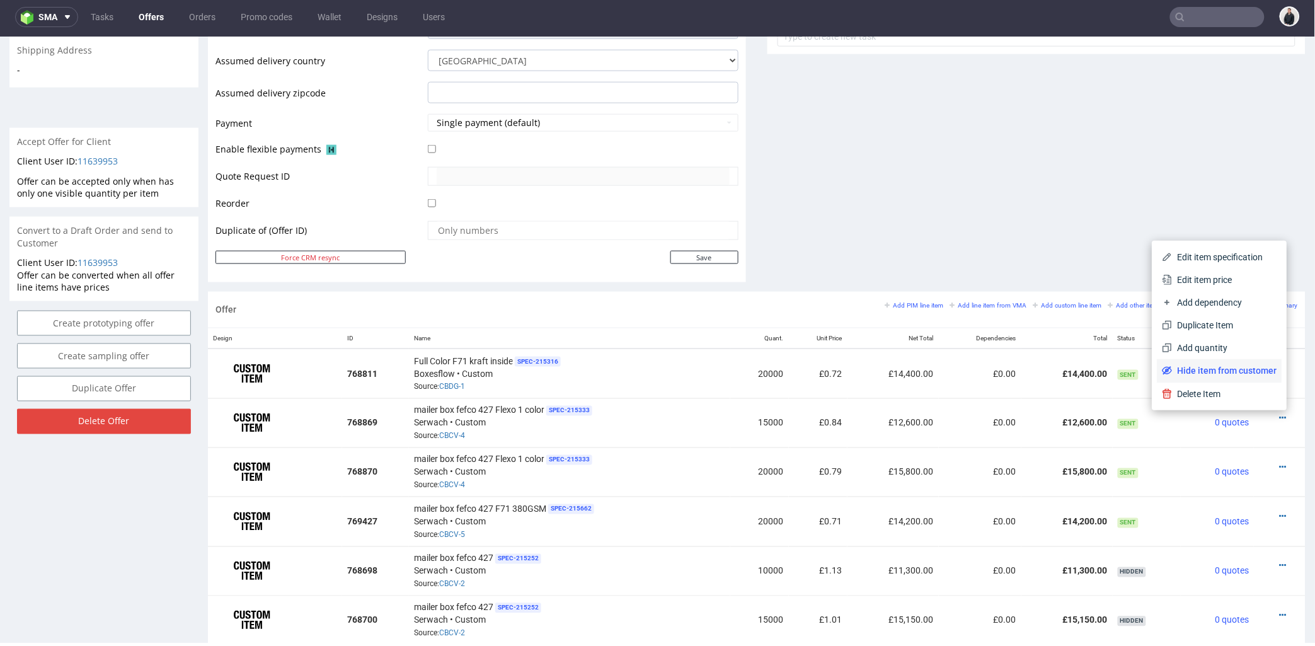
click at [1256, 375] on span "Hide item from customer" at bounding box center [1225, 370] width 105 height 13
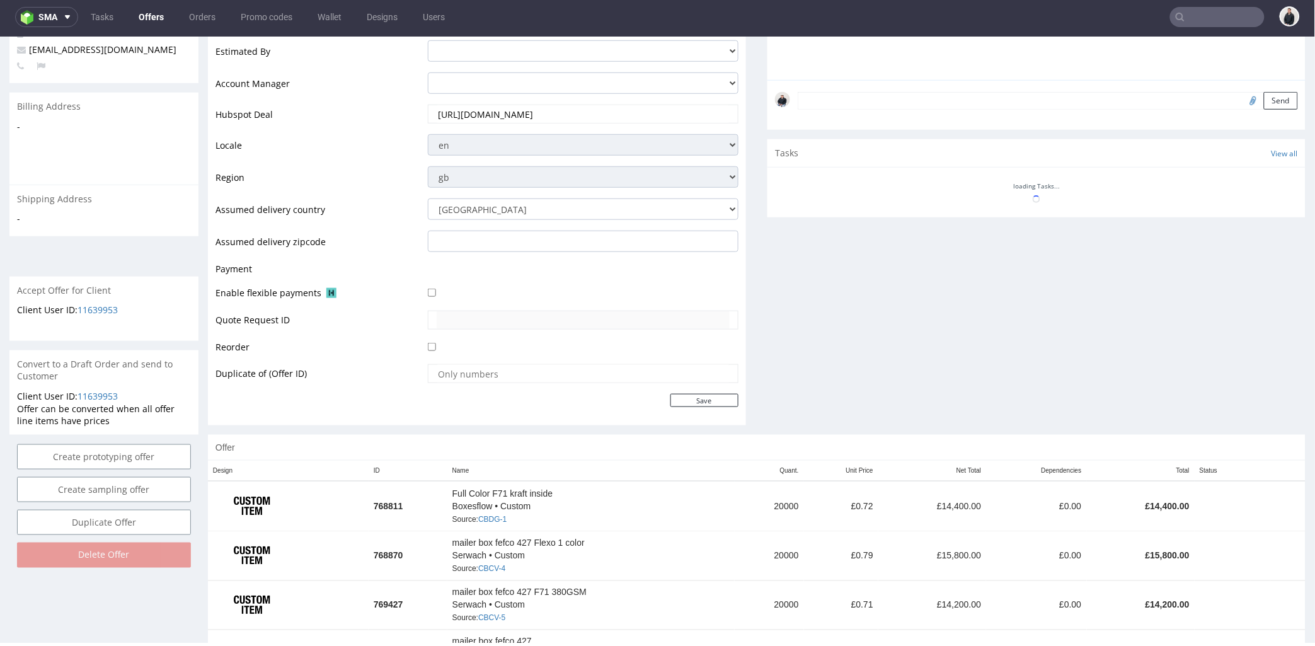
scroll to position [546, 0]
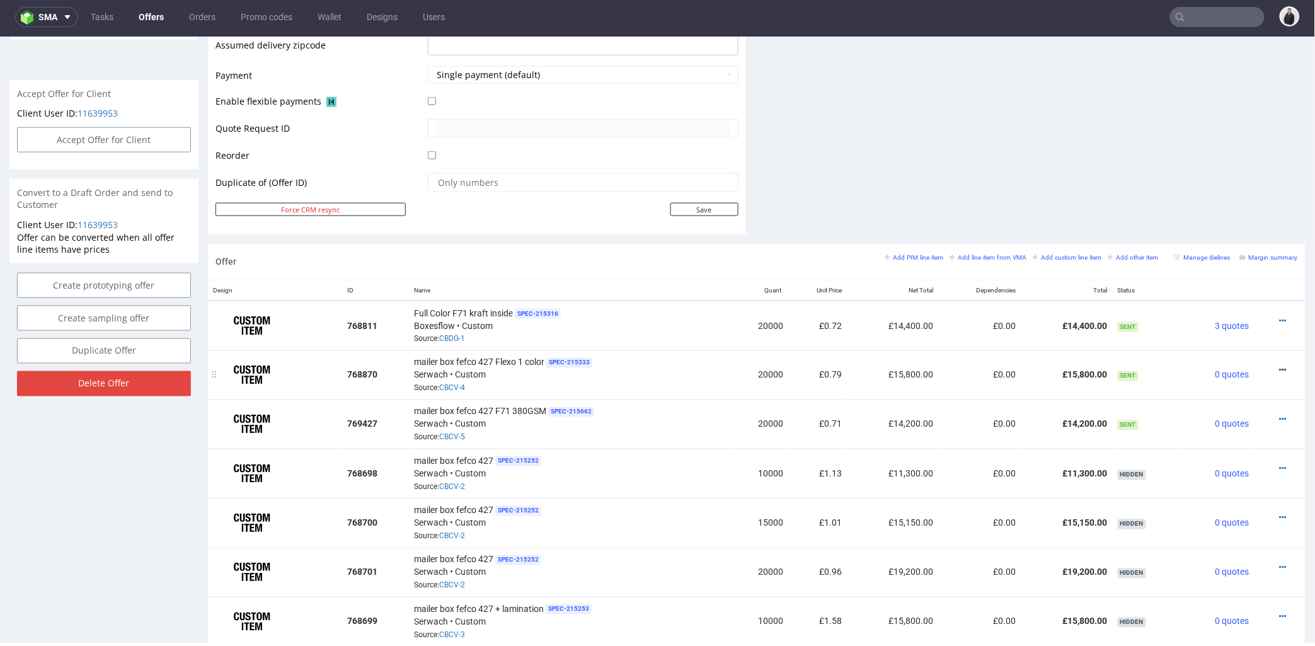
click at [1280, 370] on icon at bounding box center [1283, 370] width 7 height 9
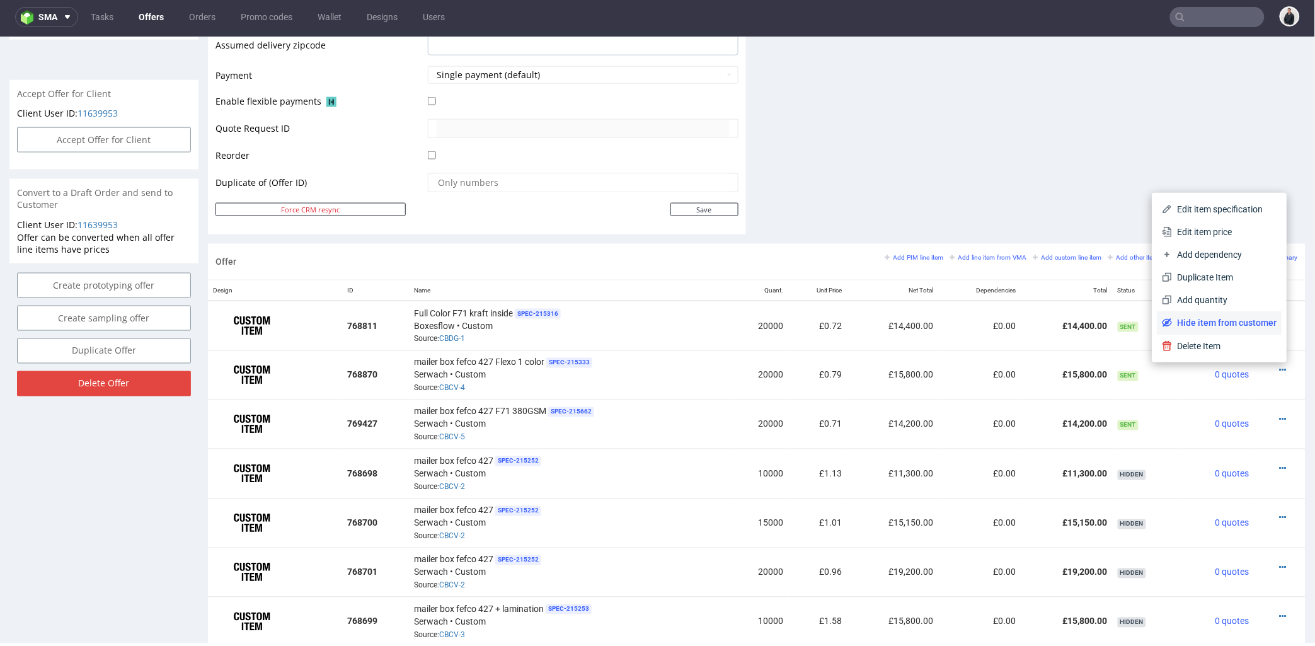
click at [1253, 326] on span "Hide item from customer" at bounding box center [1225, 322] width 105 height 13
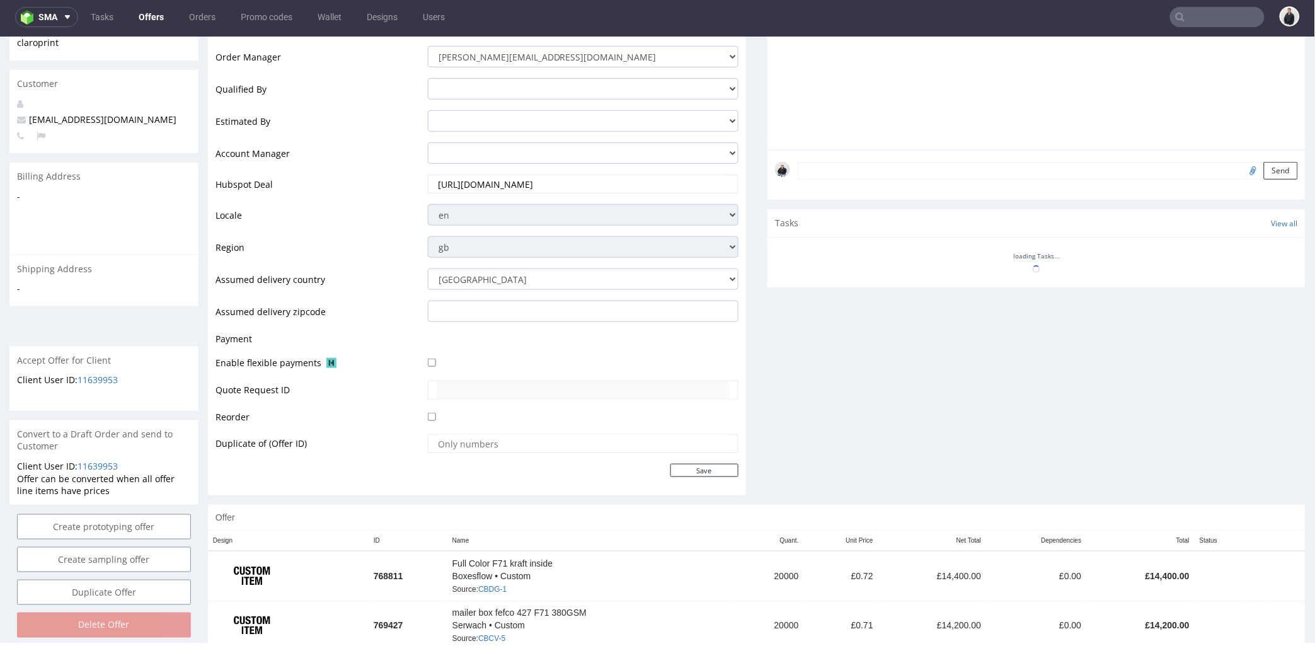
scroll to position [490, 0]
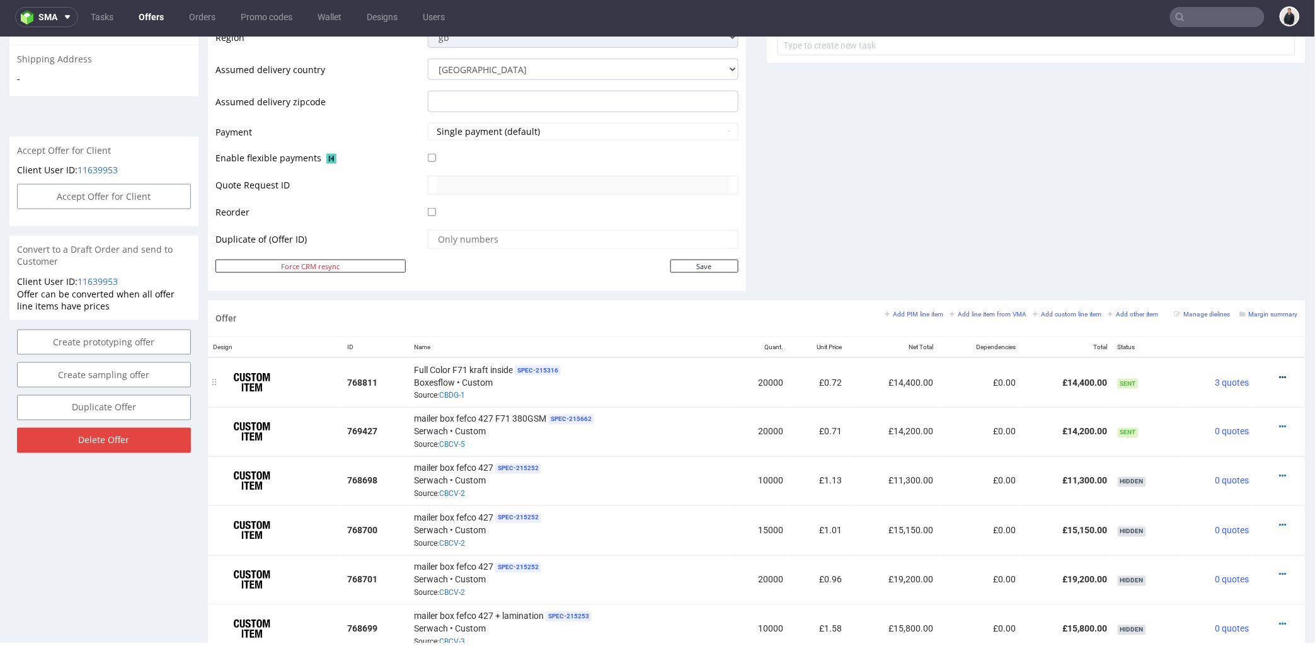
click at [1280, 376] on icon at bounding box center [1283, 376] width 7 height 9
click at [1230, 241] on span "Edit item price" at bounding box center [1226, 239] width 101 height 13
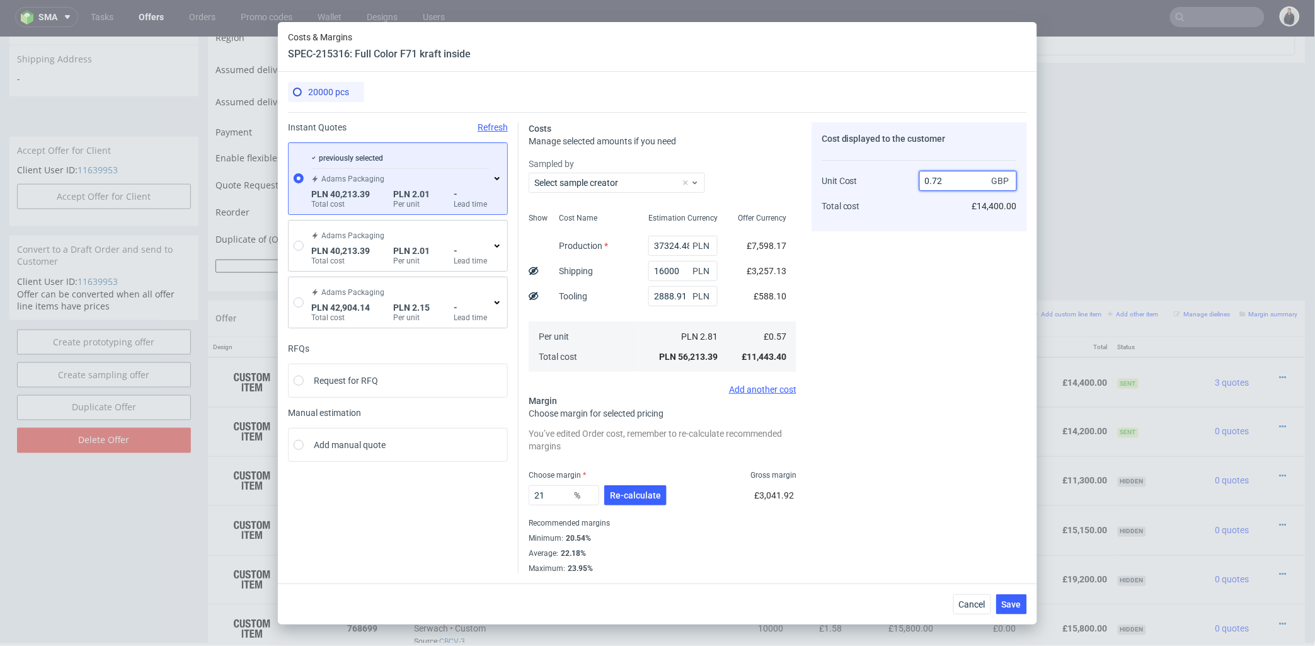
drag, startPoint x: 937, startPoint y: 185, endPoint x: 946, endPoint y: 185, distance: 8.8
click at [948, 185] on input "0.72" at bounding box center [969, 181] width 98 height 20
type input "0.70"
type input "18.571428571428584"
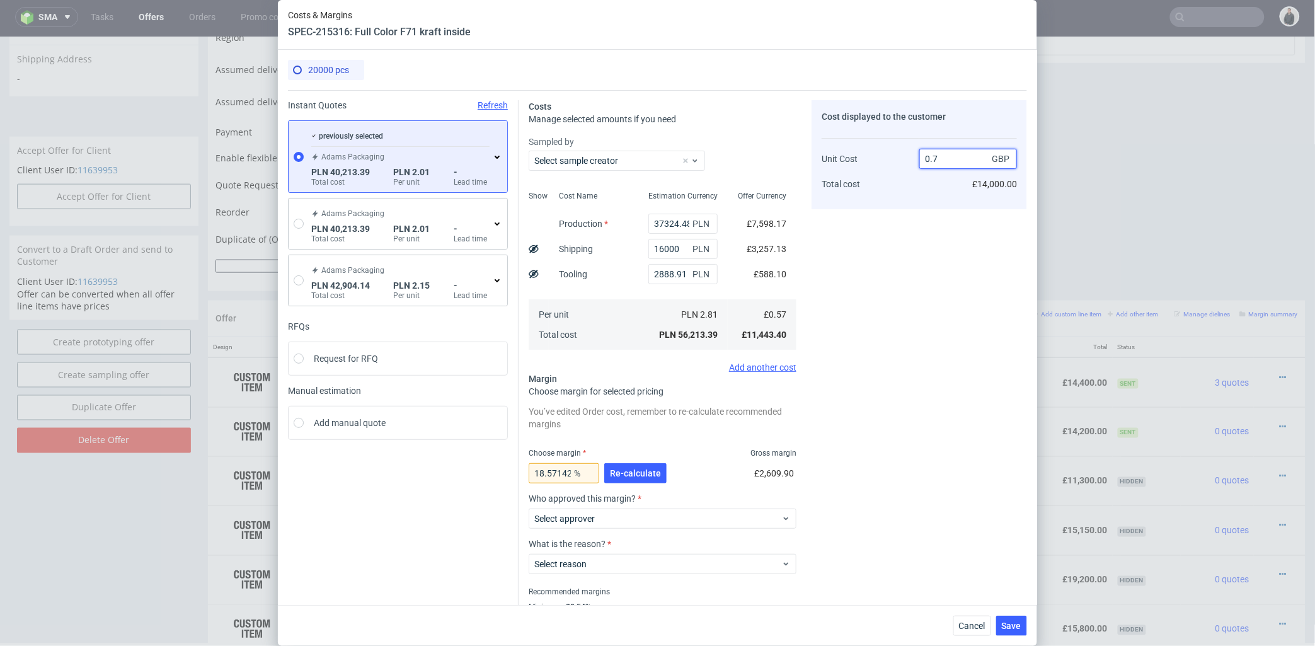
type input "0.7"
click at [943, 258] on div "Cost displayed to the customer Unit Cost Total cost 0.7 GBP £14,000.00" at bounding box center [920, 371] width 216 height 542
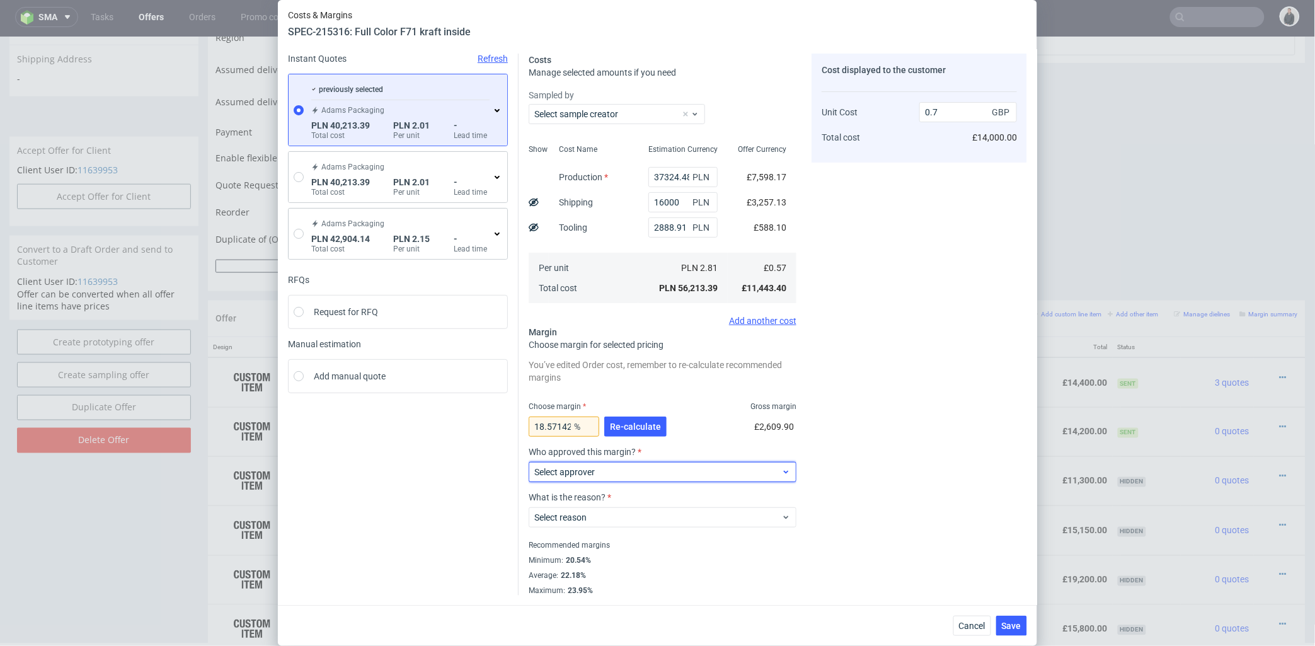
click at [652, 463] on div "Select approver" at bounding box center [663, 472] width 268 height 20
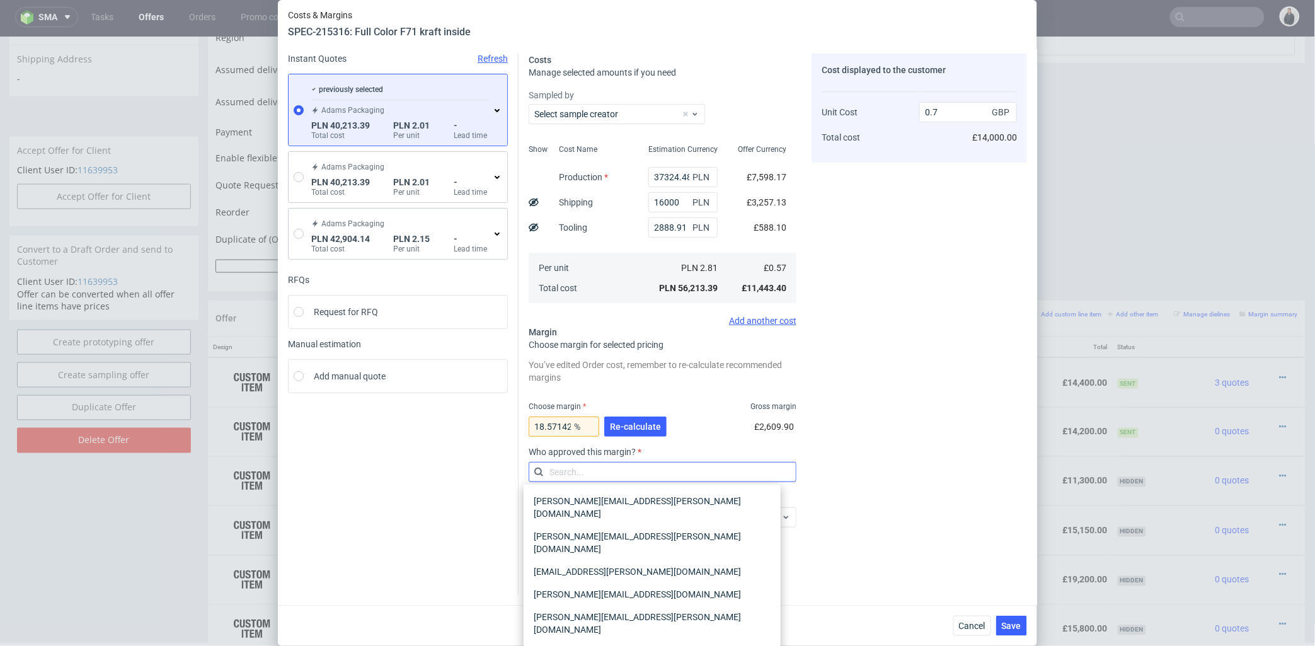
click at [653, 465] on input "text" at bounding box center [663, 472] width 268 height 20
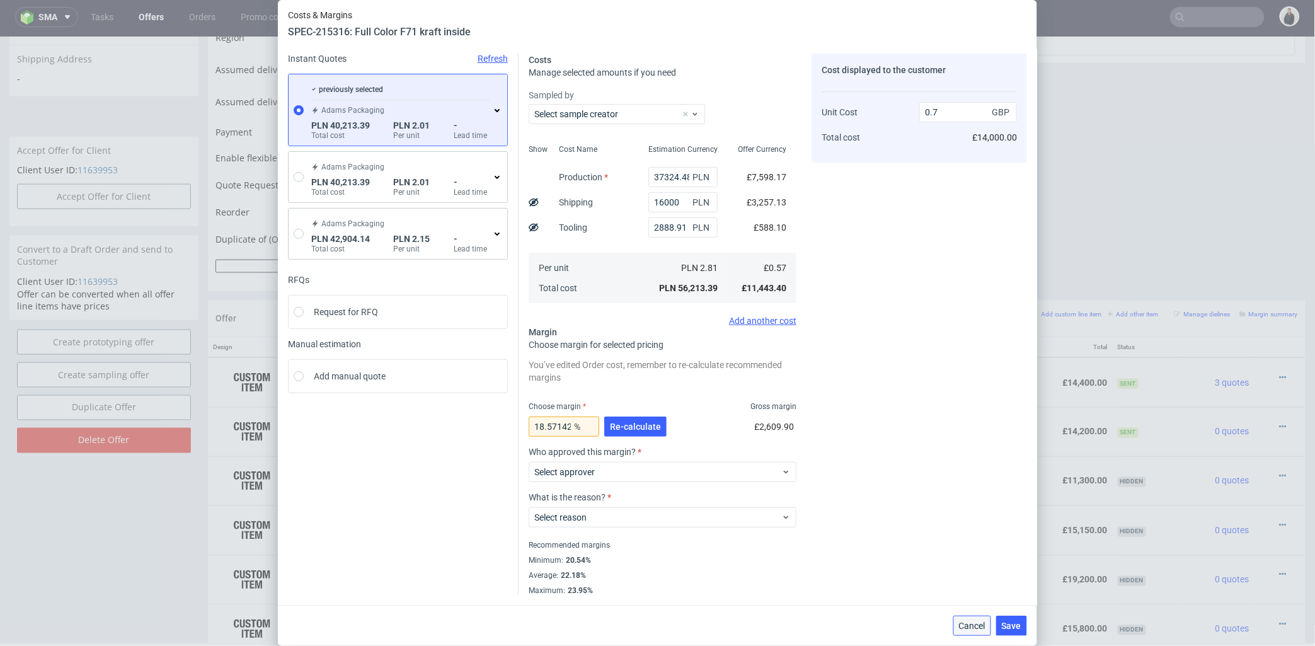
click at [972, 625] on span "Cancel" at bounding box center [972, 625] width 26 height 9
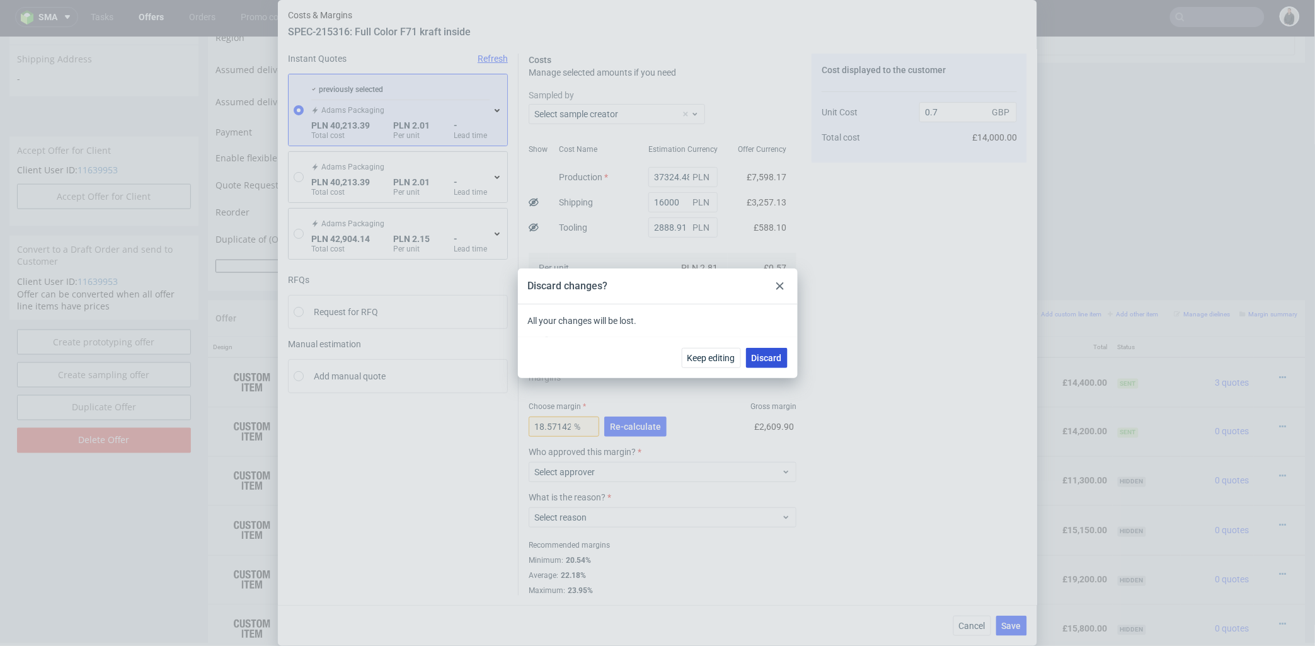
click at [770, 359] on span "Discard" at bounding box center [767, 358] width 30 height 9
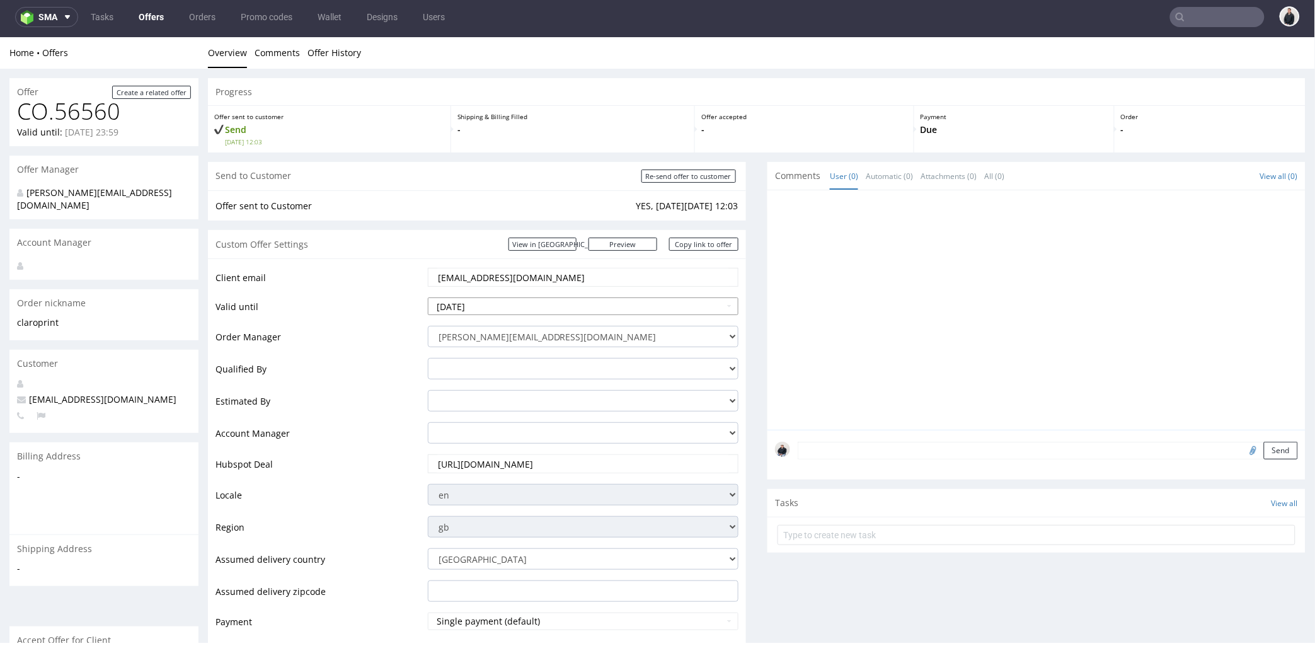
scroll to position [0, 0]
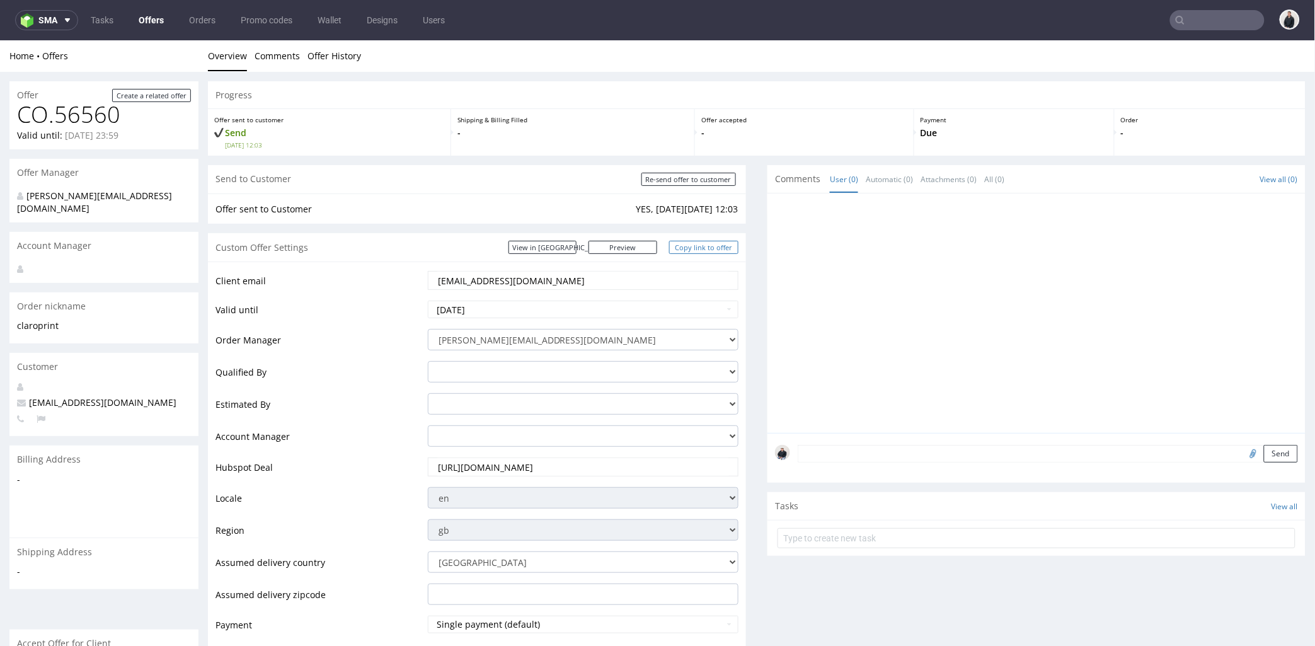
click at [681, 247] on link "Copy link to offer" at bounding box center [703, 246] width 69 height 13
click at [686, 180] on input "Re-send offer to customer" at bounding box center [689, 178] width 95 height 13
type input "In progress..."
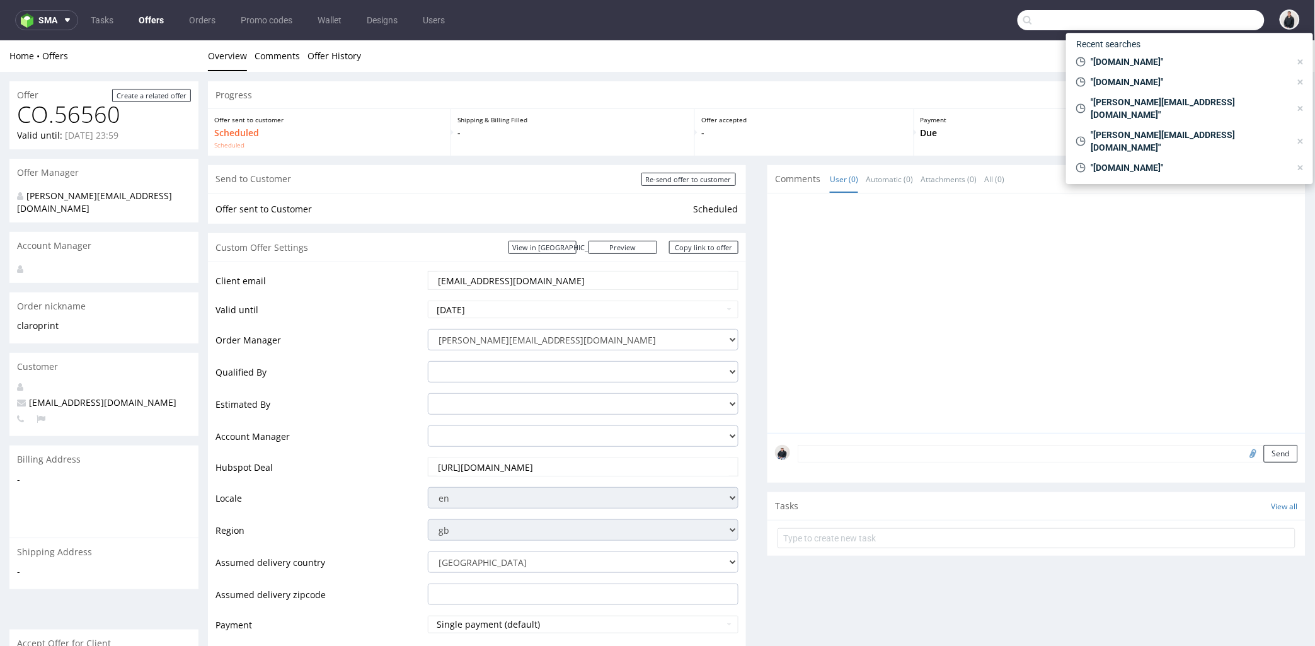
click at [1215, 20] on input "text" at bounding box center [1141, 20] width 247 height 20
paste input "[PERSON_NAME][EMAIL_ADDRESS][DOMAIN_NAME]"
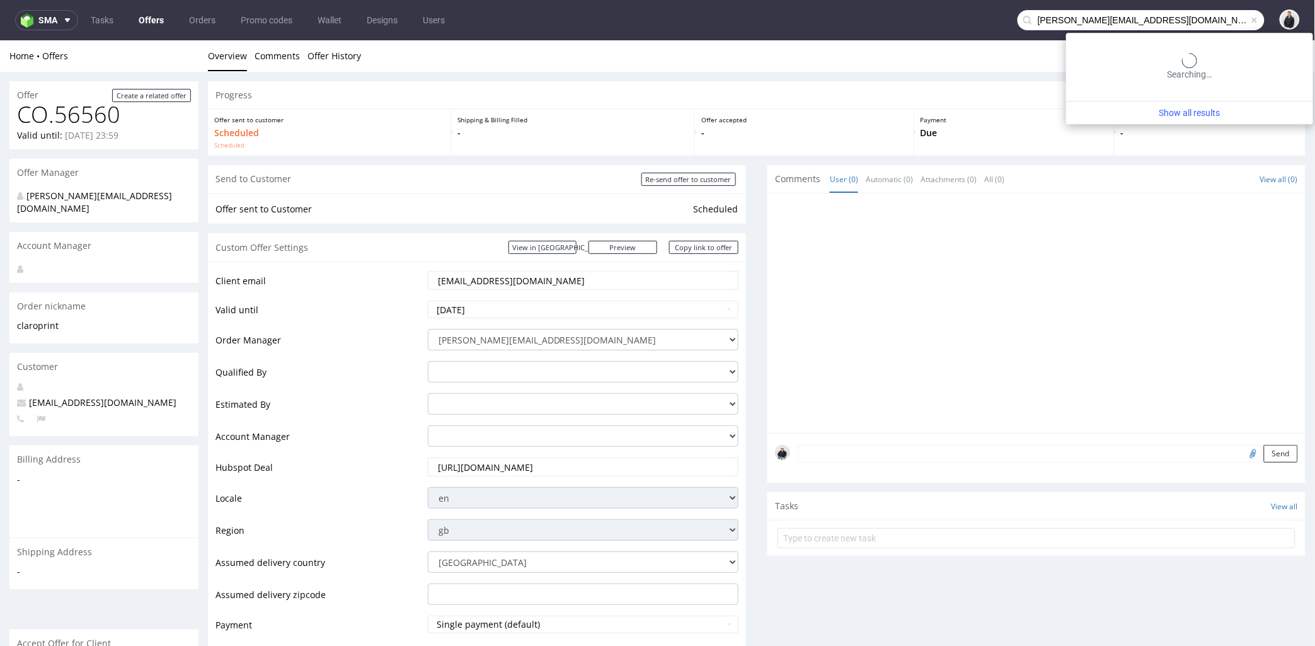
type input "[PERSON_NAME][EMAIL_ADDRESS][DOMAIN_NAME]"
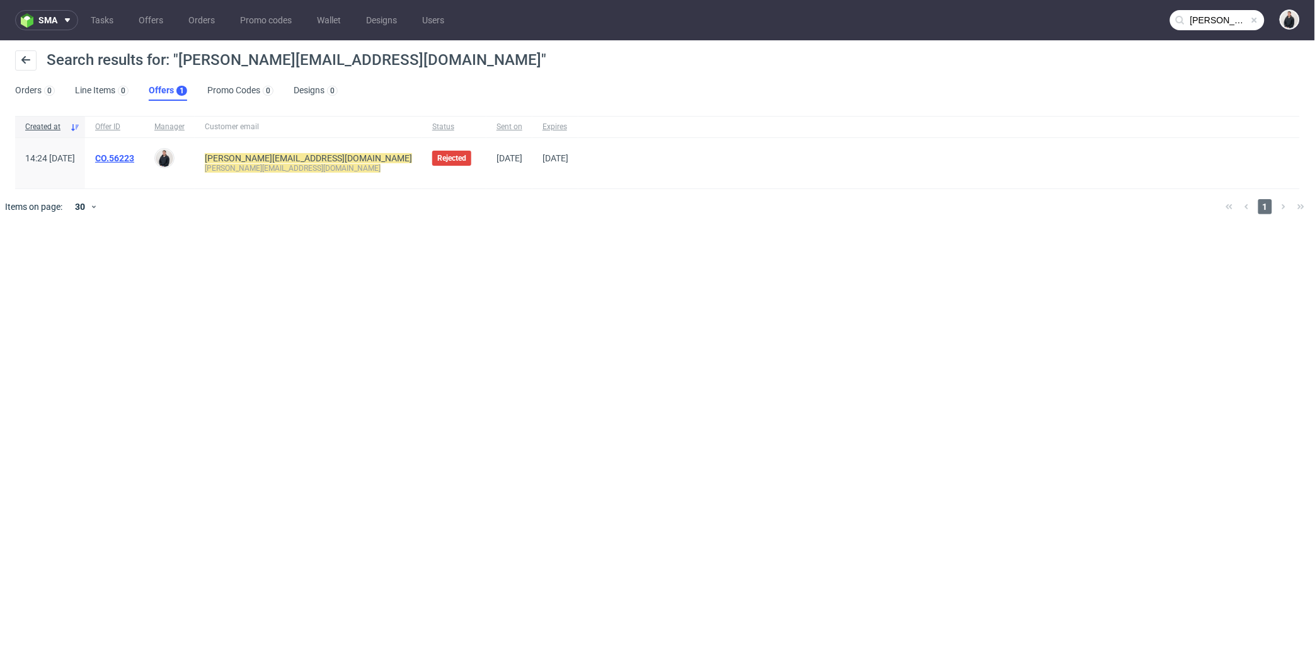
click at [134, 160] on link "CO.56223" at bounding box center [114, 158] width 39 height 10
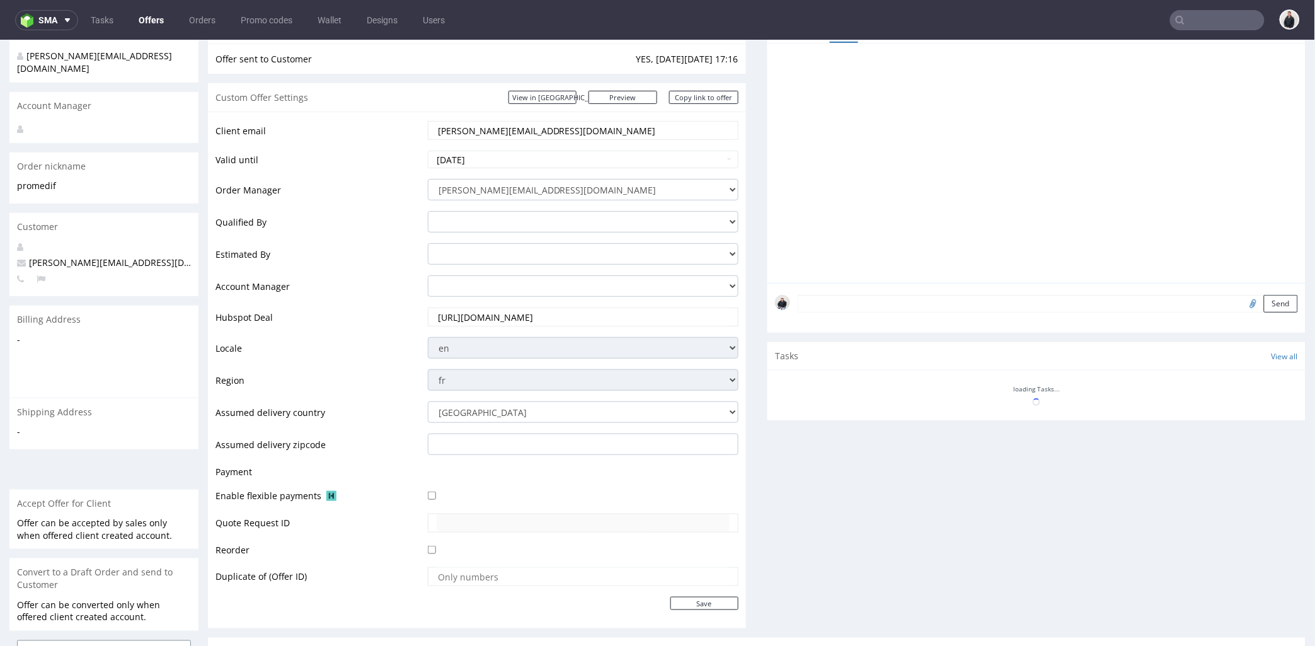
scroll to position [490, 0]
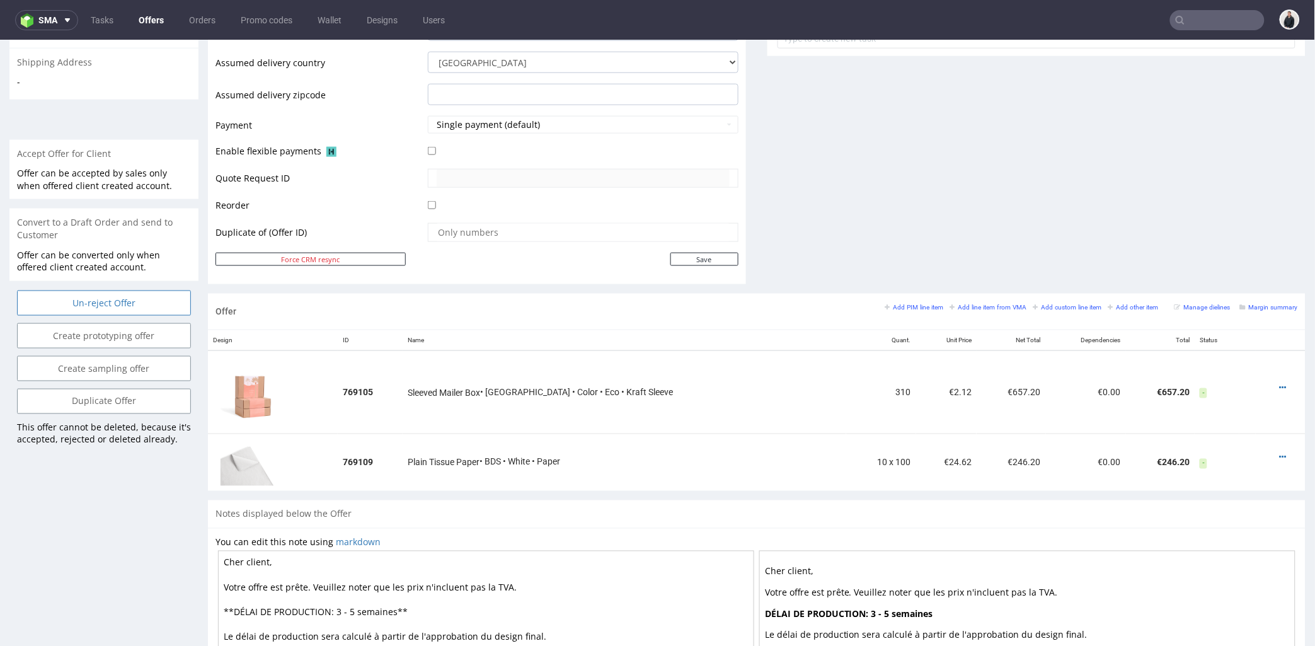
click at [127, 291] on input "Un-reject Offer" at bounding box center [104, 302] width 174 height 25
click at [82, 250] on link "Yes" at bounding box center [85, 254] width 36 height 19
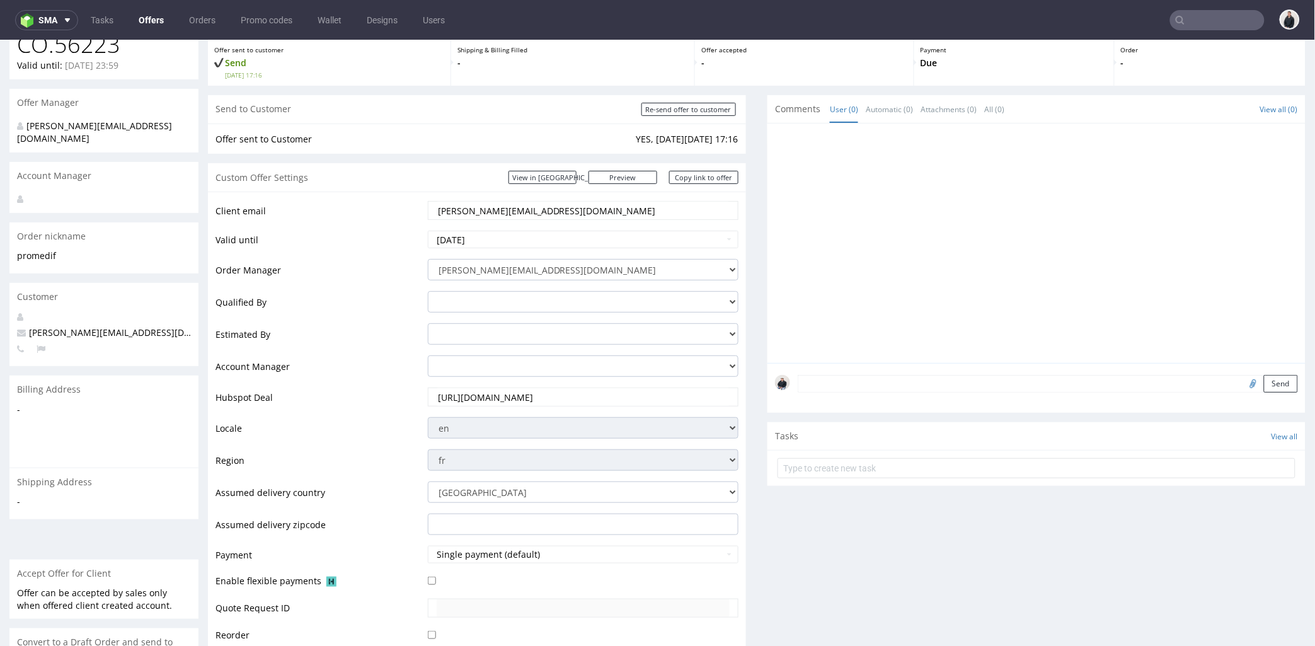
scroll to position [0, 0]
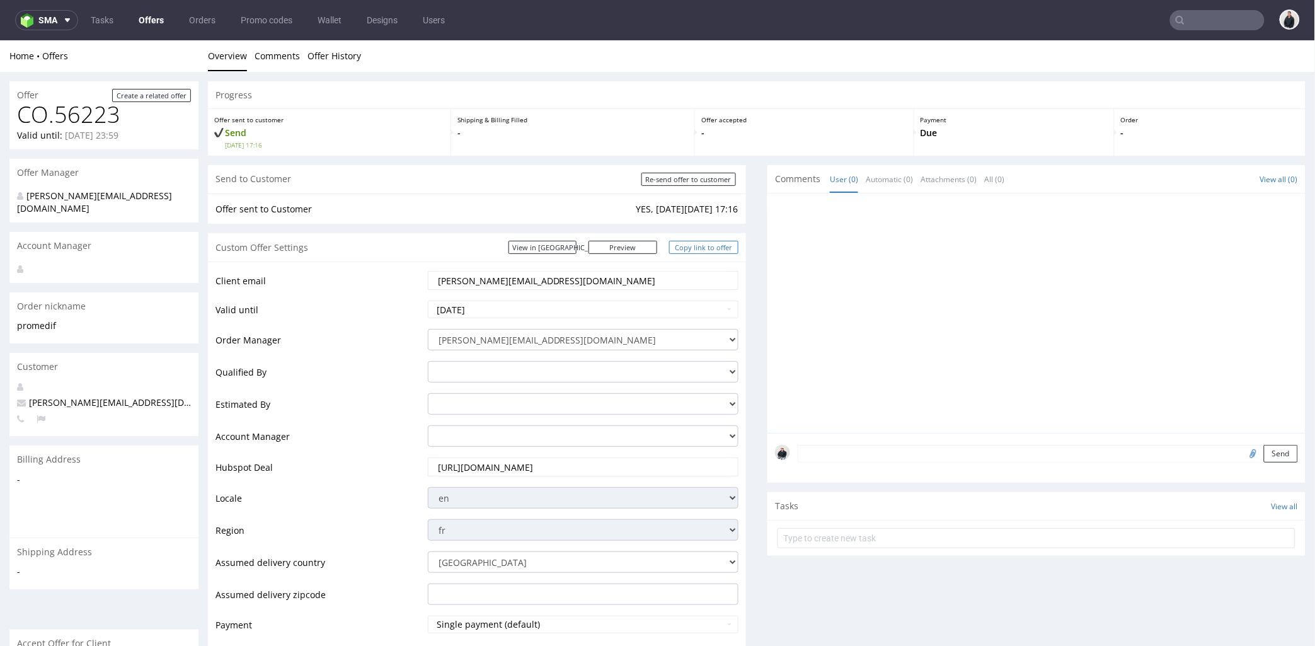
click at [684, 246] on link "Copy link to offer" at bounding box center [703, 246] width 69 height 13
drag, startPoint x: 684, startPoint y: 174, endPoint x: 809, endPoint y: 75, distance: 159.3
click at [684, 174] on input "Re-send offer to customer" at bounding box center [689, 178] width 95 height 13
type input "In progress..."
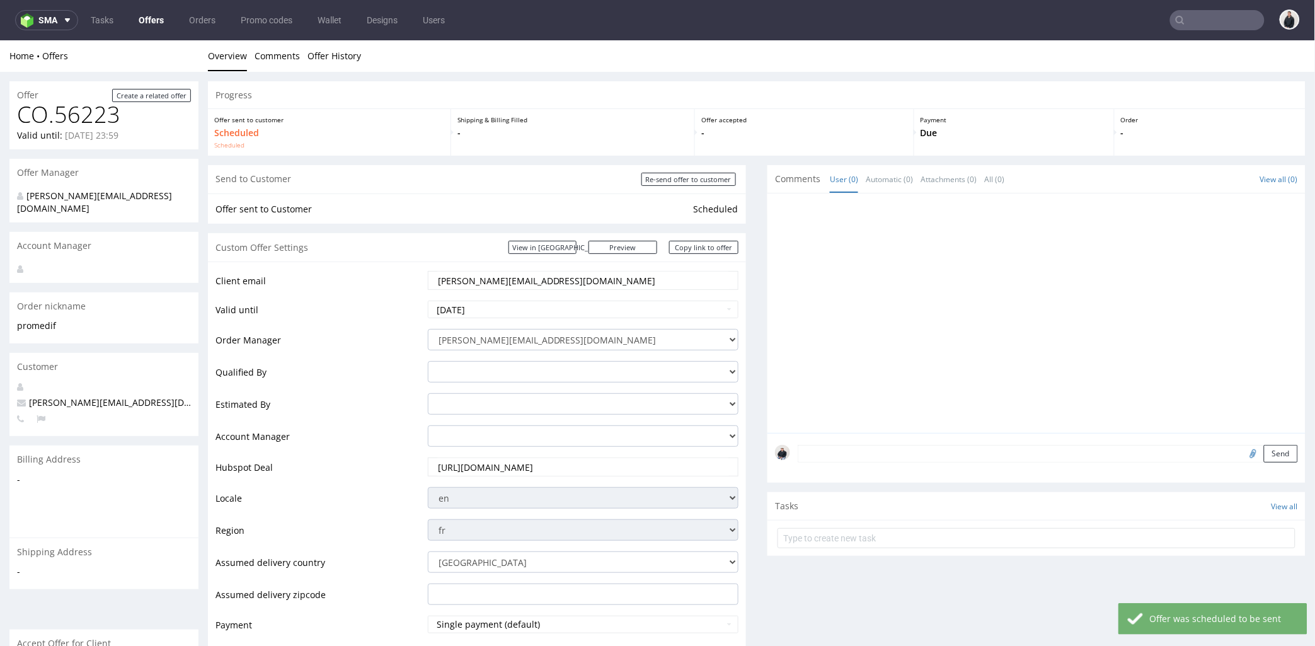
scroll to position [70, 0]
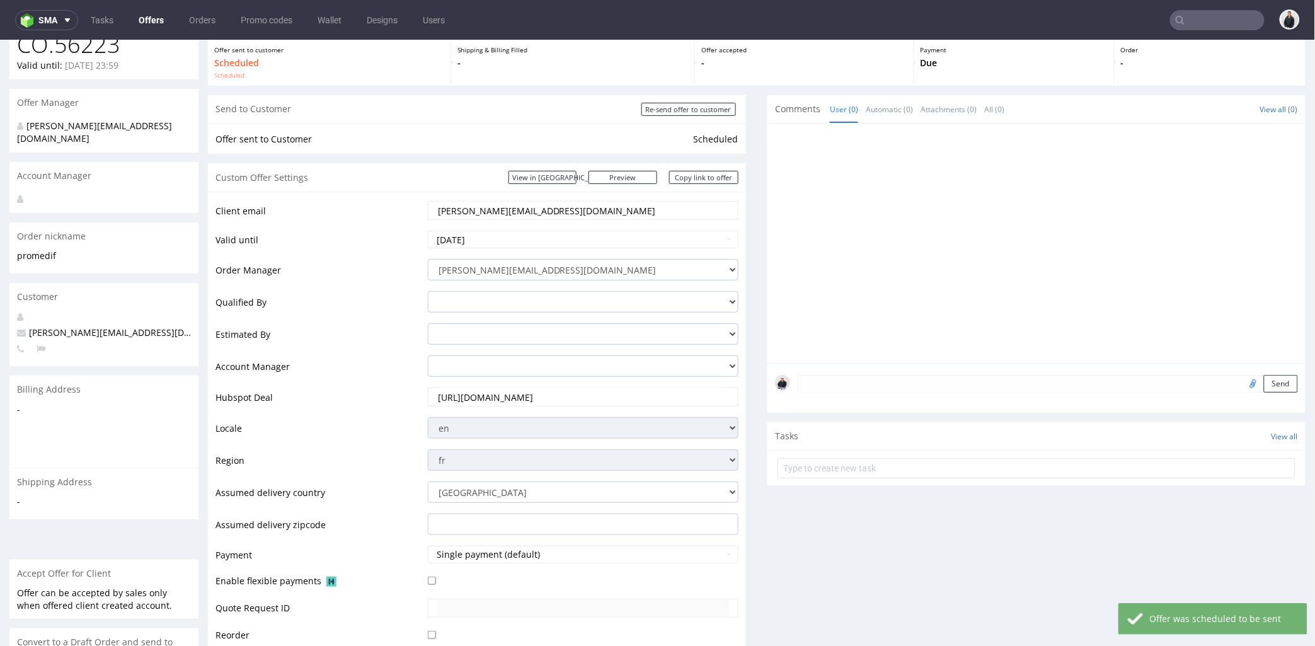
click at [1243, 379] on input "file" at bounding box center [1252, 382] width 18 height 16
type input "C:\fakepath\BDC-20250901-59540 PACKHELP.pdf"
click at [1264, 387] on button "Send" at bounding box center [1281, 383] width 34 height 18
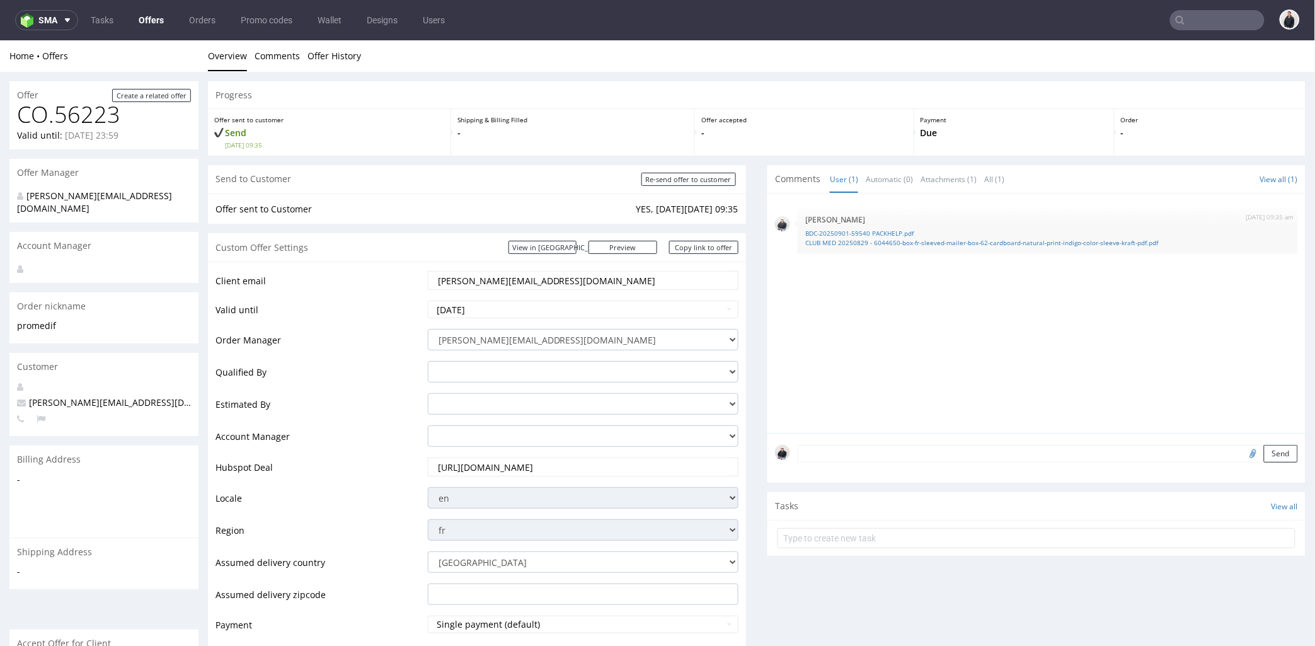
scroll to position [0, 0]
click at [700, 252] on link "Copy link to offer" at bounding box center [703, 246] width 69 height 13
drag, startPoint x: 549, startPoint y: 290, endPoint x: 369, endPoint y: 274, distance: 180.3
click at [366, 277] on tr "Client email [PERSON_NAME][EMAIL_ADDRESS][DOMAIN_NAME]" at bounding box center [477, 284] width 523 height 30
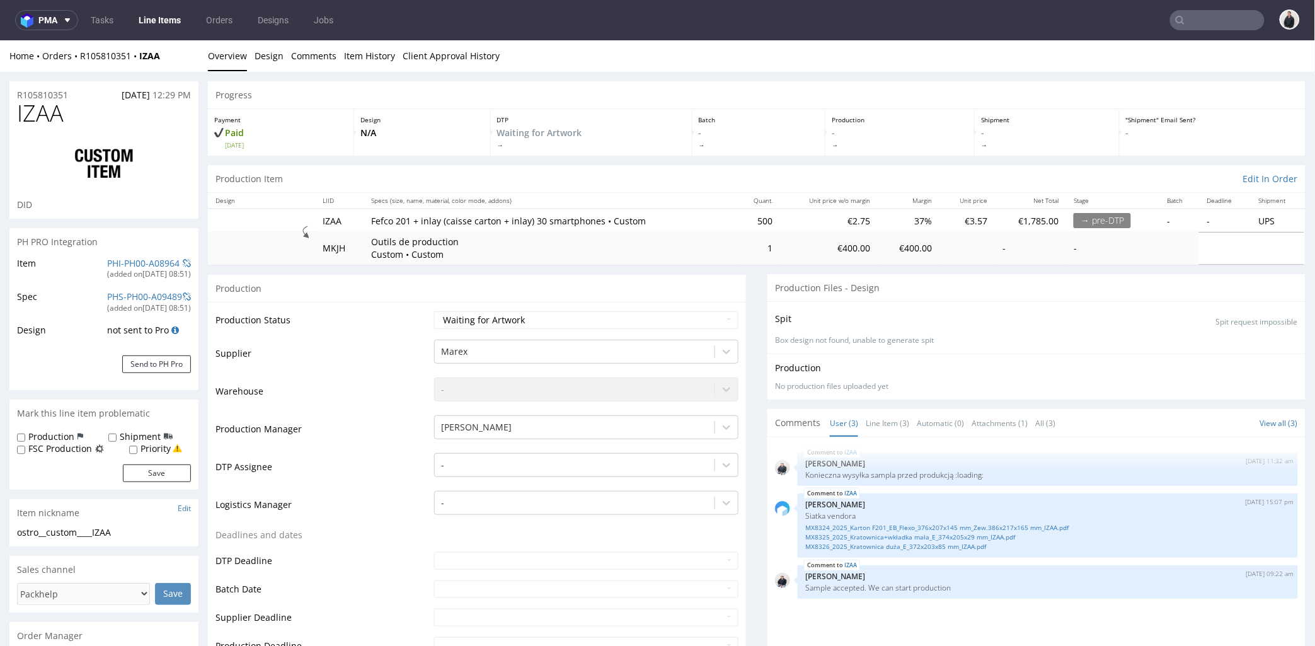
scroll to position [280, 0]
